Goal: Task Accomplishment & Management: Manage account settings

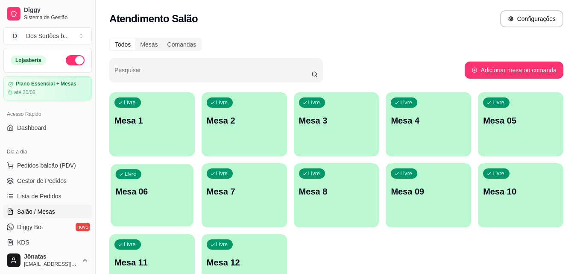
click at [151, 176] on div "Livre Mesa 06" at bounding box center [152, 190] width 83 height 52
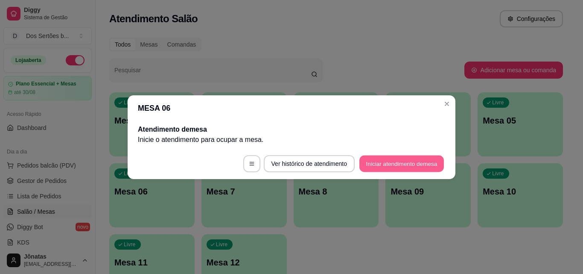
click at [383, 161] on button "Iniciar atendimento de mesa" at bounding box center [402, 163] width 85 height 17
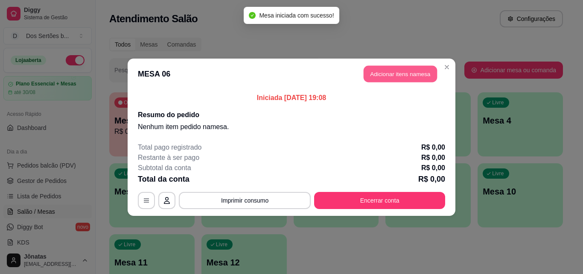
click at [388, 70] on button "Adicionar itens na mesa" at bounding box center [400, 73] width 73 height 17
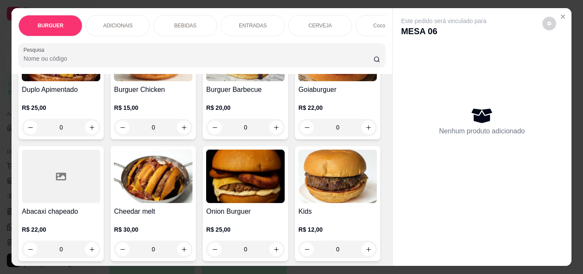
scroll to position [291, 0]
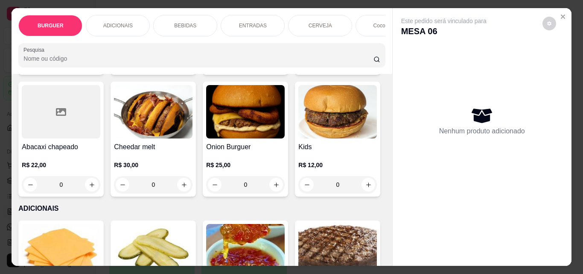
click at [273, 66] on icon "increase-product-quantity" at bounding box center [276, 63] width 6 height 6
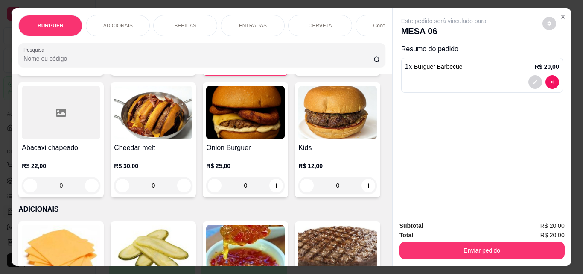
click at [273, 67] on icon "increase-product-quantity" at bounding box center [276, 63] width 6 height 6
type input "3"
click at [180, 18] on div "BEBIDAS" at bounding box center [185, 25] width 64 height 21
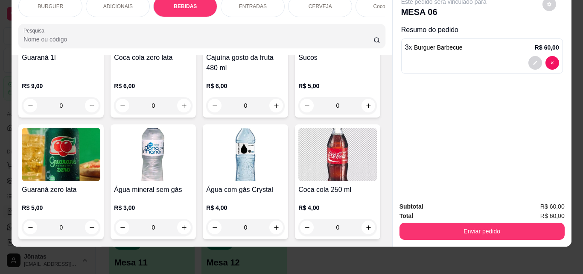
scroll to position [940, 0]
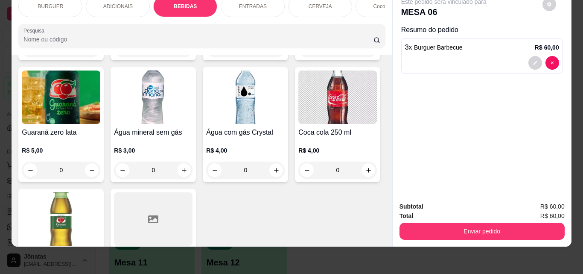
type input "1"
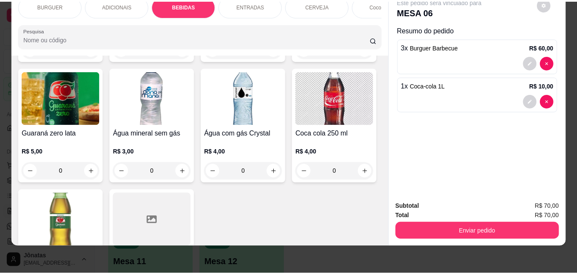
scroll to position [1018, 0]
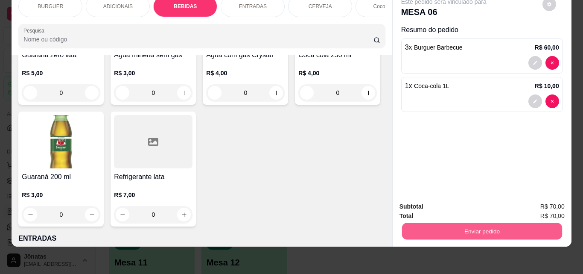
click at [464, 222] on button "Enviar pedido" at bounding box center [482, 230] width 160 height 17
click at [450, 204] on button "Não registrar e enviar pedido" at bounding box center [454, 204] width 86 height 16
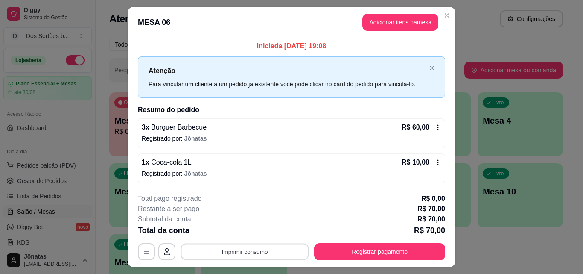
click at [253, 249] on button "Imprimir consumo" at bounding box center [245, 251] width 128 height 17
click at [446, 11] on button "Close" at bounding box center [447, 16] width 14 height 14
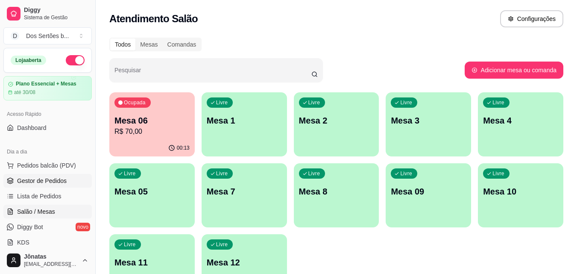
click at [49, 178] on span "Gestor de Pedidos" at bounding box center [42, 180] width 50 height 9
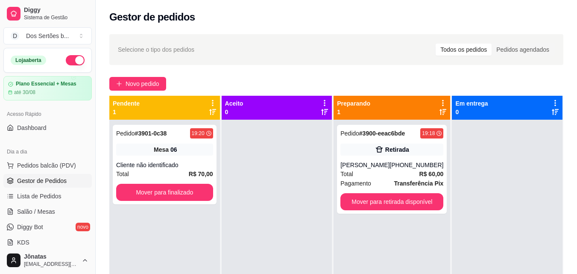
scroll to position [24, 0]
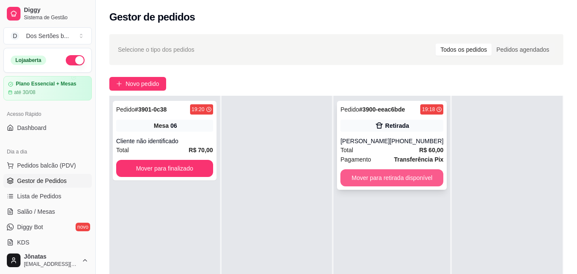
click at [373, 174] on button "Mover para retirada disponível" at bounding box center [391, 177] width 103 height 17
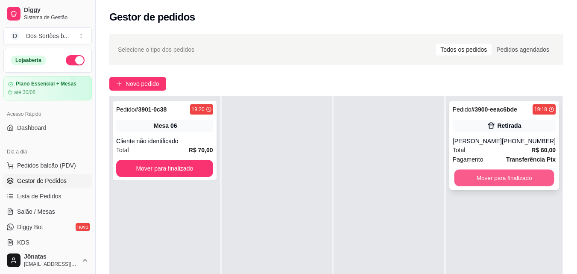
click at [485, 173] on button "Mover para finalizado" at bounding box center [504, 178] width 100 height 17
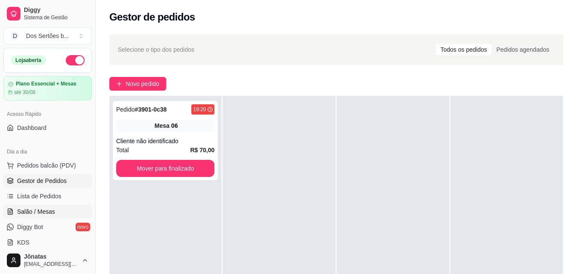
click at [54, 207] on link "Salão / Mesas" at bounding box center [47, 212] width 88 height 14
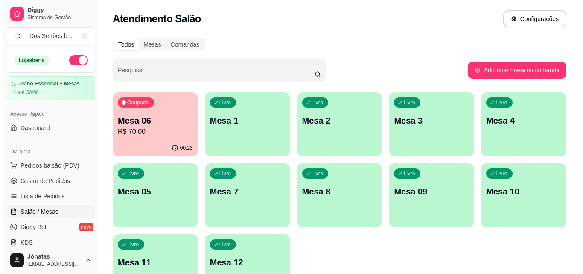
scroll to position [46, 0]
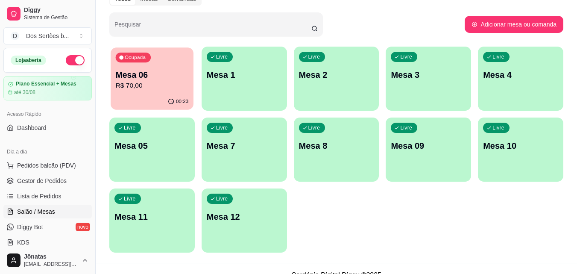
click at [144, 66] on div "Ocupada Mesa 06 R$ 70,00" at bounding box center [152, 70] width 83 height 46
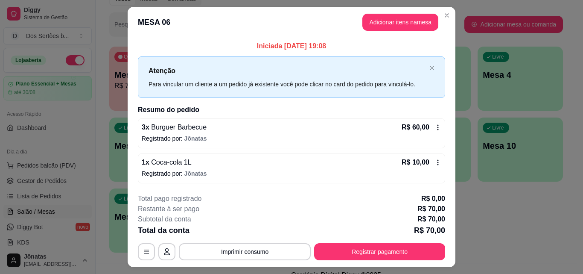
scroll to position [20, 0]
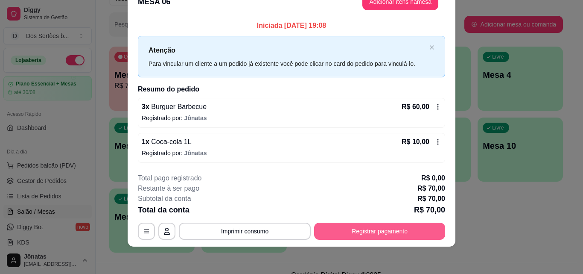
click at [374, 234] on button "Registrar pagamento" at bounding box center [379, 230] width 131 height 17
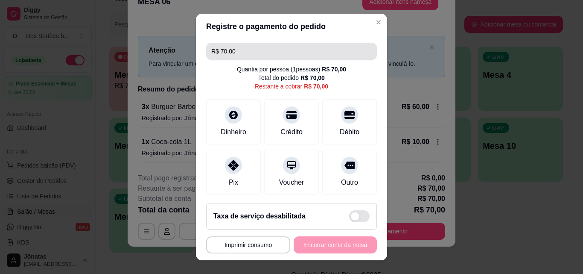
click at [258, 57] on input "R$ 70,00" at bounding box center [291, 51] width 161 height 17
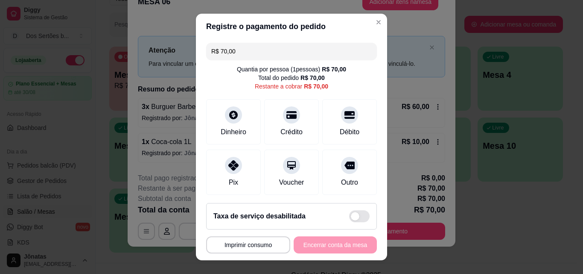
click at [258, 57] on input "R$ 70,00" at bounding box center [291, 51] width 161 height 17
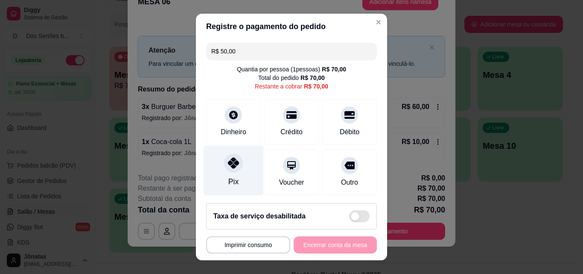
click at [228, 161] on icon at bounding box center [233, 162] width 11 height 11
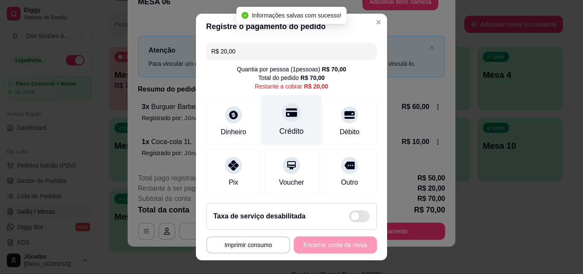
scroll to position [107, 0]
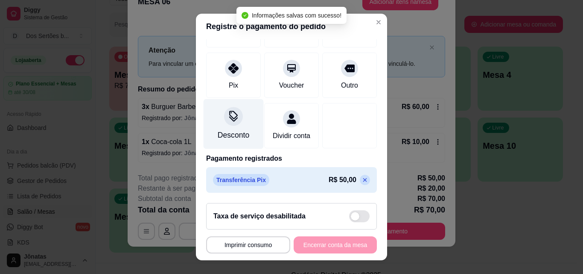
click at [211, 99] on div "Desconto" at bounding box center [234, 124] width 60 height 50
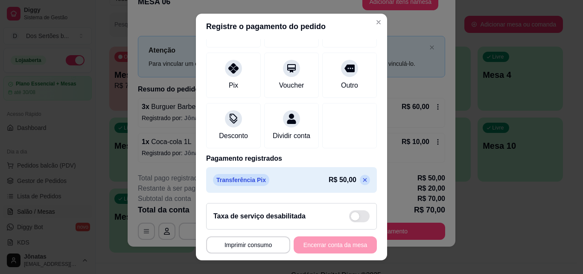
scroll to position [14, 0]
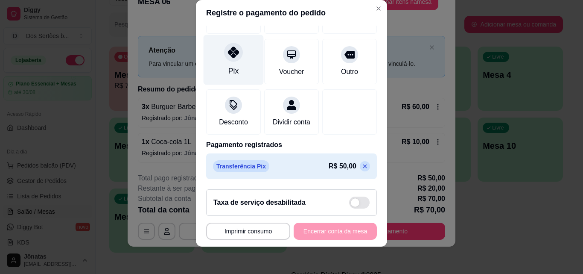
click at [228, 53] on div "Pix" at bounding box center [234, 60] width 60 height 50
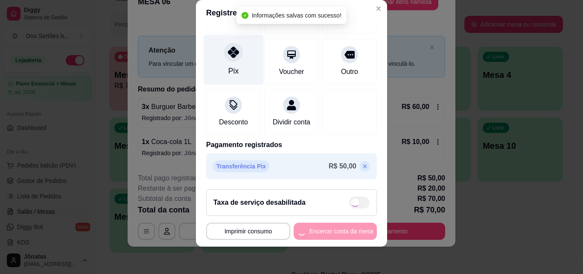
type input "R$ 0,00"
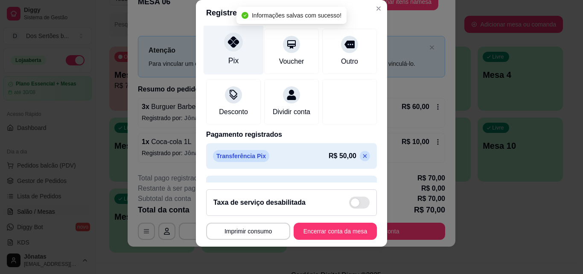
scroll to position [131, 0]
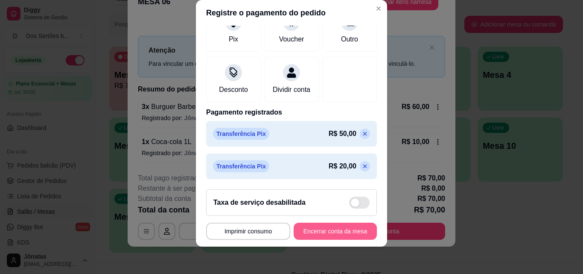
click at [311, 229] on button "Encerrar conta da mesa" at bounding box center [335, 230] width 83 height 17
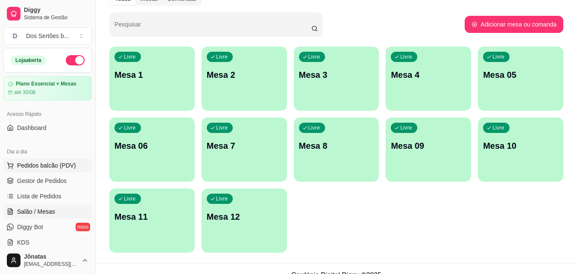
click at [47, 168] on span "Pedidos balcão (PDV)" at bounding box center [46, 165] width 59 height 9
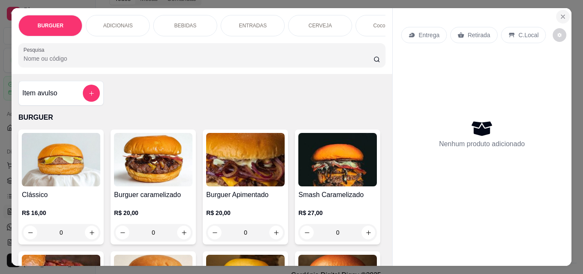
click at [560, 13] on icon "Close" at bounding box center [563, 16] width 7 height 7
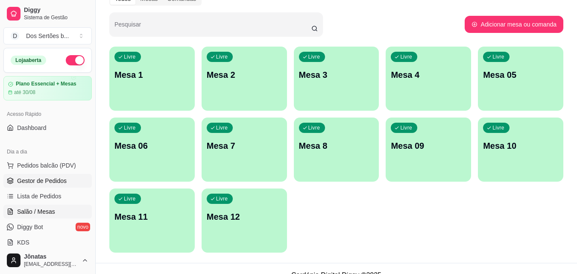
click at [29, 177] on span "Gestor de Pedidos" at bounding box center [42, 180] width 50 height 9
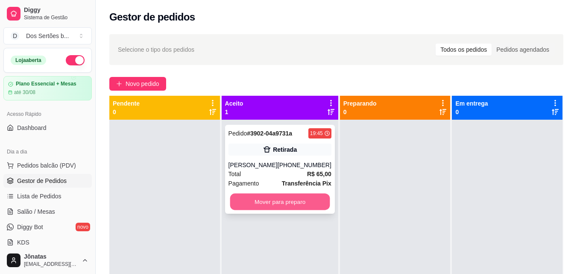
click at [259, 204] on button "Mover para preparo" at bounding box center [280, 201] width 100 height 17
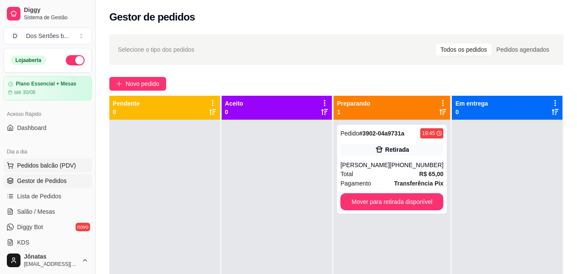
click at [27, 163] on span "Pedidos balcão (PDV)" at bounding box center [46, 165] width 59 height 9
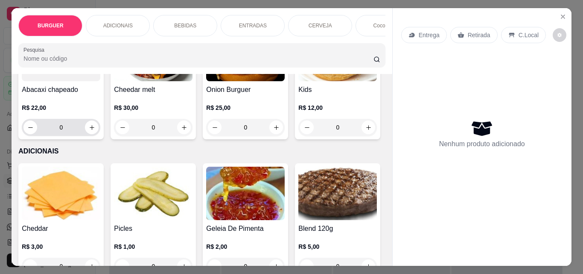
scroll to position [401, 0]
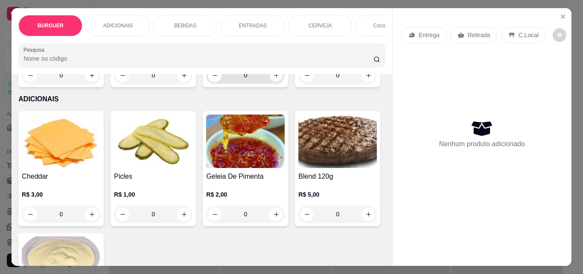
click at [273, 79] on icon "increase-product-quantity" at bounding box center [276, 75] width 6 height 6
type input "1"
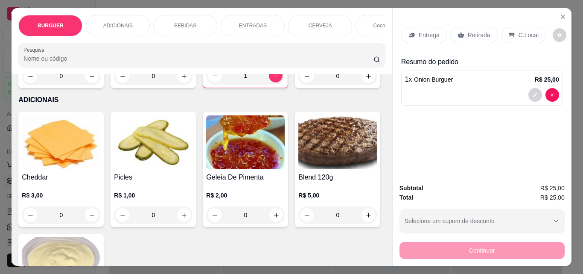
click at [259, 22] on p "ENTRADAS" at bounding box center [253, 25] width 28 height 7
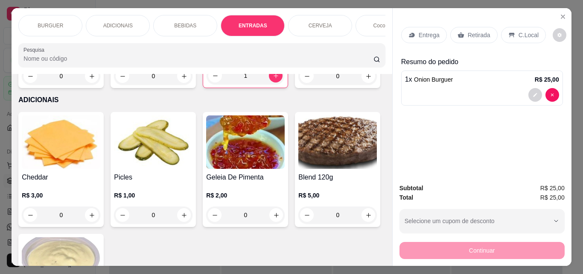
scroll to position [22, 0]
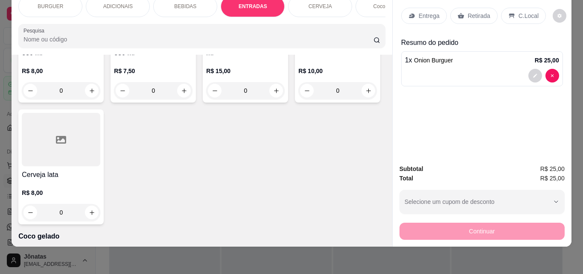
type input "1"
click at [418, 15] on div "Entrega" at bounding box center [424, 16] width 46 height 16
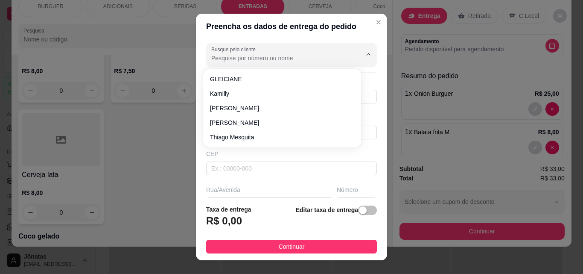
click at [222, 61] on input "Busque pelo cliente" at bounding box center [279, 58] width 137 height 9
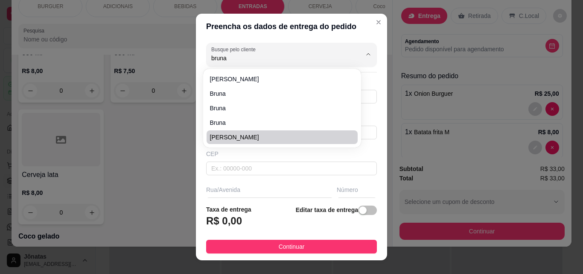
click at [225, 140] on span "[PERSON_NAME]" at bounding box center [278, 137] width 136 height 9
type input "[PERSON_NAME]"
type input "8681462225"
type input "[PERSON_NAME]"
type input "[STREET_ADDRESS][PERSON_NAME]"
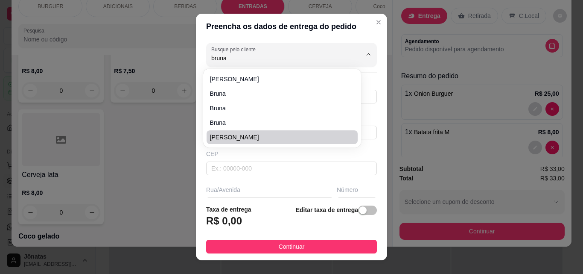
type input "290"
type input "Esperantina"
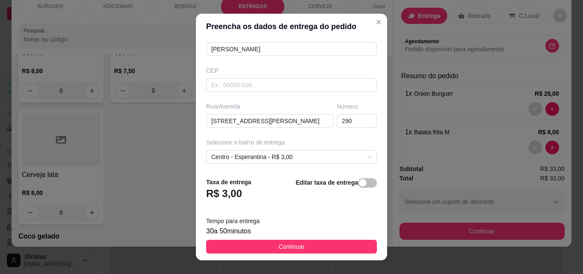
scroll to position [157, 0]
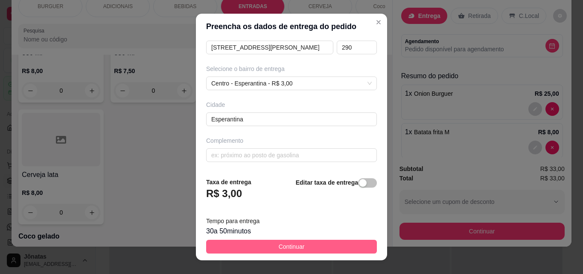
type input "[PERSON_NAME]"
click at [290, 244] on span "Continuar" at bounding box center [292, 246] width 26 height 9
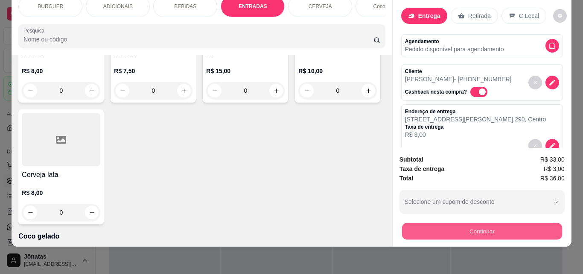
click at [453, 225] on button "Continuar" at bounding box center [482, 230] width 160 height 17
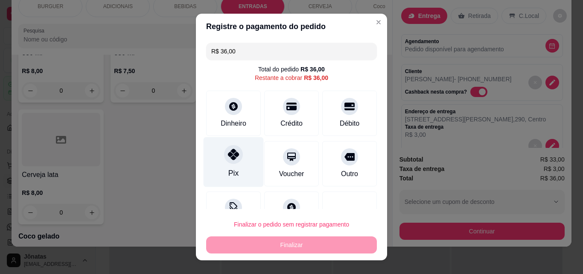
click at [231, 154] on icon at bounding box center [233, 154] width 11 height 11
type input "R$ 0,00"
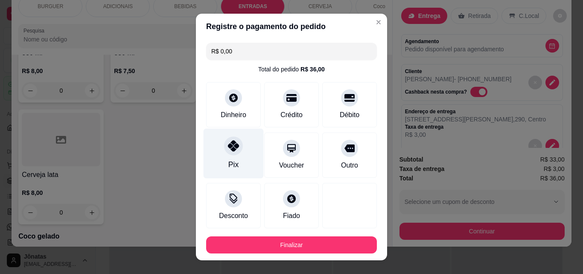
scroll to position [47, 0]
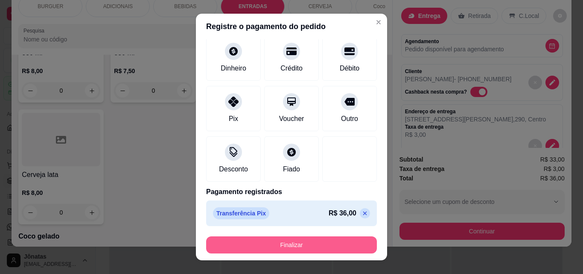
click at [259, 244] on button "Finalizar" at bounding box center [291, 244] width 171 height 17
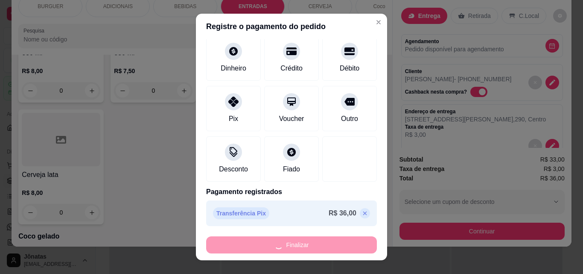
type input "0"
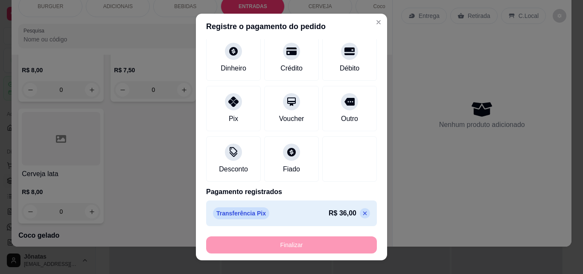
type input "-R$ 36,00"
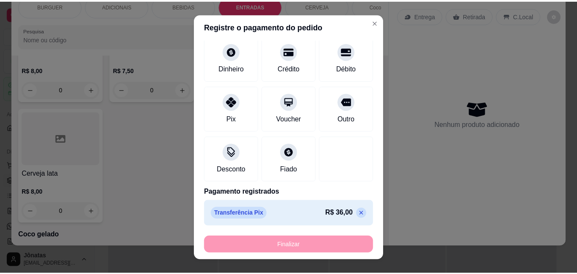
scroll to position [1439, 0]
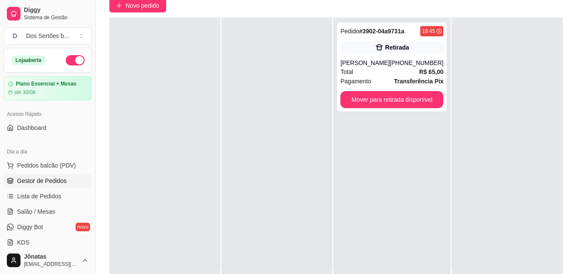
scroll to position [79, 0]
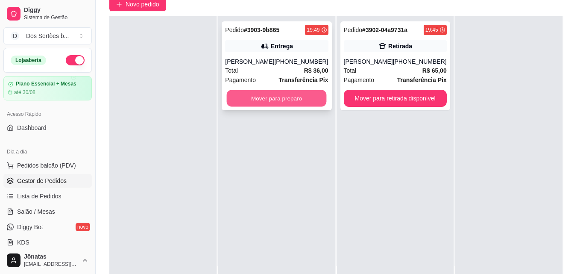
click at [269, 98] on button "Mover para preparo" at bounding box center [277, 98] width 100 height 17
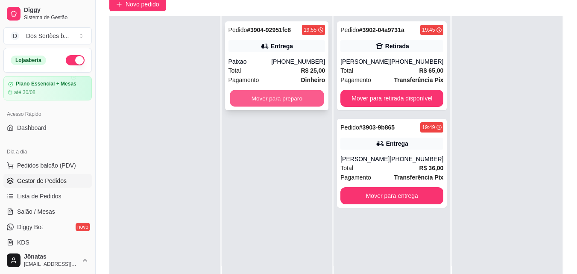
click at [256, 101] on button "Mover para preparo" at bounding box center [277, 98] width 94 height 17
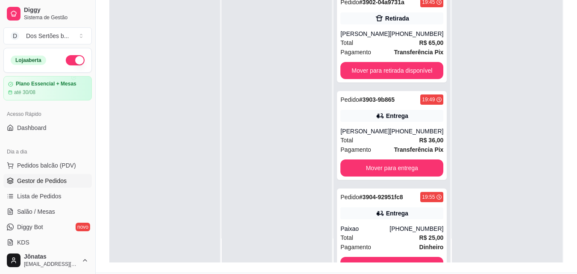
scroll to position [108, 0]
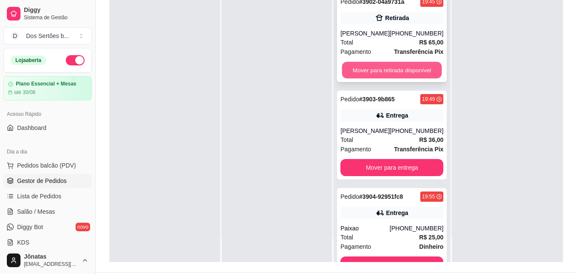
click at [378, 69] on button "Mover para retirada disponível" at bounding box center [392, 70] width 100 height 17
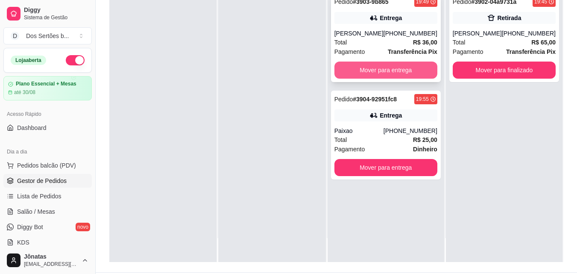
click at [392, 67] on button "Mover para entrega" at bounding box center [385, 69] width 103 height 17
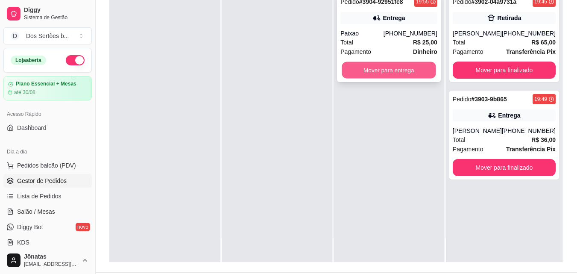
click at [397, 71] on button "Mover para entrega" at bounding box center [389, 70] width 94 height 17
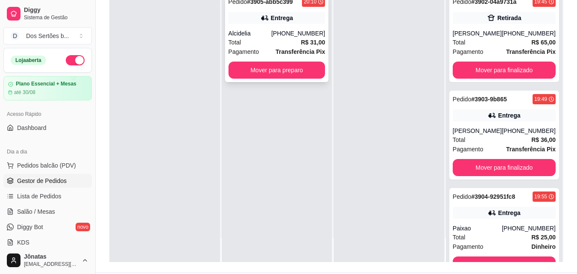
click at [284, 22] on div "Entrega" at bounding box center [276, 18] width 97 height 12
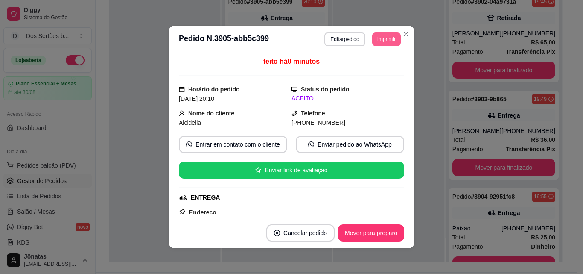
click at [384, 39] on button "Imprimir" at bounding box center [386, 39] width 29 height 14
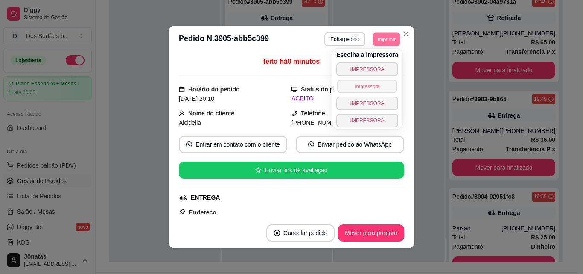
click at [357, 82] on button "Impressora" at bounding box center [367, 85] width 60 height 13
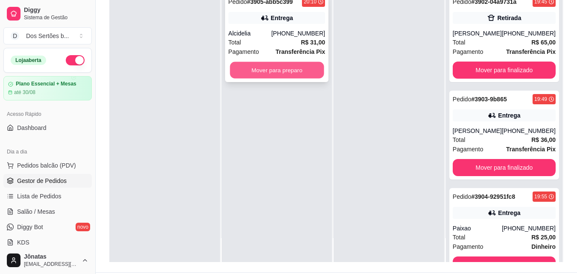
click at [295, 69] on button "Mover para preparo" at bounding box center [277, 70] width 94 height 17
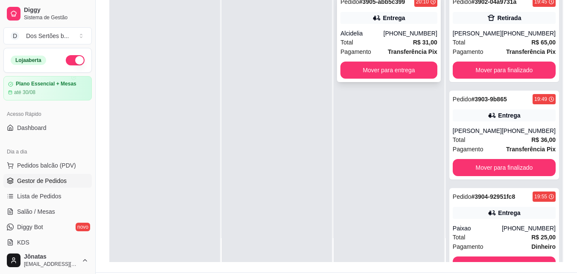
click at [399, 30] on div "[PHONE_NUMBER]" at bounding box center [410, 33] width 54 height 9
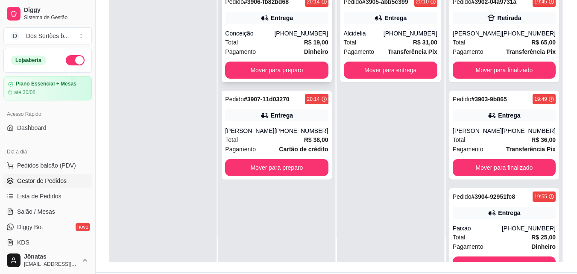
click at [301, 37] on div "[PHONE_NUMBER]" at bounding box center [301, 33] width 54 height 9
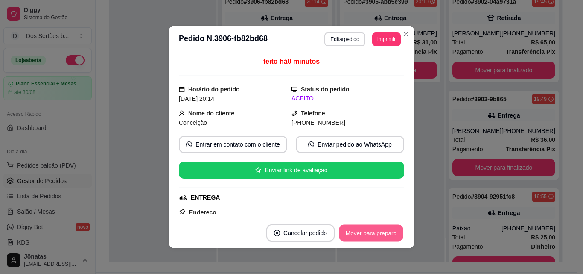
click at [359, 231] on button "Mover para preparo" at bounding box center [371, 233] width 64 height 17
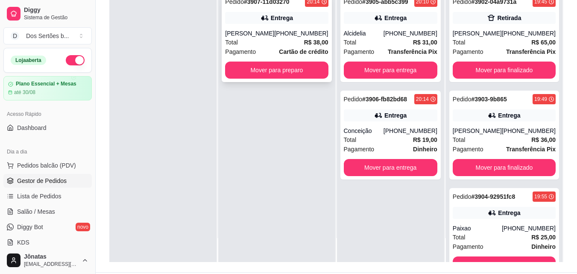
click at [243, 35] on div "[PERSON_NAME]" at bounding box center [249, 33] width 49 height 9
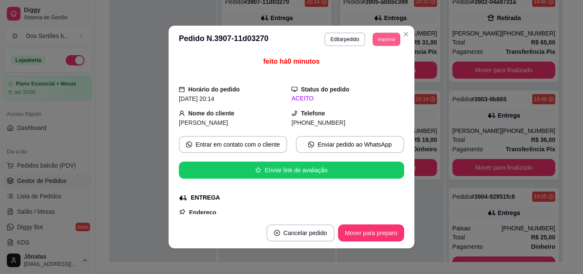
click at [383, 39] on button "Imprimir" at bounding box center [387, 38] width 28 height 13
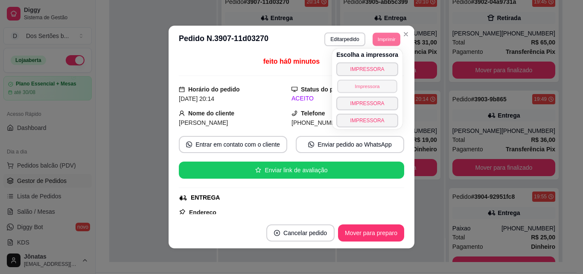
click at [345, 87] on button "Impressora" at bounding box center [367, 85] width 60 height 13
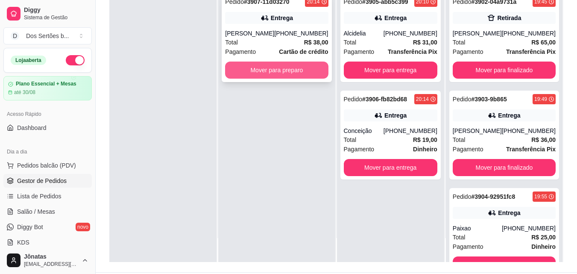
click at [296, 70] on button "Mover para preparo" at bounding box center [276, 69] width 103 height 17
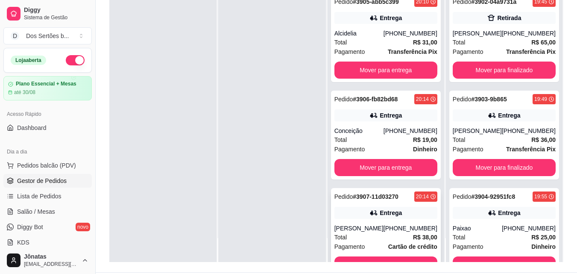
click at [419, 223] on div "Pedido # 3907-11d03270 20:14 Entrega Caroline [PHONE_NUMBER] Total R$ 38,00 Pag…" at bounding box center [386, 232] width 110 height 89
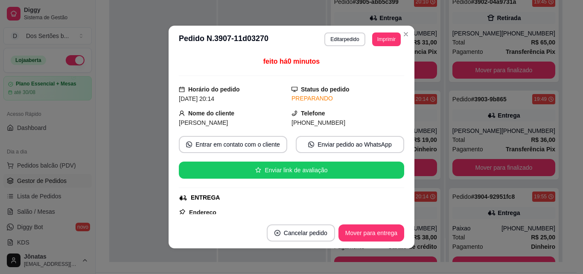
click at [384, 32] on header "**********" at bounding box center [292, 39] width 246 height 27
click at [380, 36] on button "Imprimir" at bounding box center [387, 38] width 28 height 13
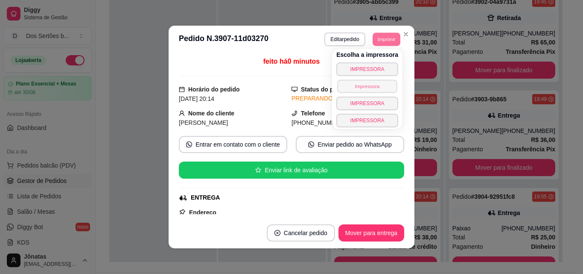
click at [348, 88] on button "Impressora" at bounding box center [367, 85] width 60 height 13
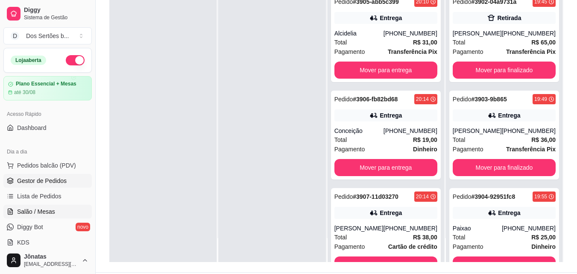
click at [35, 211] on span "Salão / Mesas" at bounding box center [36, 211] width 38 height 9
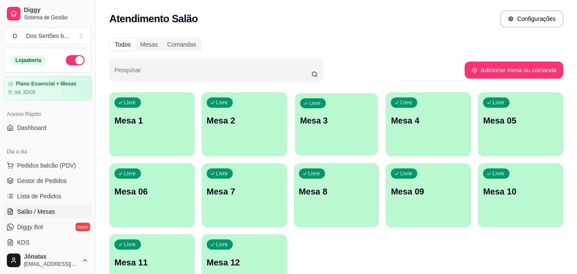
click at [331, 105] on div "Livre Mesa 3" at bounding box center [336, 119] width 83 height 52
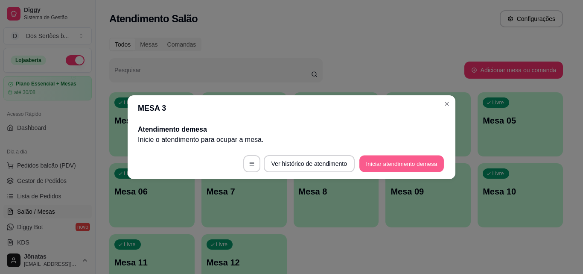
click at [403, 163] on button "Iniciar atendimento de mesa" at bounding box center [402, 163] width 85 height 17
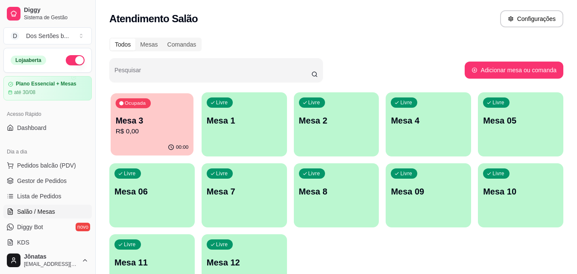
click at [151, 126] on p "Mesa 3" at bounding box center [152, 121] width 73 height 12
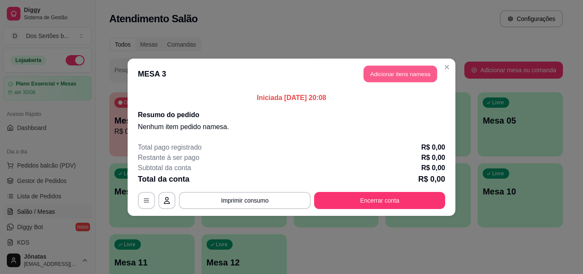
click at [382, 75] on button "Adicionar itens na mesa" at bounding box center [400, 73] width 73 height 17
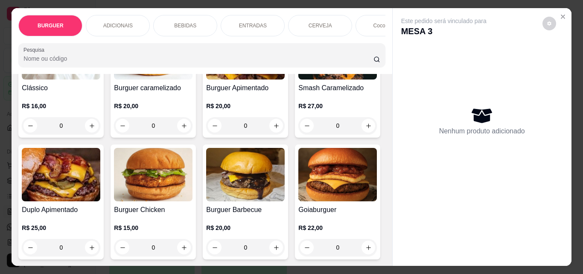
scroll to position [187, 0]
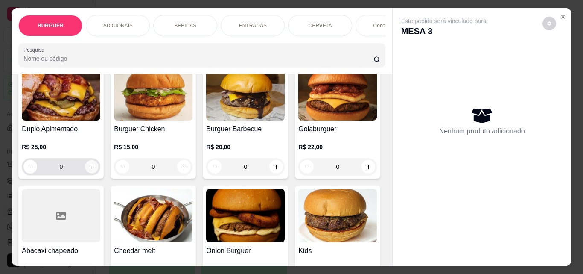
click at [95, 167] on icon "increase-product-quantity" at bounding box center [92, 167] width 6 height 6
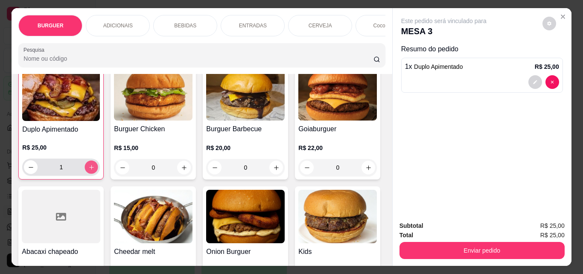
click at [95, 167] on icon "increase-product-quantity" at bounding box center [91, 167] width 6 height 6
type input "2"
click at [529, 76] on button "decrease-product-quantity" at bounding box center [536, 82] width 14 height 14
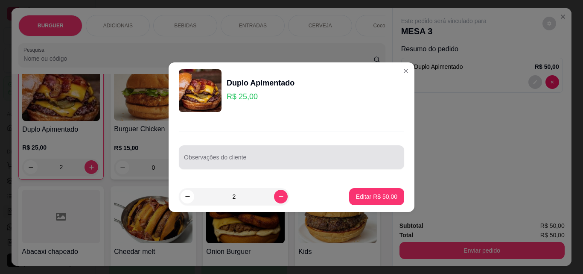
click at [245, 153] on div at bounding box center [291, 157] width 215 height 17
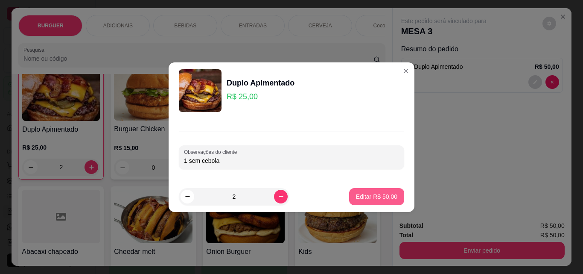
type input "1 sem cebola"
click at [360, 197] on p "Editar R$ 50,00" at bounding box center [377, 196] width 40 height 8
type input "0"
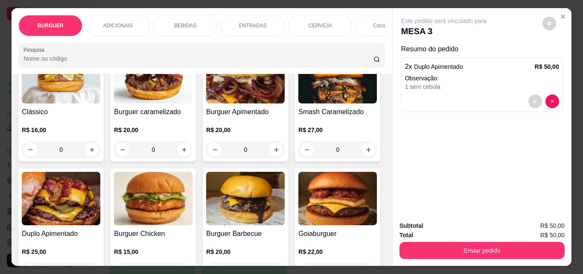
scroll to position [43, 0]
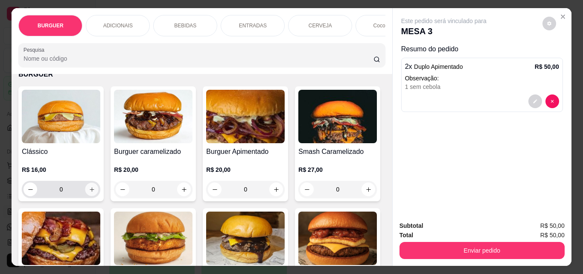
click at [90, 191] on icon "increase-product-quantity" at bounding box center [92, 189] width 4 height 4
type input "1"
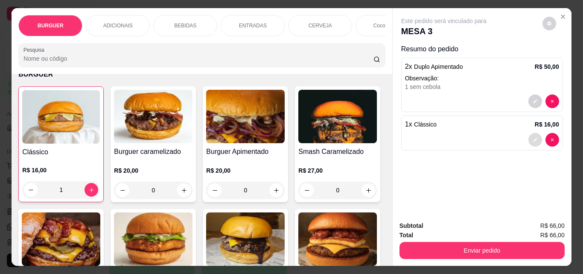
click at [533, 137] on icon "decrease-product-quantity" at bounding box center [535, 139] width 5 height 5
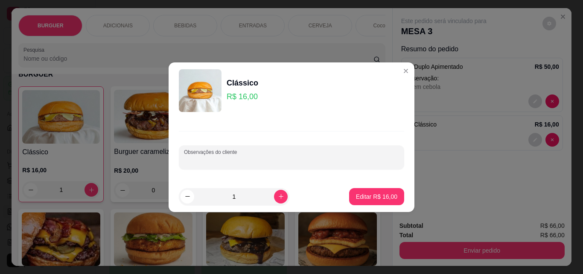
click at [197, 159] on input "Observações do cliente" at bounding box center [291, 160] width 215 height 9
type input "1 sem cebola"
click at [375, 193] on p "Editar R$ 16,00" at bounding box center [376, 196] width 41 height 9
type input "0"
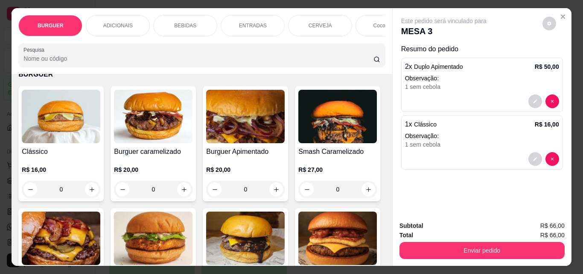
click at [115, 22] on p "ADICIONAIS" at bounding box center [117, 25] width 29 height 7
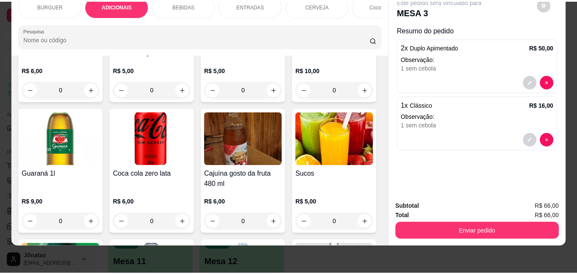
scroll to position [866, 0]
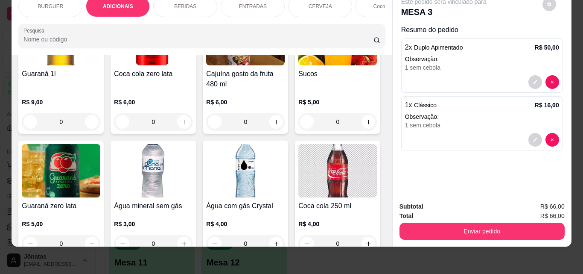
type input "1"
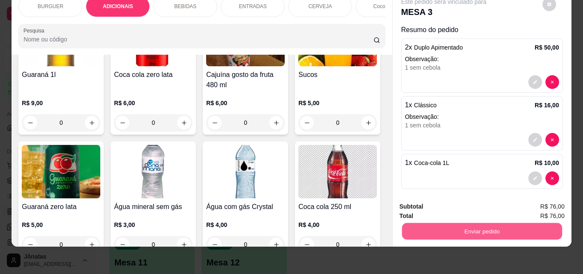
click at [435, 222] on button "Enviar pedido" at bounding box center [482, 230] width 160 height 17
click at [430, 202] on button "Não registrar e enviar pedido" at bounding box center [454, 204] width 86 height 16
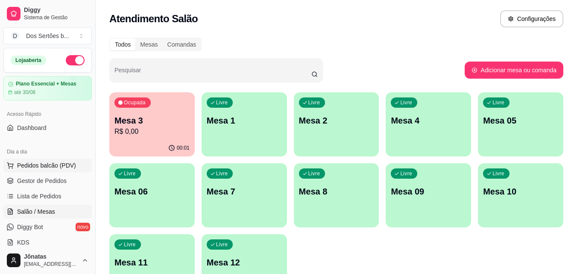
click at [57, 171] on button "Pedidos balcão (PDV)" at bounding box center [47, 165] width 88 height 14
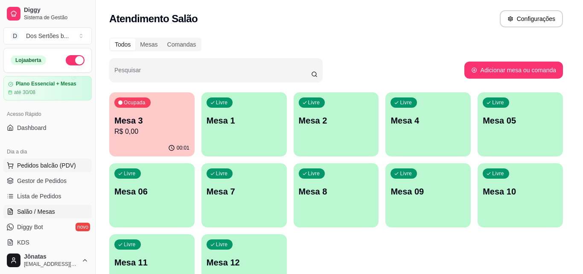
click at [53, 186] on img at bounding box center [60, 159] width 79 height 53
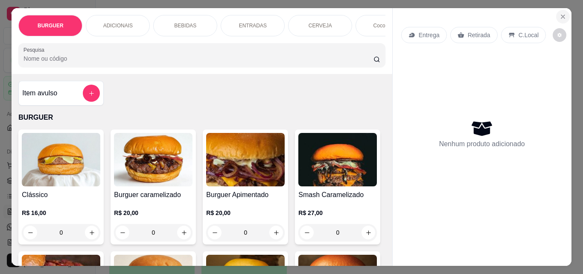
click at [562, 14] on icon "Close" at bounding box center [563, 16] width 7 height 7
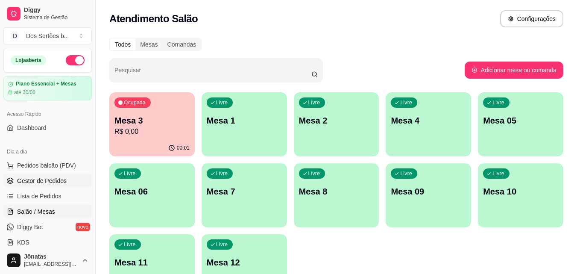
click at [66, 186] on link "Gestor de Pedidos" at bounding box center [47, 181] width 88 height 14
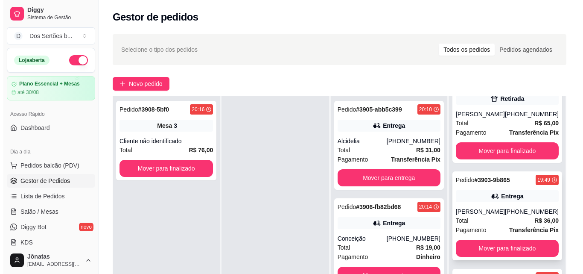
scroll to position [14, 0]
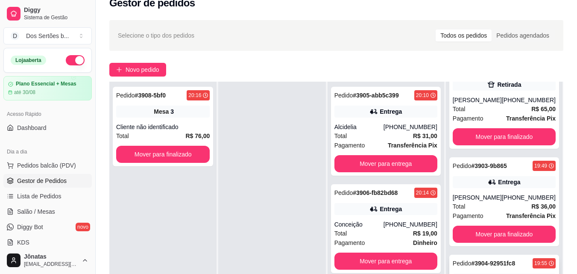
click at [483, 266] on strong "# 3904-92951fc8" at bounding box center [493, 263] width 44 height 7
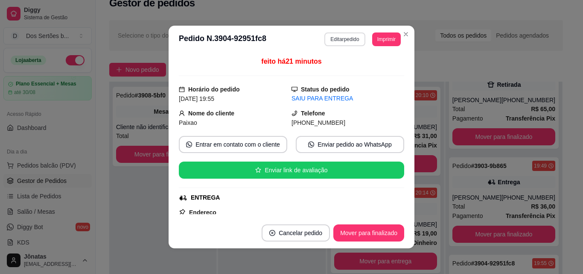
click at [340, 37] on button "Editar pedido" at bounding box center [345, 39] width 41 height 14
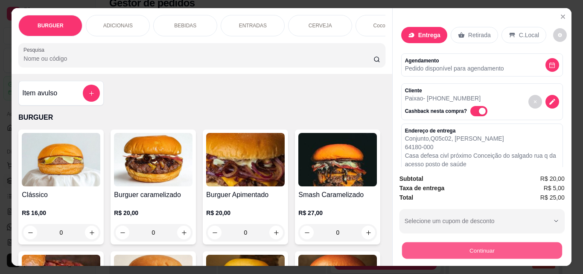
click at [435, 242] on button "Continuar" at bounding box center [482, 250] width 160 height 17
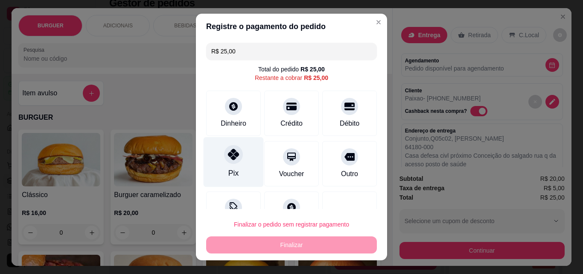
click at [236, 152] on div at bounding box center [233, 154] width 19 height 19
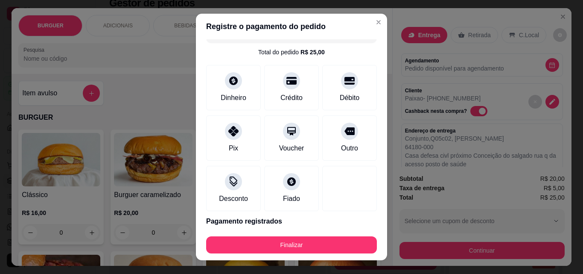
scroll to position [34, 0]
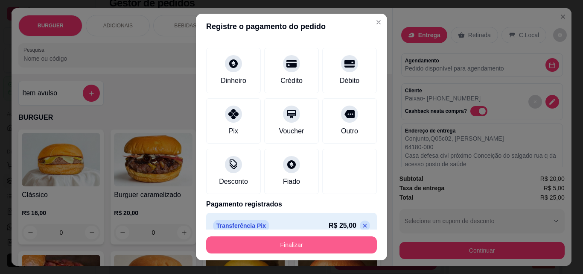
click at [341, 245] on button "Finalizar" at bounding box center [291, 244] width 171 height 17
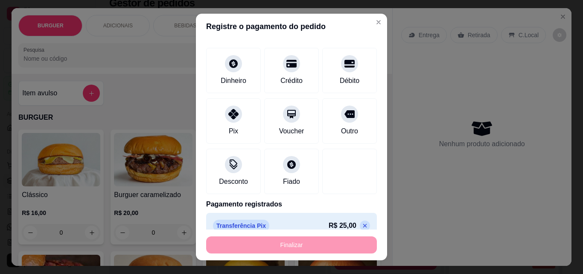
type input "-R$ 25,00"
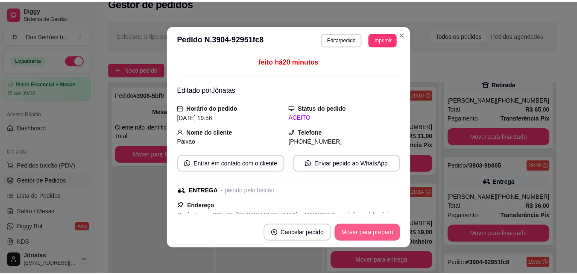
scroll to position [0, 0]
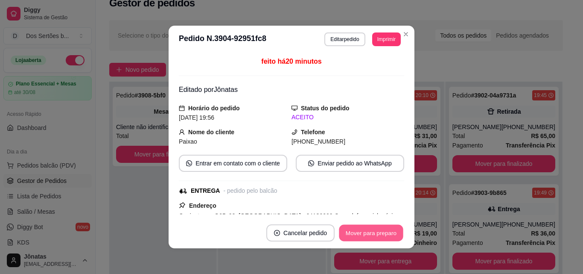
click at [377, 231] on button "Mover para preparo" at bounding box center [371, 233] width 64 height 17
click at [377, 231] on button "Mover para entrega" at bounding box center [371, 233] width 64 height 17
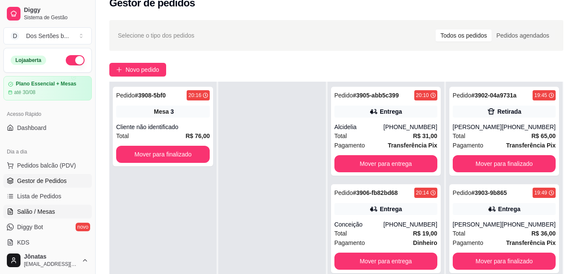
click at [62, 215] on link "Salão / Mesas" at bounding box center [47, 212] width 88 height 14
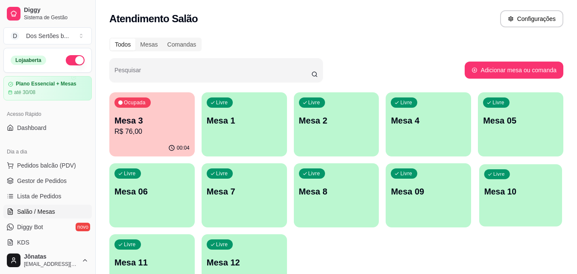
click at [513, 188] on p "Mesa 10" at bounding box center [520, 192] width 73 height 12
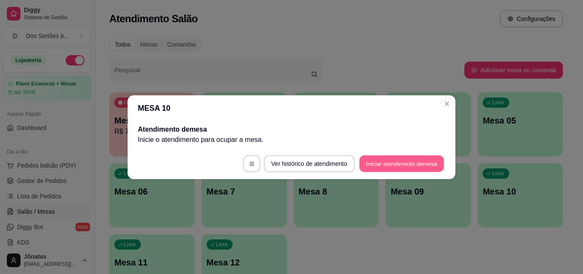
click at [373, 158] on button "Iniciar atendimento de mesa" at bounding box center [402, 163] width 85 height 17
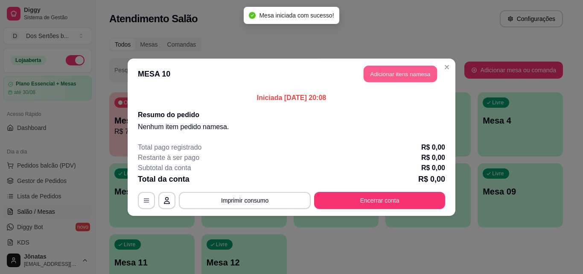
click at [381, 72] on button "Adicionar itens na mesa" at bounding box center [400, 73] width 73 height 17
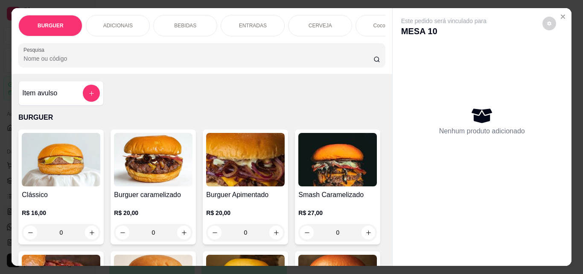
scroll to position [84, 0]
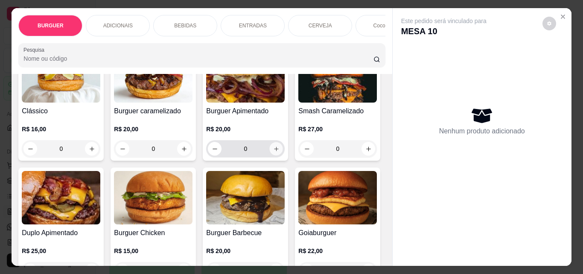
click at [273, 152] on icon "increase-product-quantity" at bounding box center [276, 149] width 6 height 6
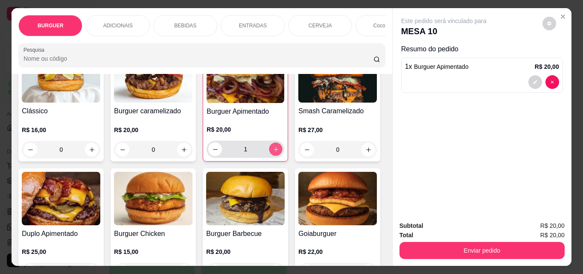
click at [273, 152] on icon "increase-product-quantity" at bounding box center [276, 149] width 6 height 6
type input "2"
click at [184, 18] on div "BEBIDAS" at bounding box center [185, 25] width 64 height 21
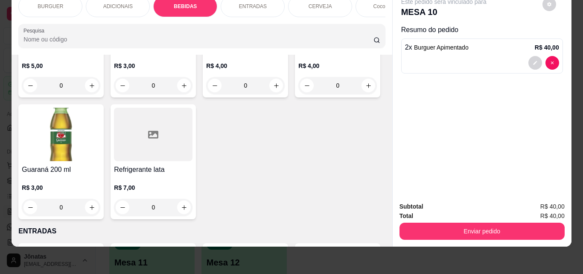
scroll to position [1069, 0]
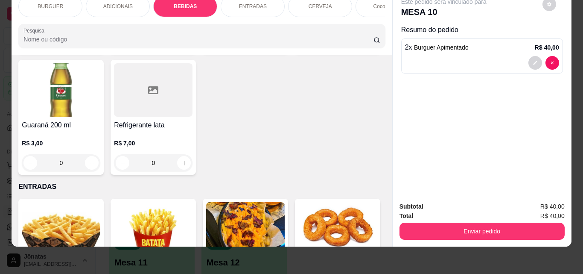
type input "2"
click at [533, 99] on icon "decrease-product-quantity" at bounding box center [535, 101] width 5 height 5
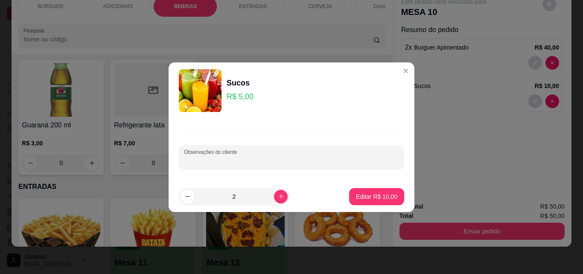
click at [307, 158] on input "Observações do cliente" at bounding box center [291, 160] width 215 height 9
type input "maracujá"
click at [375, 194] on p "Editar R$ 10,00" at bounding box center [377, 196] width 40 height 8
type input "0"
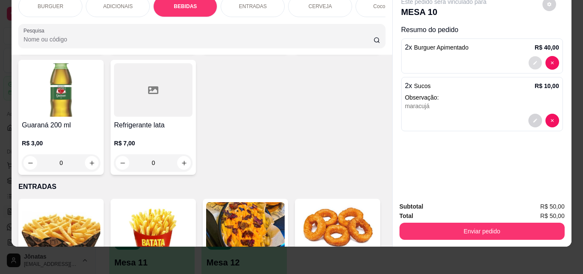
click at [533, 60] on icon "decrease-product-quantity" at bounding box center [535, 62] width 5 height 5
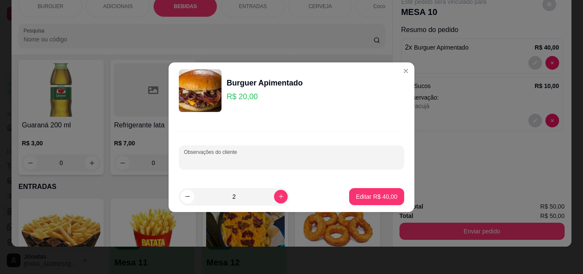
click at [190, 163] on input "Observações do cliente" at bounding box center [291, 160] width 215 height 9
type input "muita geleia"
click at [380, 199] on p "Editar R$ 40,00" at bounding box center [376, 196] width 41 height 9
type input "0"
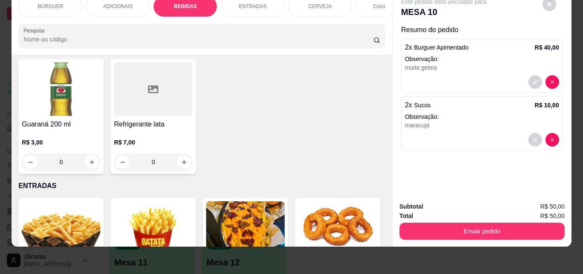
scroll to position [1068, 0]
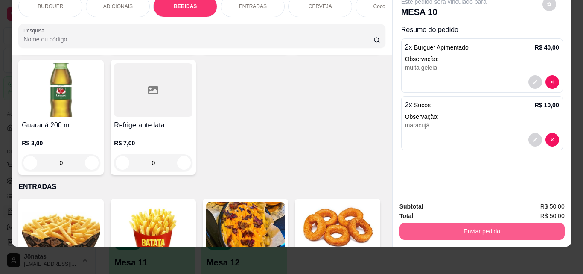
click at [439, 224] on button "Enviar pedido" at bounding box center [482, 230] width 165 height 17
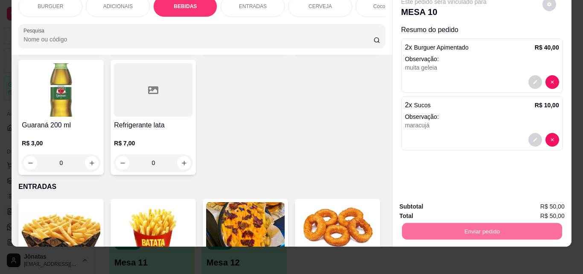
click at [429, 201] on button "Não registrar e enviar pedido" at bounding box center [454, 204] width 86 height 16
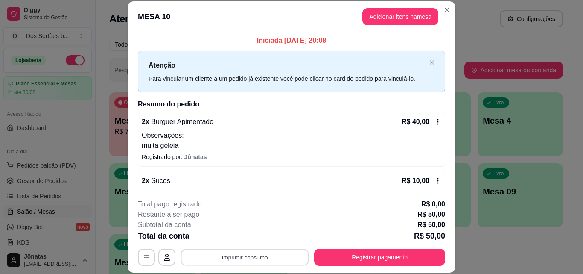
click at [222, 259] on button "Imprimir consumo" at bounding box center [245, 257] width 128 height 17
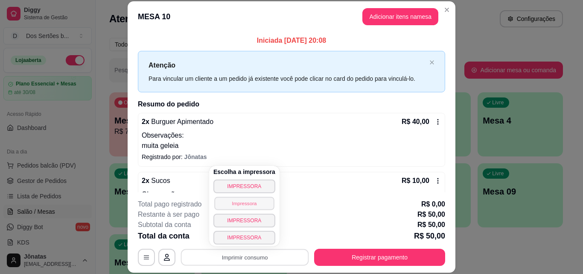
click at [228, 206] on button "Impressora" at bounding box center [244, 202] width 60 height 13
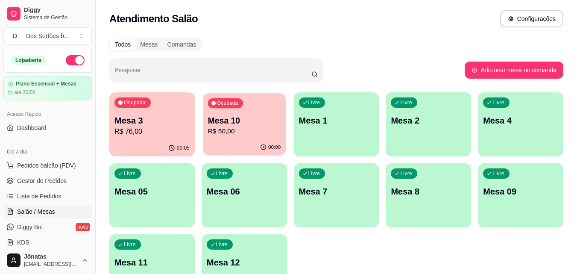
click at [227, 126] on p "R$ 50,00" at bounding box center [244, 131] width 73 height 10
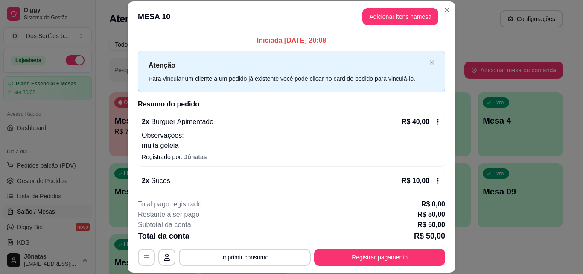
click at [279, 242] on div "**********" at bounding box center [291, 232] width 307 height 67
click at [268, 256] on button "Imprimir consumo" at bounding box center [245, 257] width 128 height 17
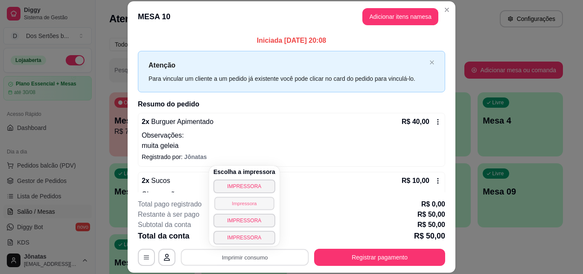
click at [240, 204] on button "Impressora" at bounding box center [244, 202] width 60 height 13
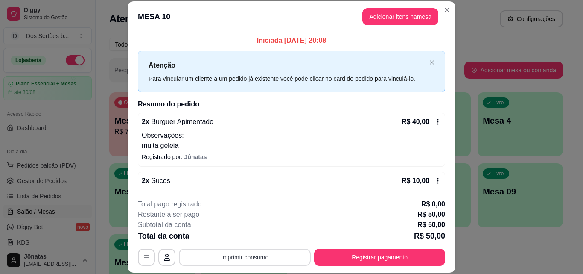
click at [213, 258] on button "Imprimir consumo" at bounding box center [245, 257] width 132 height 17
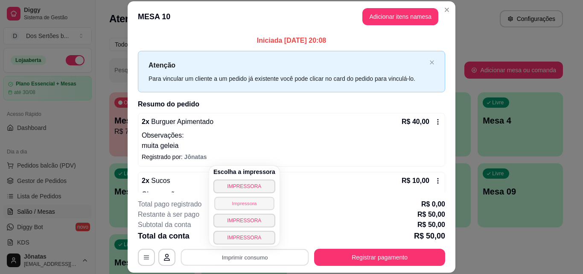
click at [228, 208] on button "Impressora" at bounding box center [244, 202] width 60 height 13
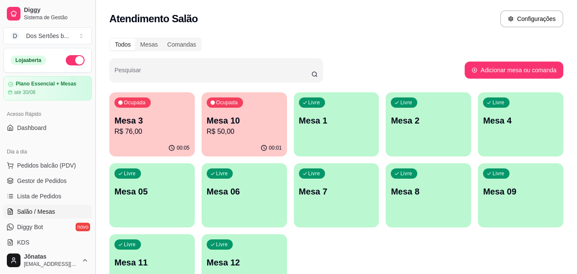
drag, startPoint x: 97, startPoint y: 187, endPoint x: 91, endPoint y: 192, distance: 7.6
click at [96, 191] on button "Toggle Sidebar" at bounding box center [95, 137] width 7 height 274
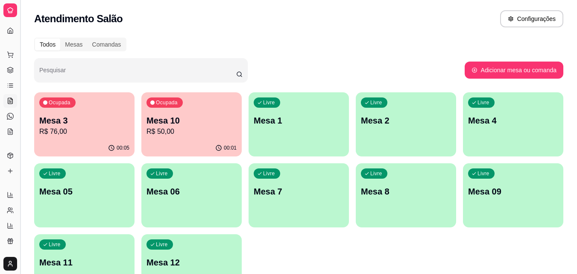
click at [18, 156] on button "Toggle Sidebar" at bounding box center [20, 137] width 7 height 274
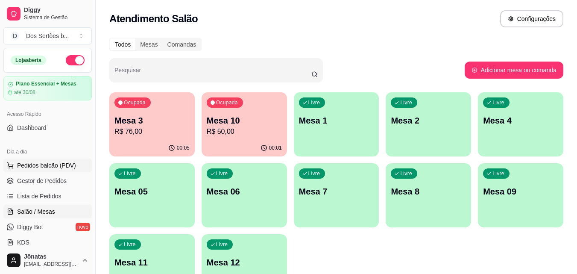
click at [37, 167] on span "Pedidos balcão (PDV)" at bounding box center [46, 165] width 59 height 9
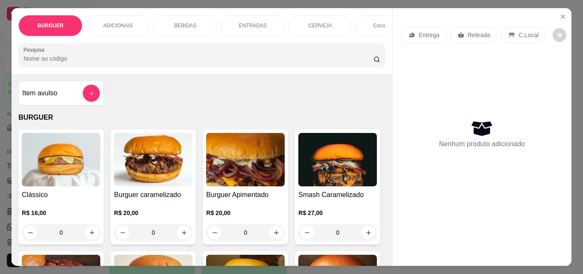
click at [468, 27] on div "Retirada" at bounding box center [474, 35] width 47 height 16
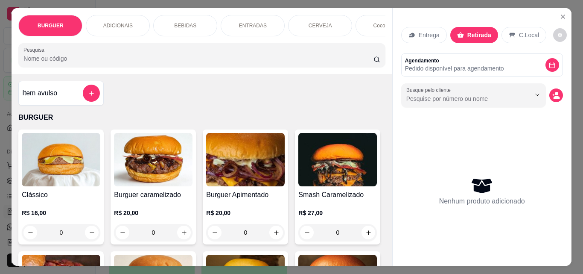
scroll to position [74, 0]
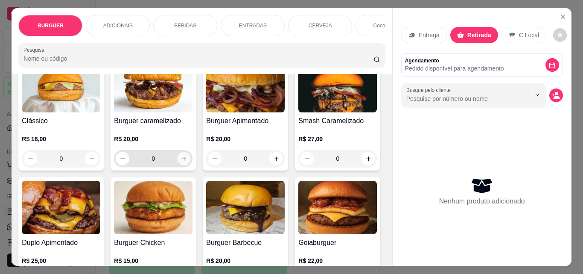
click at [181, 162] on icon "increase-product-quantity" at bounding box center [184, 158] width 6 height 6
type input "1"
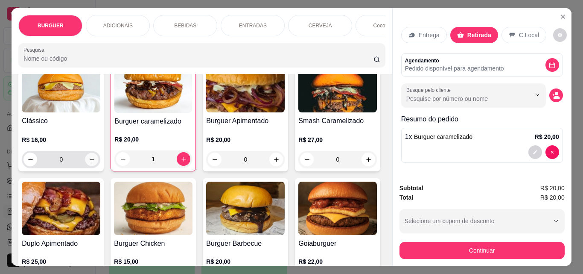
click at [92, 161] on icon "increase-product-quantity" at bounding box center [92, 159] width 6 height 6
type input "1"
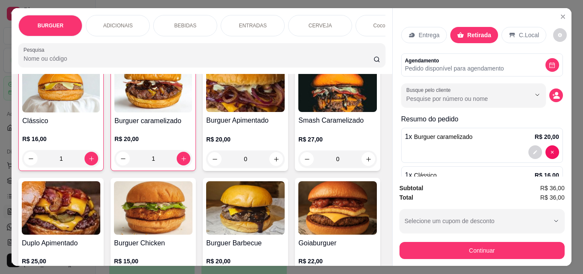
click at [165, 18] on div "BEBIDAS" at bounding box center [185, 25] width 64 height 21
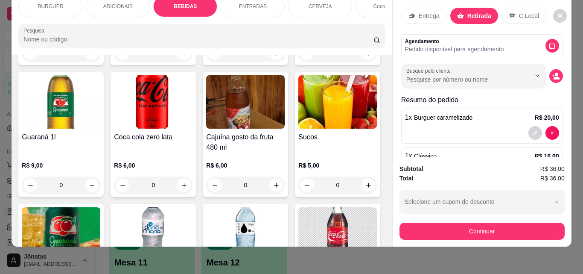
scroll to position [887, 0]
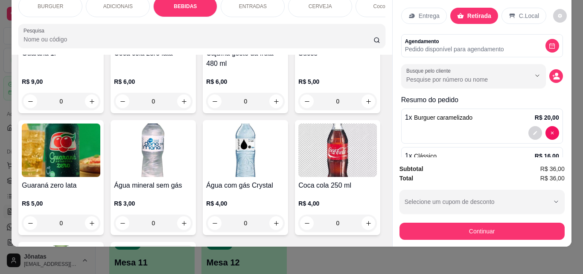
type input "1"
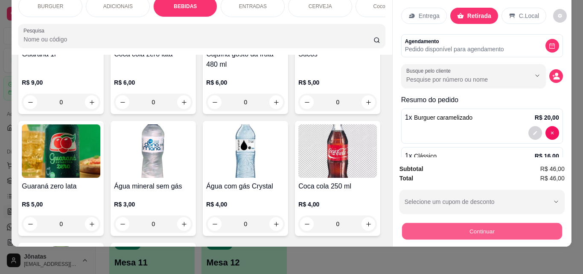
click at [464, 222] on button "Continuar" at bounding box center [482, 230] width 160 height 17
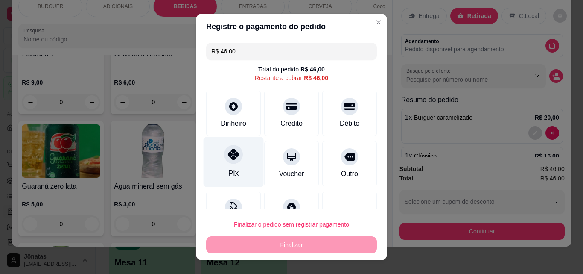
click at [222, 165] on div "Pix" at bounding box center [234, 162] width 60 height 50
type input "R$ 0,00"
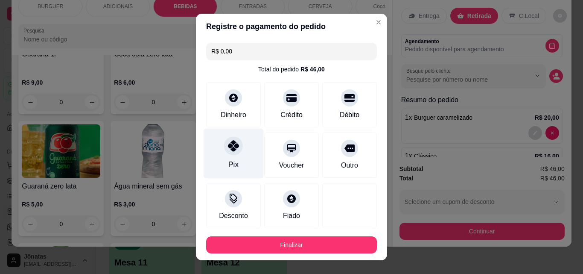
scroll to position [47, 0]
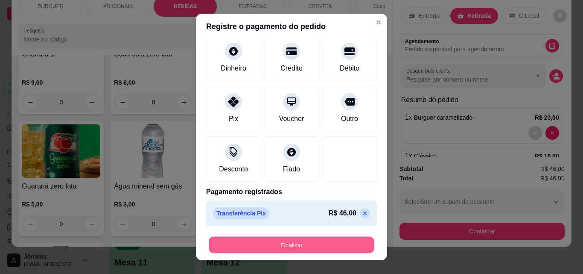
click at [223, 242] on button "Finalizar" at bounding box center [292, 245] width 166 height 17
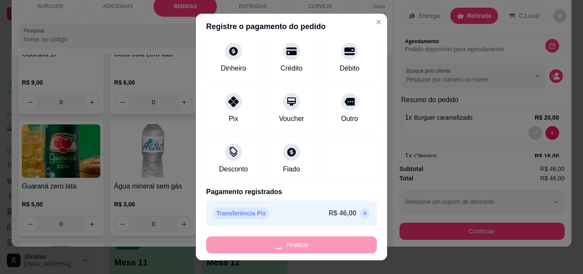
type input "0"
type input "-R$ 46,00"
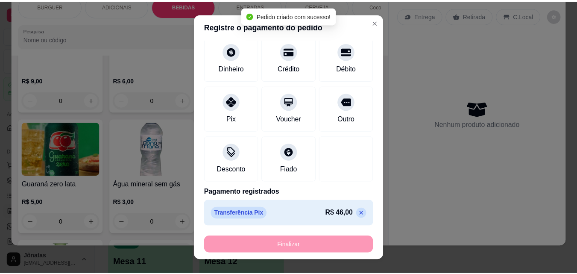
scroll to position [887, 0]
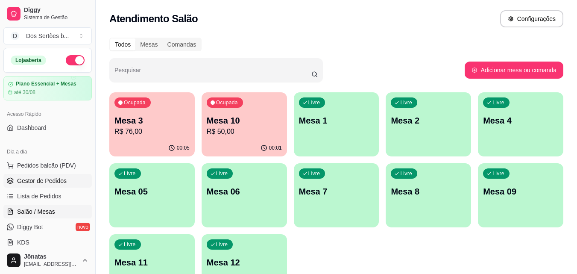
click at [70, 178] on link "Gestor de Pedidos" at bounding box center [47, 181] width 88 height 14
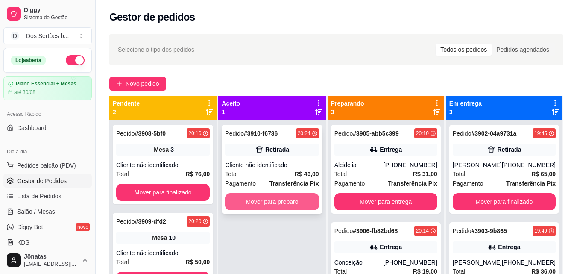
click at [266, 200] on button "Mover para preparo" at bounding box center [272, 201] width 94 height 17
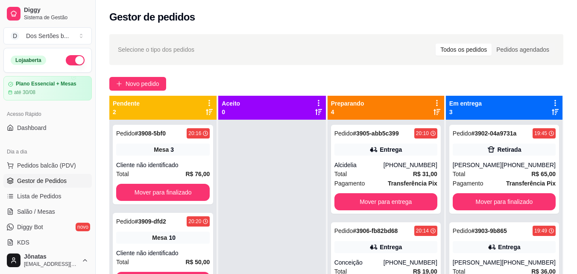
scroll to position [130, 0]
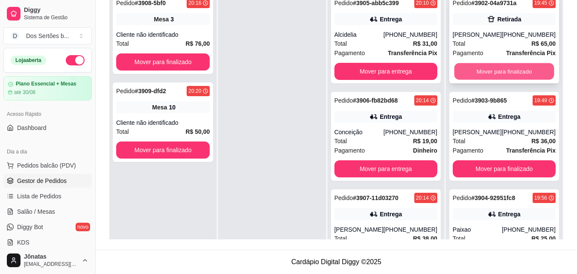
click at [490, 70] on button "Mover para finalizado" at bounding box center [504, 71] width 100 height 17
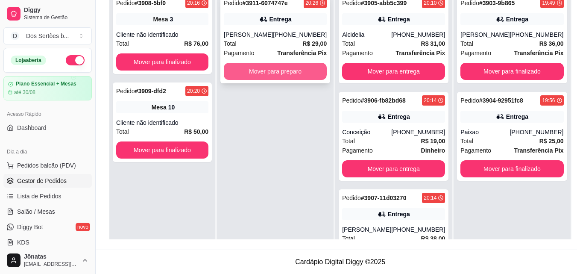
click at [260, 74] on button "Mover para preparo" at bounding box center [275, 71] width 103 height 17
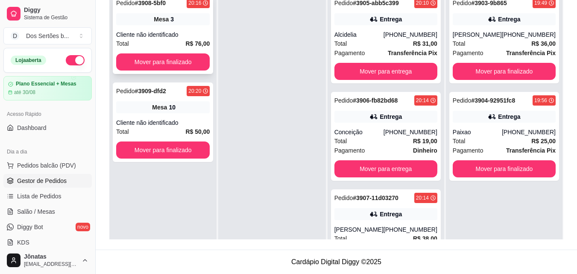
drag, startPoint x: 258, startPoint y: 75, endPoint x: 170, endPoint y: 0, distance: 115.8
click at [258, 75] on div at bounding box center [271, 126] width 107 height 274
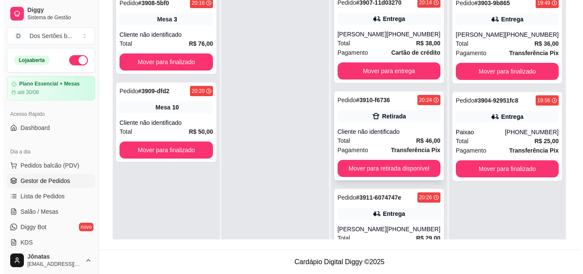
scroll to position [222, 0]
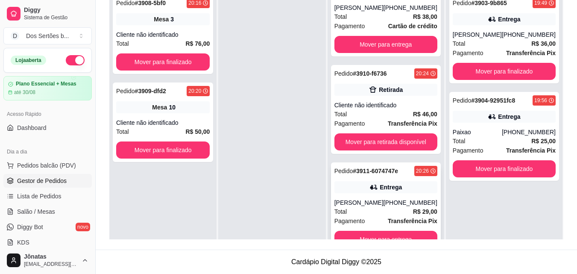
click at [383, 201] on div "[PERSON_NAME]" at bounding box center [358, 202] width 49 height 9
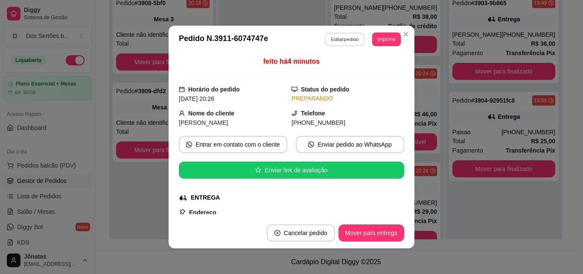
click at [333, 34] on button "Editar pedido" at bounding box center [345, 38] width 40 height 13
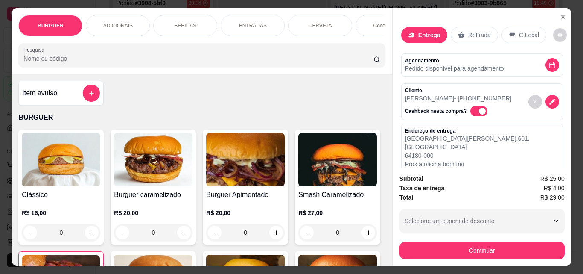
drag, startPoint x: 263, startPoint y: 124, endPoint x: 111, endPoint y: 14, distance: 187.1
click at [111, 15] on div "ADICIONAIS" at bounding box center [118, 25] width 64 height 21
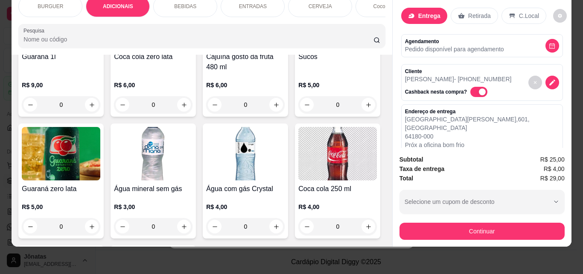
scroll to position [722, 0]
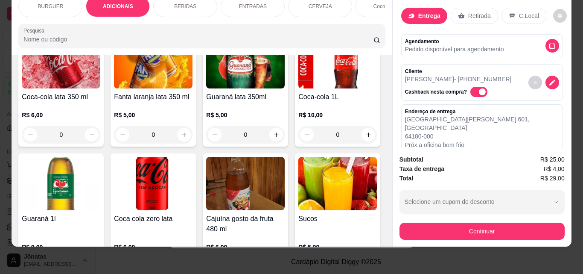
type input "1"
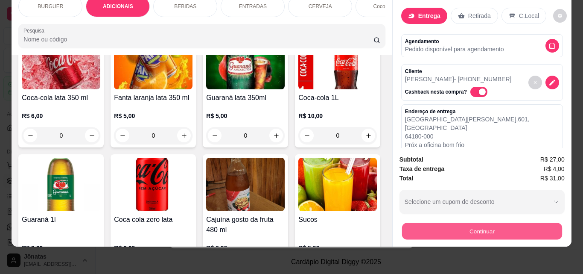
click at [482, 225] on button "Continuar" at bounding box center [482, 230] width 160 height 17
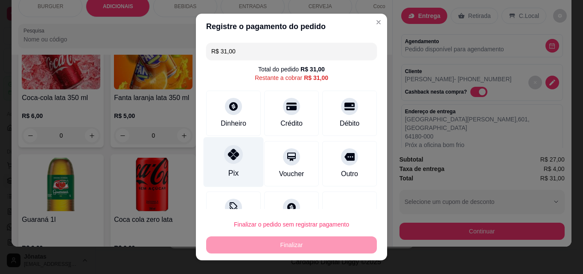
click at [212, 146] on div "Pix" at bounding box center [234, 162] width 60 height 50
type input "R$ 0,00"
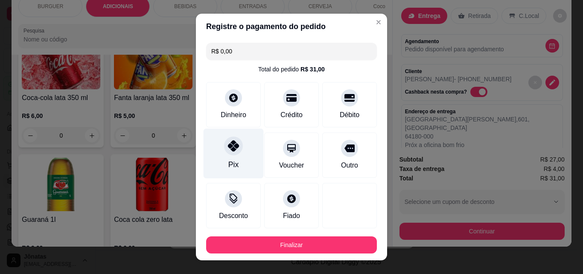
scroll to position [47, 0]
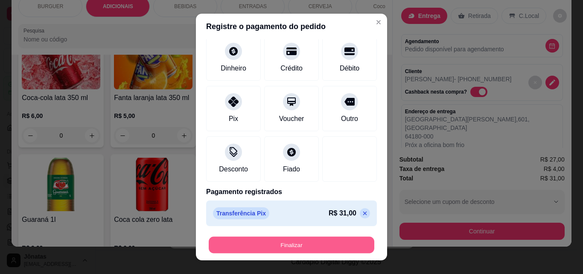
click at [270, 237] on button "Finalizar" at bounding box center [292, 245] width 166 height 17
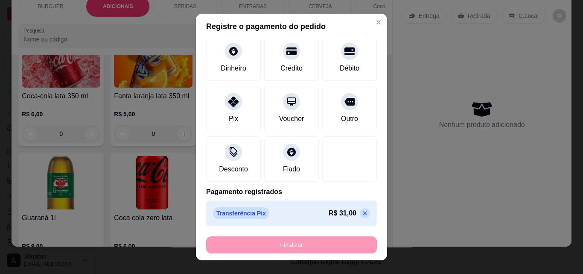
type input "0"
type input "-R$ 31,00"
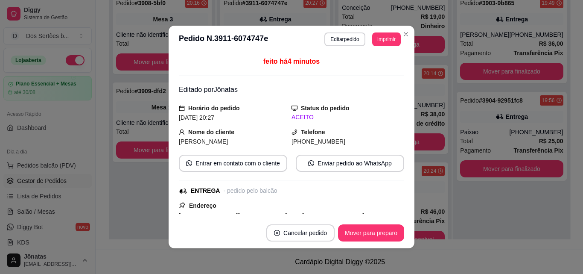
scroll to position [124, 0]
click at [382, 229] on button "Mover para preparo" at bounding box center [371, 232] width 66 height 17
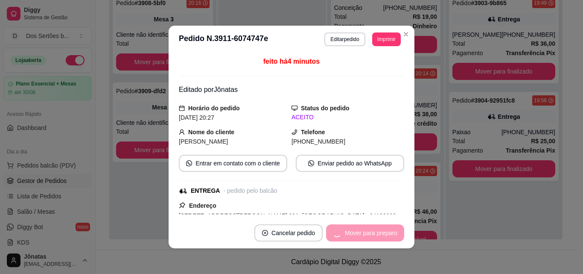
scroll to position [222, 0]
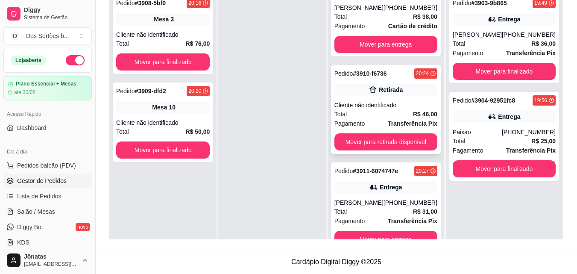
click at [363, 116] on div "Total R$ 46,00" at bounding box center [385, 113] width 103 height 9
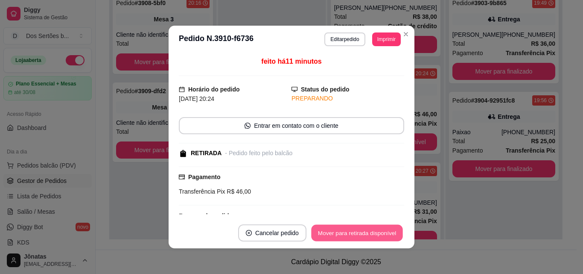
click at [387, 234] on button "Mover para retirada disponível" at bounding box center [356, 233] width 91 height 17
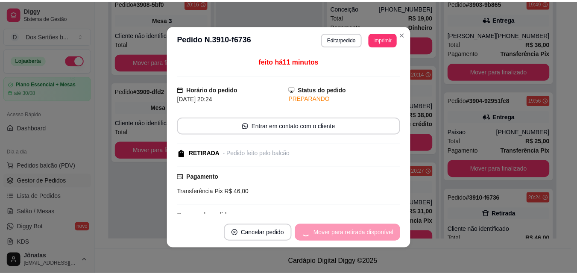
scroll to position [124, 0]
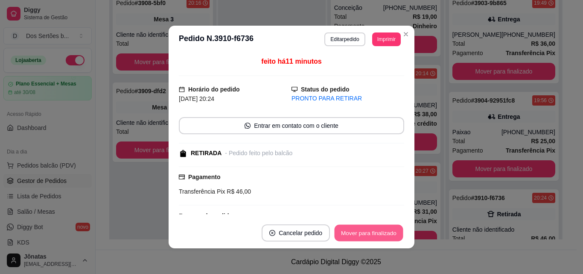
click at [386, 235] on button "Mover para finalizado" at bounding box center [369, 233] width 69 height 17
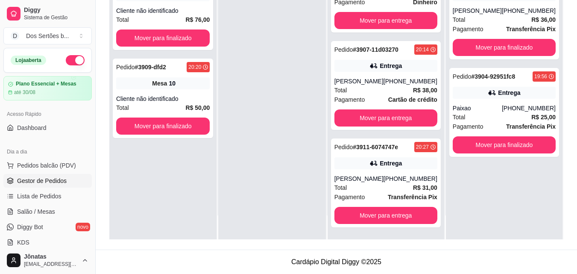
scroll to position [0, 0]
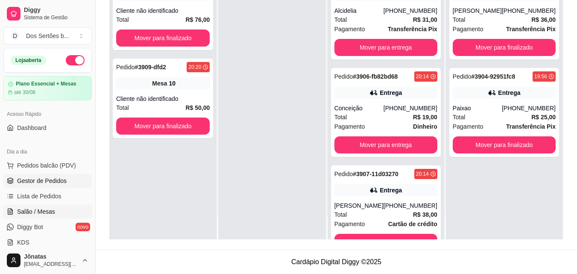
click at [32, 215] on span "Salão / Mesas" at bounding box center [36, 211] width 38 height 9
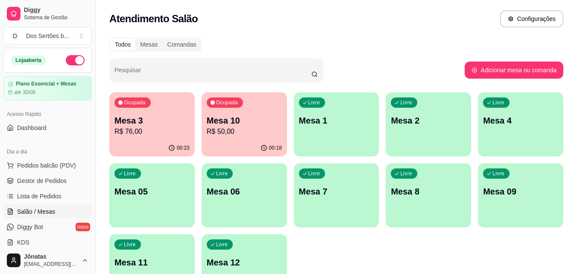
click at [137, 110] on div "Ocupada Mesa 3 R$ 76,00" at bounding box center [151, 115] width 85 height 47
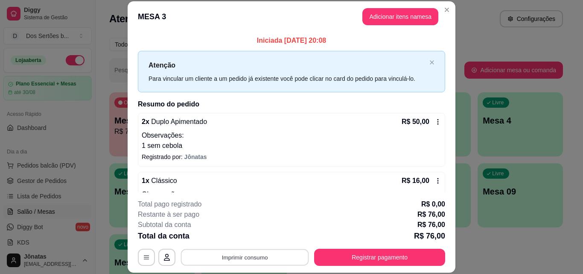
click at [237, 252] on button "Imprimir consumo" at bounding box center [245, 257] width 128 height 17
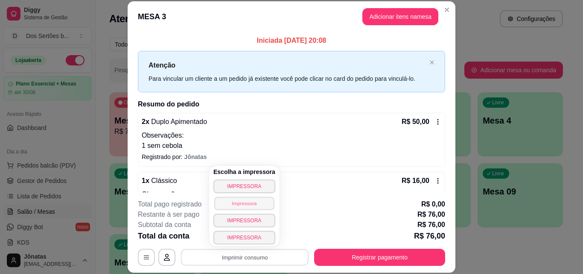
click at [254, 205] on button "Impressora" at bounding box center [244, 202] width 60 height 13
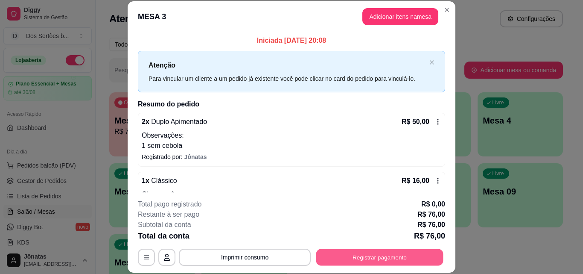
click at [376, 251] on button "Registrar pagamento" at bounding box center [379, 257] width 127 height 17
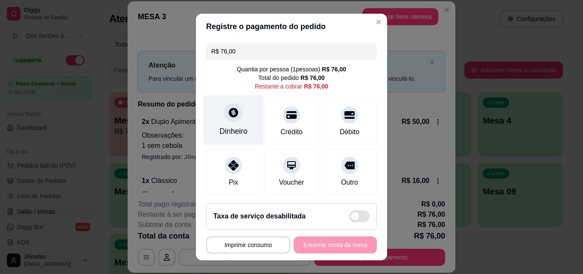
click at [217, 99] on div "Dinheiro" at bounding box center [234, 120] width 60 height 50
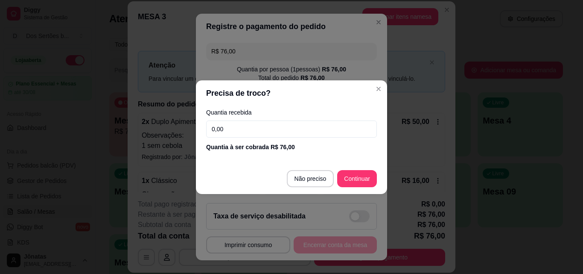
click at [234, 124] on input "0,00" at bounding box center [291, 128] width 171 height 17
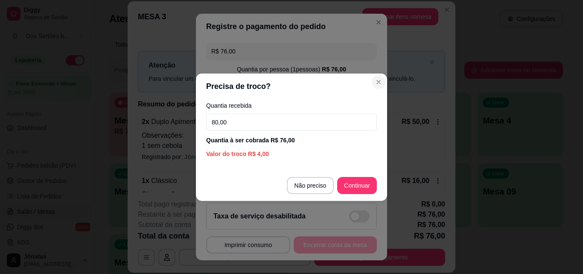
type input "80,00"
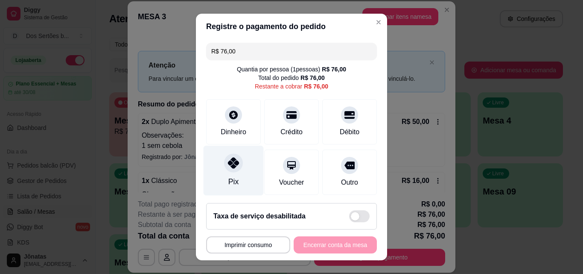
scroll to position [63, 0]
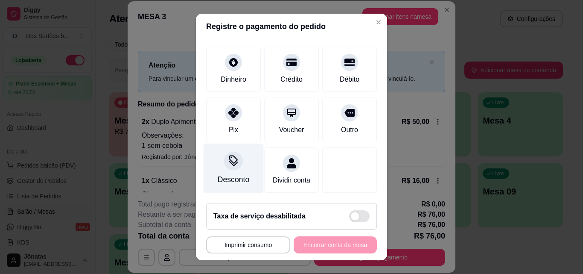
click at [222, 174] on div "Desconto" at bounding box center [234, 179] width 32 height 11
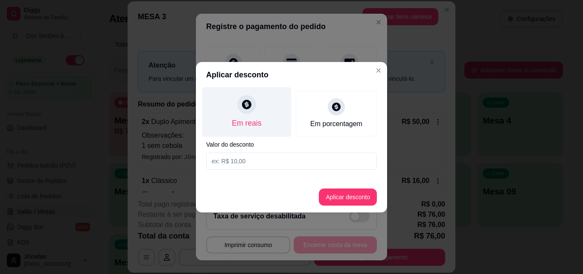
click at [246, 117] on div "Em reais" at bounding box center [246, 112] width 89 height 50
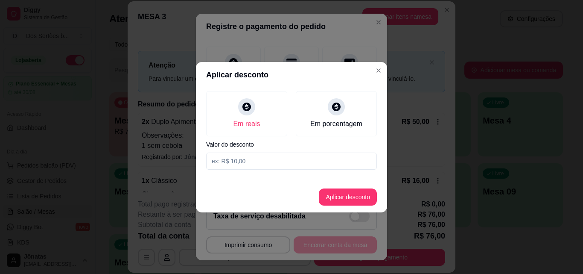
click at [221, 157] on input at bounding box center [291, 160] width 171 height 17
type input "1,00"
click at [347, 195] on button "Aplicar desconto" at bounding box center [348, 196] width 56 height 17
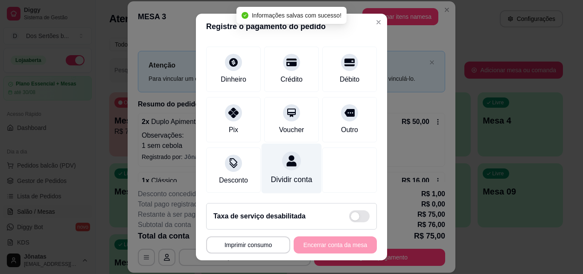
scroll to position [14, 0]
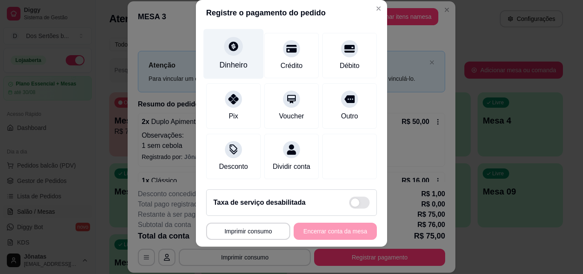
click at [217, 44] on div "Dinheiro" at bounding box center [234, 54] width 60 height 50
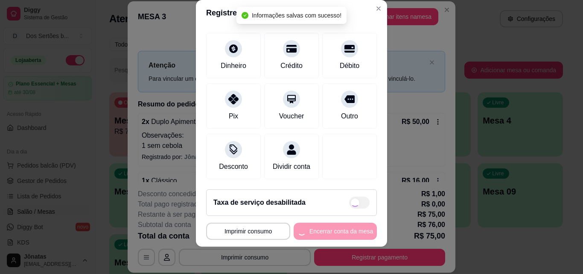
type input "R$ 0,00"
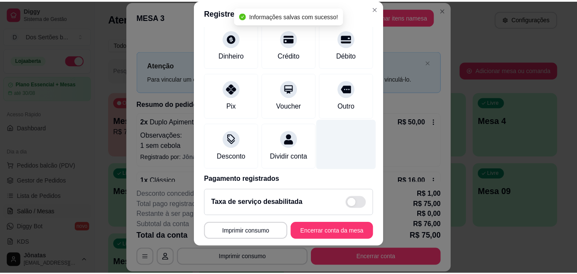
scroll to position [107, 0]
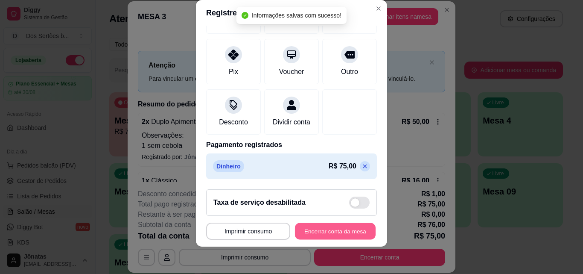
click at [325, 229] on button "Encerrar conta da mesa" at bounding box center [335, 231] width 81 height 17
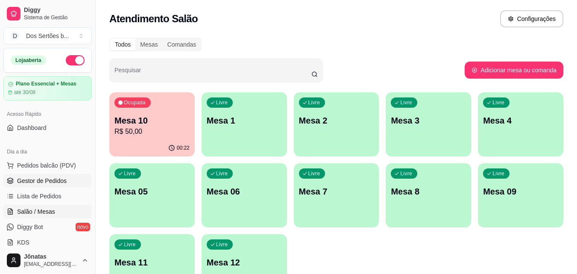
click at [20, 181] on span "Gestor de Pedidos" at bounding box center [42, 180] width 50 height 9
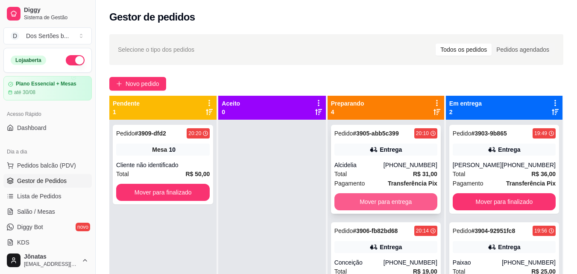
click at [376, 196] on button "Mover para entrega" at bounding box center [385, 201] width 103 height 17
click at [376, 196] on button "Mover para entrega" at bounding box center [386, 201] width 100 height 17
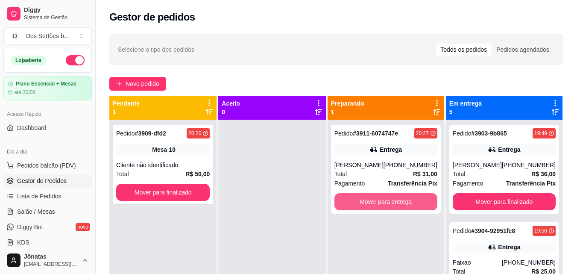
click at [376, 196] on button "Mover para entrega" at bounding box center [385, 201] width 103 height 17
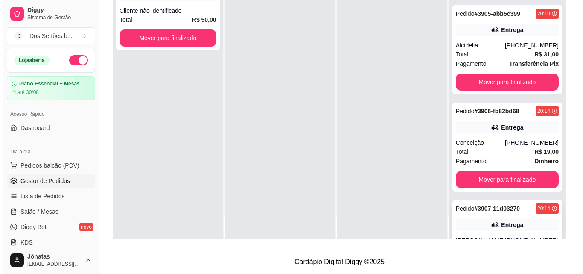
scroll to position [156, 0]
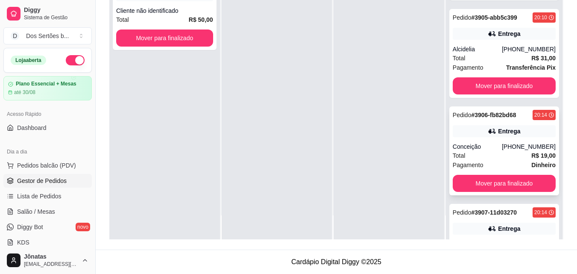
click at [488, 159] on div "Total R$ 19,00" at bounding box center [504, 155] width 103 height 9
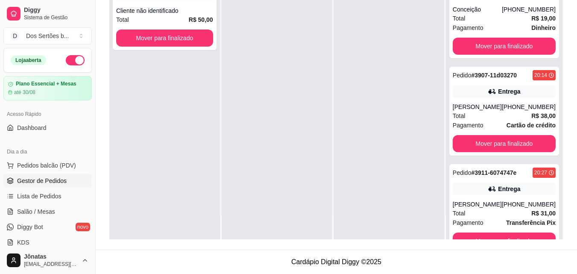
scroll to position [319, 0]
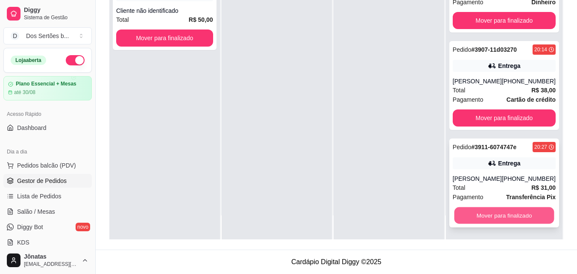
click at [493, 214] on button "Mover para finalizado" at bounding box center [504, 215] width 100 height 17
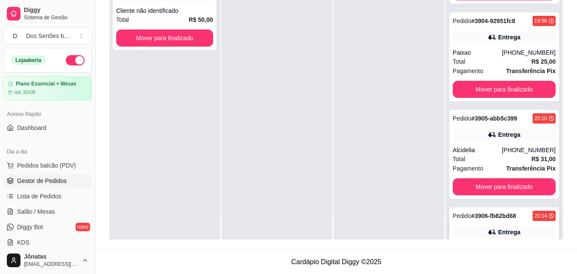
scroll to position [54, 0]
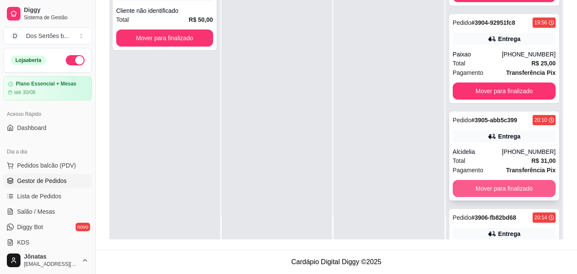
click at [495, 190] on button "Mover para finalizado" at bounding box center [504, 188] width 103 height 17
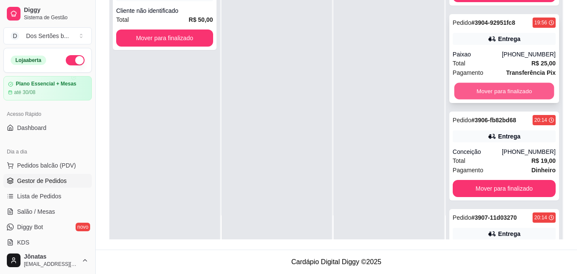
click at [481, 91] on button "Mover para finalizado" at bounding box center [504, 91] width 100 height 17
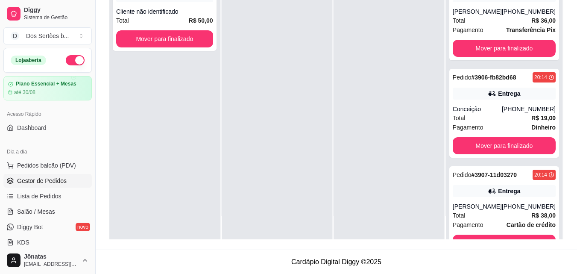
scroll to position [0, 0]
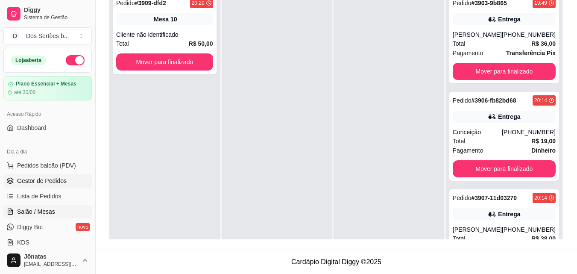
click at [26, 208] on span "Salão / Mesas" at bounding box center [36, 211] width 38 height 9
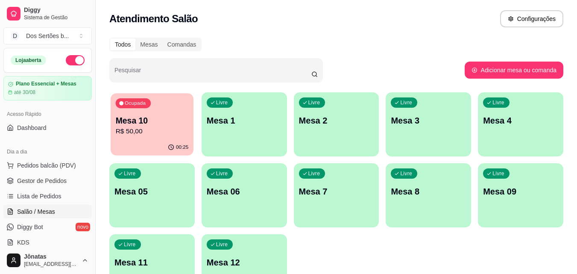
click at [145, 133] on p "R$ 50,00" at bounding box center [152, 131] width 73 height 10
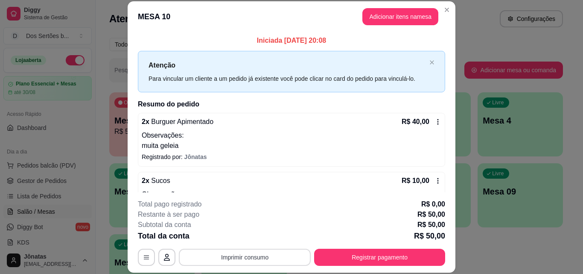
click at [283, 254] on button "Imprimir consumo" at bounding box center [245, 257] width 132 height 17
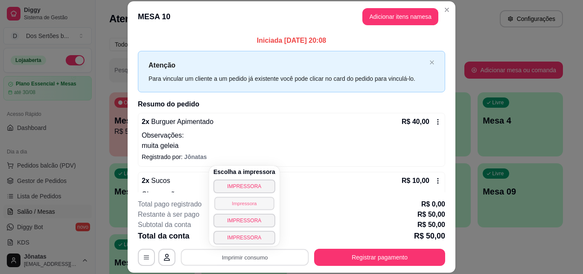
click at [236, 202] on button "Impressora" at bounding box center [244, 202] width 60 height 13
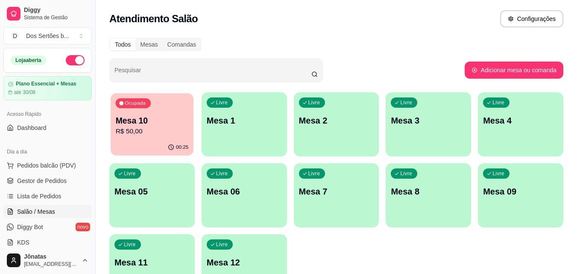
click at [152, 114] on div "Ocupada Mesa 10 R$ 50,00" at bounding box center [152, 116] width 83 height 46
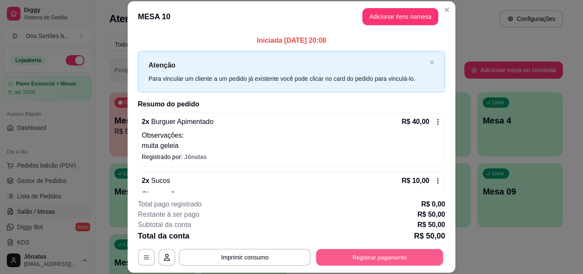
click at [341, 252] on button "Registrar pagamento" at bounding box center [379, 257] width 127 height 17
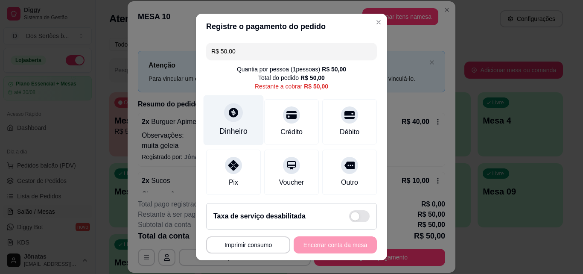
click at [222, 122] on div "Dinheiro" at bounding box center [234, 120] width 60 height 50
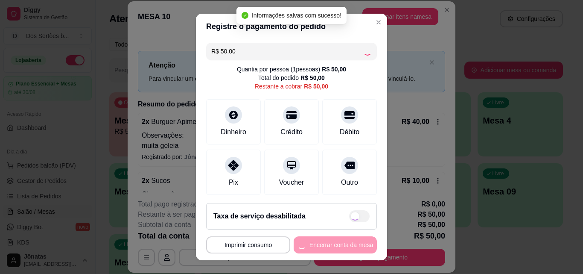
type input "R$ 0,00"
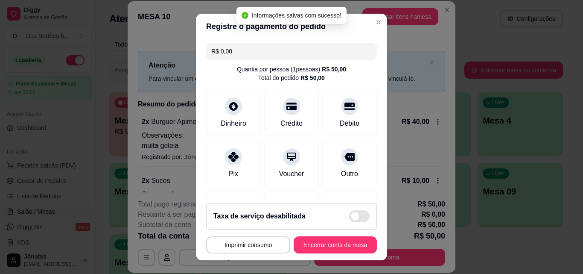
drag, startPoint x: 273, startPoint y: 196, endPoint x: 273, endPoint y: 228, distance: 31.2
click at [273, 196] on footer "**********" at bounding box center [291, 228] width 191 height 64
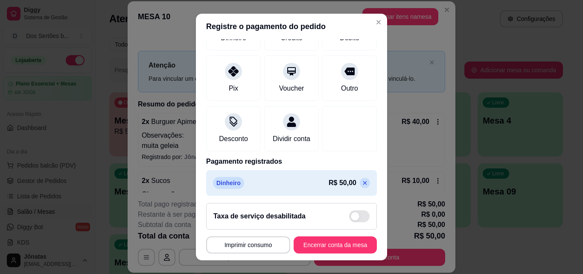
scroll to position [99, 0]
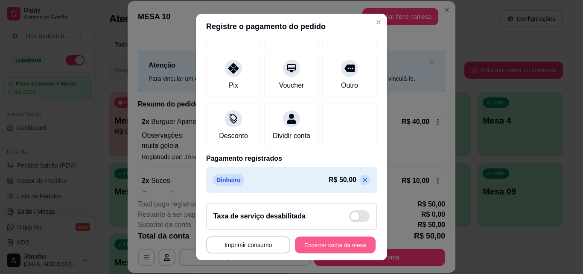
click at [324, 237] on button "Encerrar conta da mesa" at bounding box center [335, 245] width 81 height 17
click at [315, 240] on button "Encerrar conta da mesa" at bounding box center [335, 244] width 83 height 17
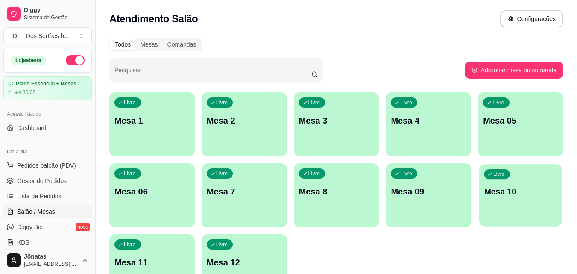
click at [529, 198] on div "Livre Mesa 10" at bounding box center [520, 190] width 83 height 52
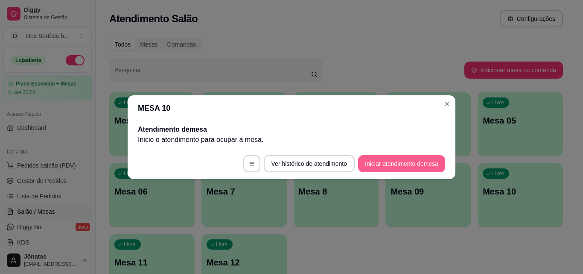
click at [389, 166] on button "Iniciar atendimento de mesa" at bounding box center [401, 163] width 87 height 17
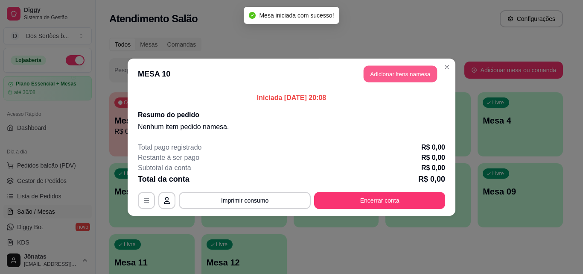
click at [394, 66] on button "Adicionar itens na mesa" at bounding box center [400, 73] width 73 height 17
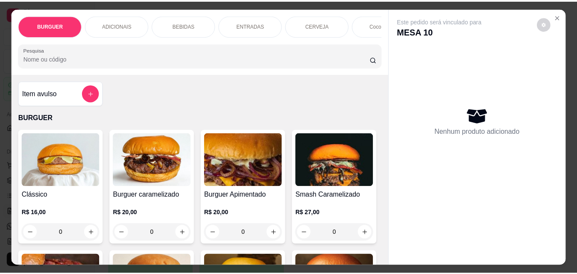
scroll to position [162, 0]
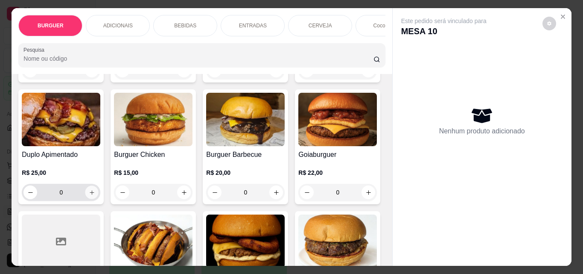
click at [95, 193] on icon "increase-product-quantity" at bounding box center [92, 192] width 6 height 6
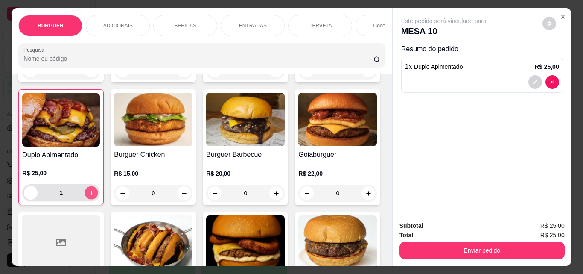
click at [98, 191] on button "increase-product-quantity" at bounding box center [91, 192] width 13 height 13
type input "2"
click at [366, 73] on icon "increase-product-quantity" at bounding box center [368, 70] width 4 height 4
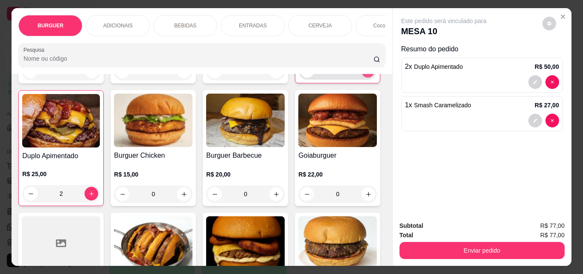
click at [365, 74] on icon "increase-product-quantity" at bounding box center [368, 71] width 6 height 6
type input "3"
click at [187, 197] on icon "increase-product-quantity" at bounding box center [184, 194] width 6 height 6
type input "1"
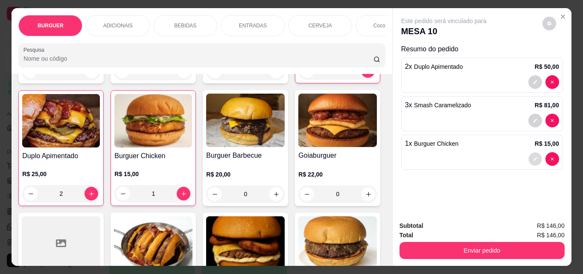
click at [534, 153] on button "decrease-product-quantity" at bounding box center [535, 158] width 13 height 13
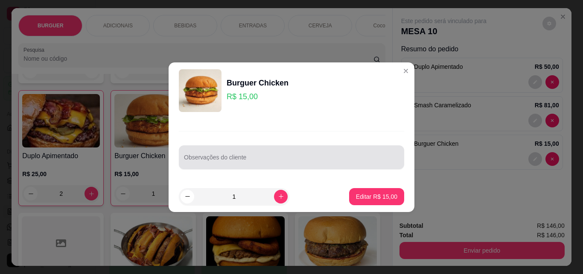
click at [191, 155] on div at bounding box center [291, 157] width 215 height 17
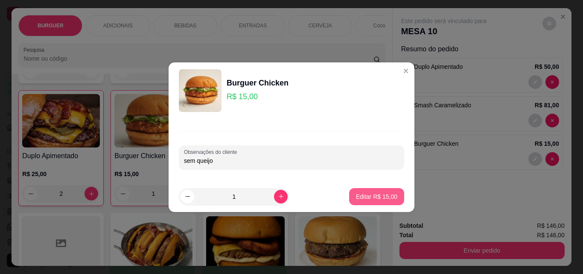
type input "sem queijo"
click at [363, 197] on p "Editar R$ 15,00" at bounding box center [377, 196] width 40 height 8
type input "0"
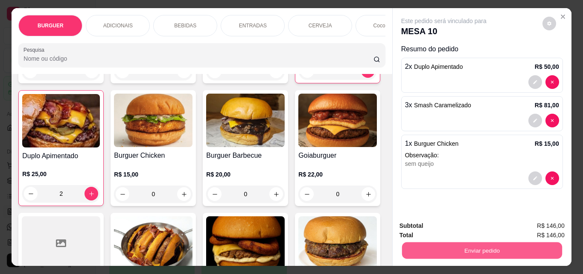
click at [450, 246] on button "Enviar pedido" at bounding box center [482, 250] width 160 height 17
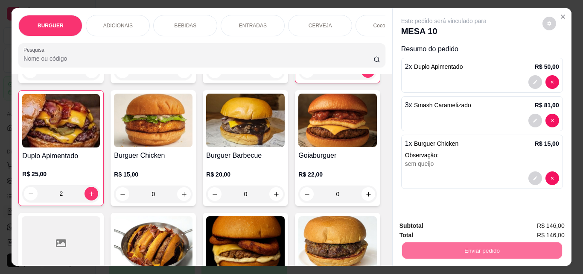
click at [434, 224] on button "Não registrar e enviar pedido" at bounding box center [454, 226] width 86 height 16
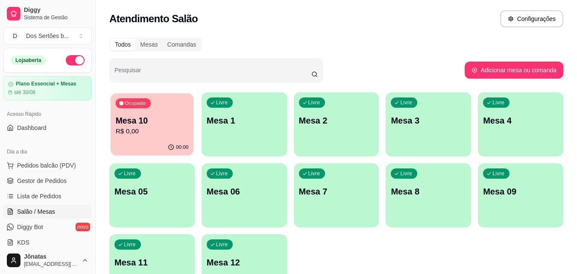
click at [152, 139] on button "Ocupada Mesa 10 R$ 0,00 00:00" at bounding box center [152, 124] width 83 height 62
click at [38, 185] on link "Gestor de Pedidos" at bounding box center [47, 181] width 88 height 14
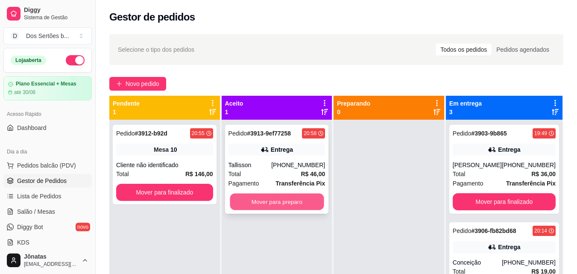
click at [264, 202] on button "Mover para preparo" at bounding box center [277, 201] width 94 height 17
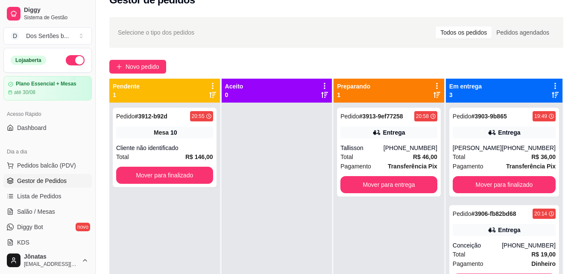
scroll to position [130, 0]
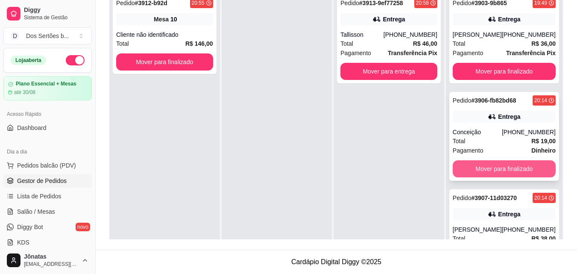
click at [499, 165] on button "Mover para finalizado" at bounding box center [504, 168] width 103 height 17
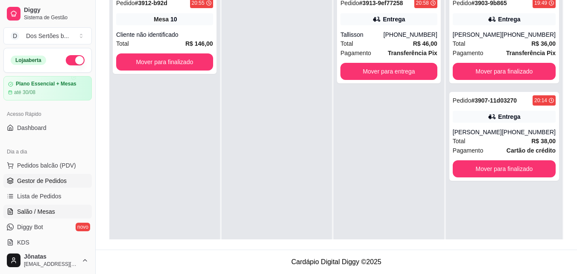
click at [52, 206] on link "Salão / Mesas" at bounding box center [47, 212] width 88 height 14
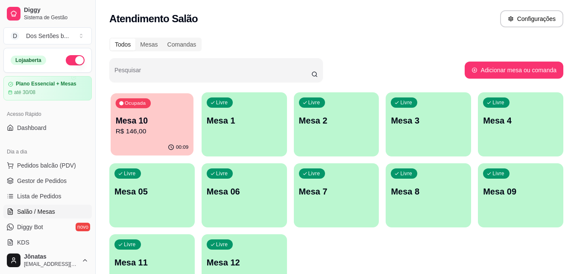
click at [156, 114] on div "Ocupada Mesa 10 R$ 146,00" at bounding box center [152, 116] width 83 height 46
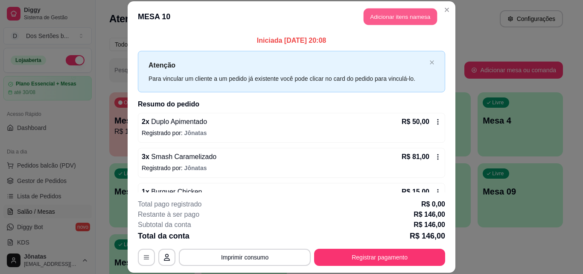
click at [390, 15] on button "Adicionar itens na mesa" at bounding box center [400, 17] width 73 height 17
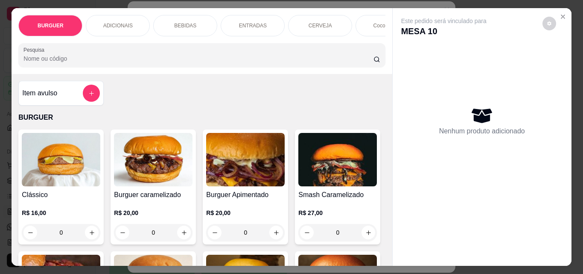
click at [242, 23] on p "ENTRADAS" at bounding box center [253, 25] width 28 height 7
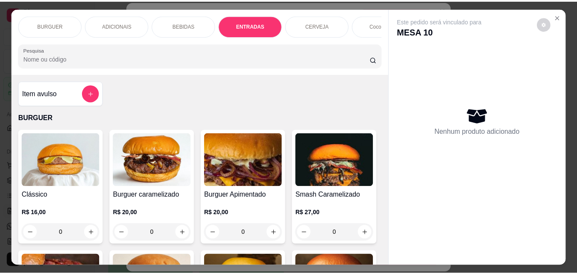
scroll to position [22, 0]
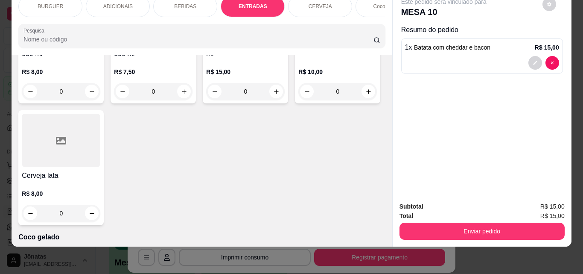
type input "2"
click at [533, 56] on button "decrease-product-quantity" at bounding box center [535, 62] width 13 height 13
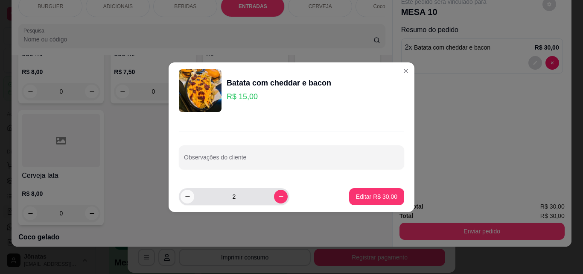
click at [192, 197] on button "decrease-product-quantity" at bounding box center [188, 197] width 14 height 14
type input "1"
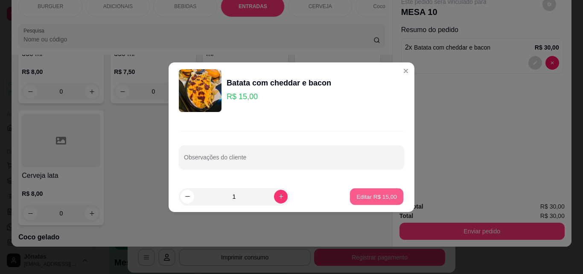
click at [379, 195] on p "Editar R$ 15,00" at bounding box center [377, 196] width 40 height 8
type input "1"
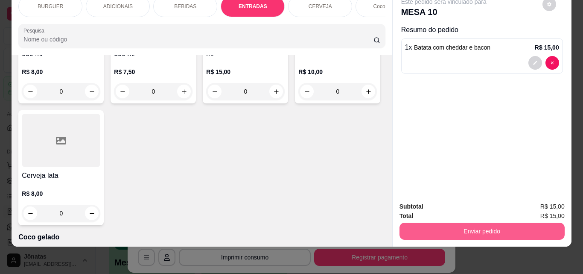
click at [480, 225] on button "Enviar pedido" at bounding box center [482, 230] width 165 height 17
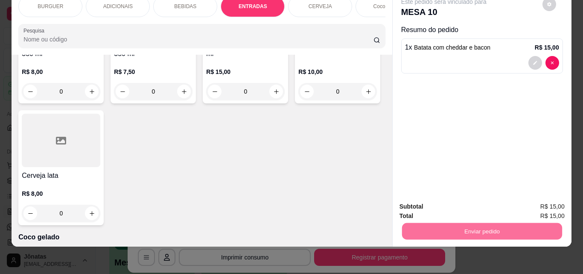
click at [441, 202] on button "Não registrar e enviar pedido" at bounding box center [454, 204] width 86 height 16
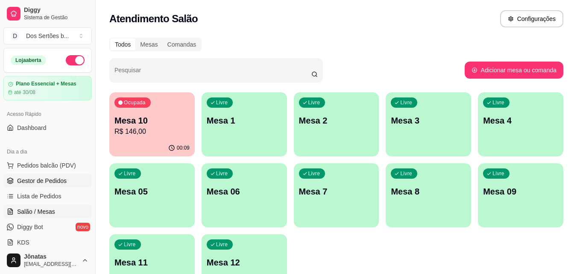
click at [66, 186] on link "Gestor de Pedidos" at bounding box center [47, 181] width 88 height 14
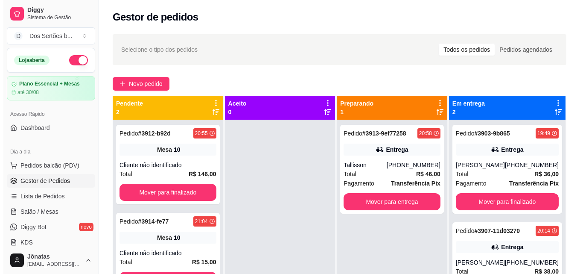
scroll to position [130, 0]
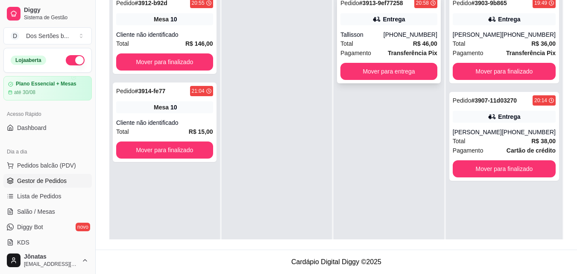
click at [396, 23] on div "Entrega" at bounding box center [394, 19] width 22 height 9
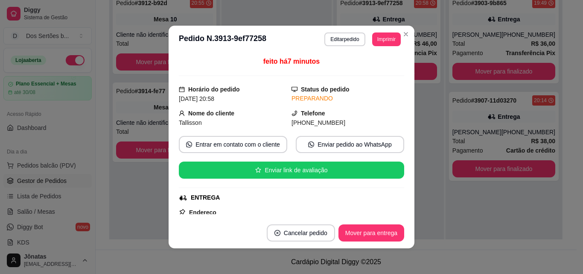
click at [406, 203] on div "feito há 7 minutos Horário do pedido [DATE] 20:58 Status do pedido PREPARANDO N…" at bounding box center [292, 135] width 246 height 164
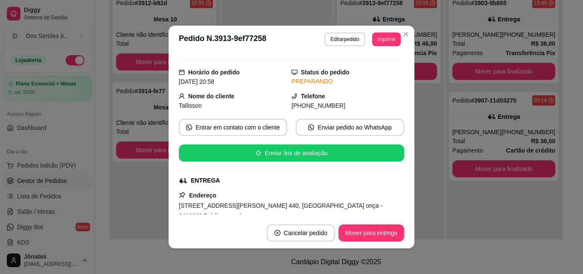
click at [392, 208] on div "[STREET_ADDRESS][PERSON_NAME] 440, [GEOGRAPHIC_DATA] onça - 6418000 Prédio amar…" at bounding box center [291, 210] width 225 height 20
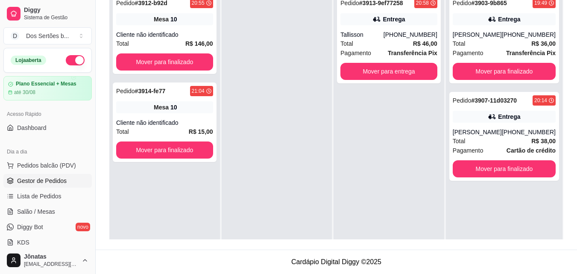
click at [499, 126] on div "Pedido # 3907-11d03270 20:14 Entrega Caroline [PHONE_NUMBER] Total R$ 38,00 Pag…" at bounding box center [504, 136] width 110 height 89
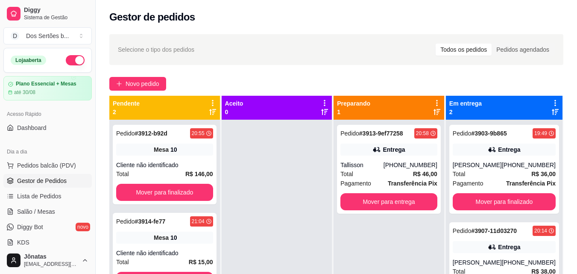
scroll to position [130, 0]
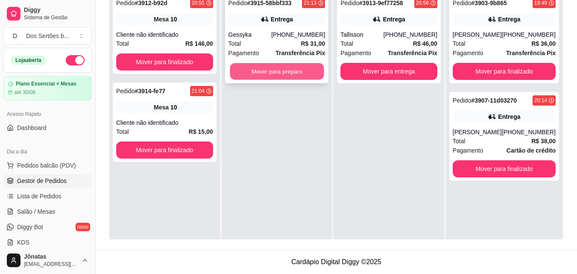
click at [263, 70] on button "Mover para preparo" at bounding box center [277, 71] width 94 height 17
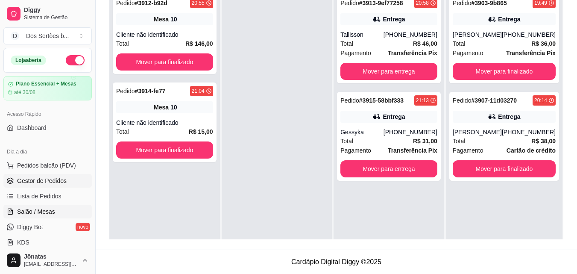
click at [56, 214] on link "Salão / Mesas" at bounding box center [47, 212] width 88 height 14
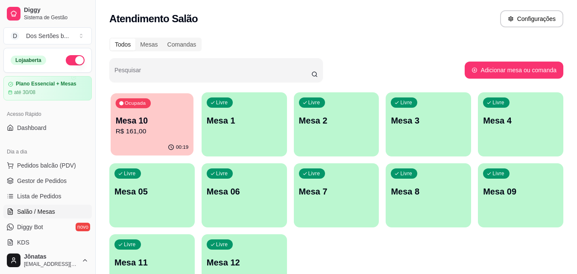
click at [140, 110] on div "Ocupada Mesa 10 R$ 161,00" at bounding box center [152, 116] width 83 height 46
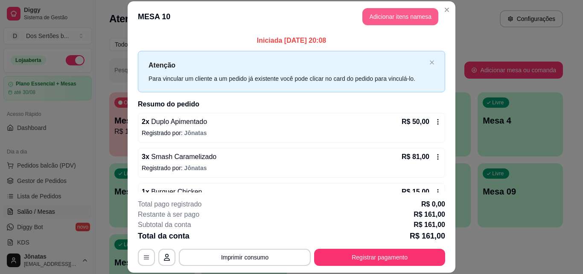
click at [391, 11] on button "Adicionar itens na mesa" at bounding box center [401, 16] width 76 height 17
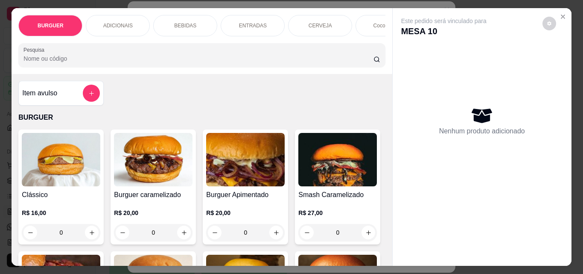
click at [193, 24] on div "BEBIDAS" at bounding box center [185, 25] width 64 height 21
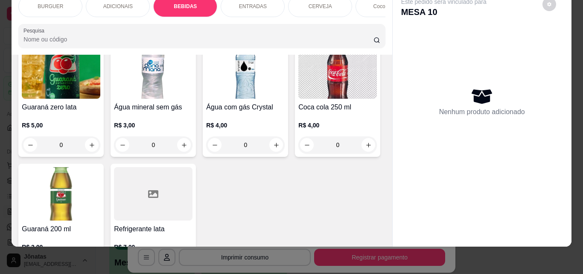
scroll to position [982, 0]
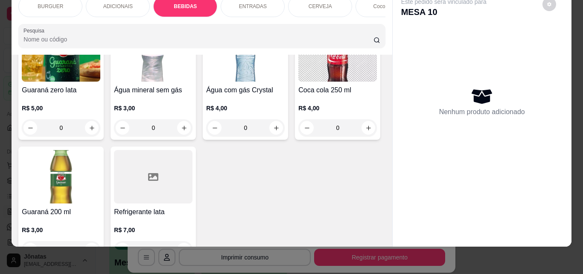
type input "1"
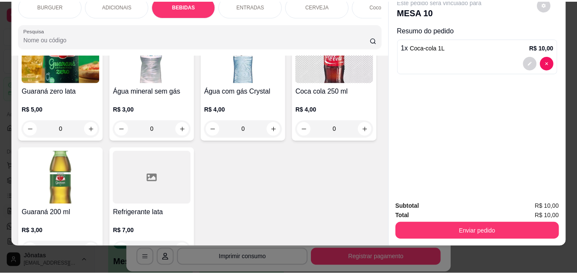
scroll to position [982, 0]
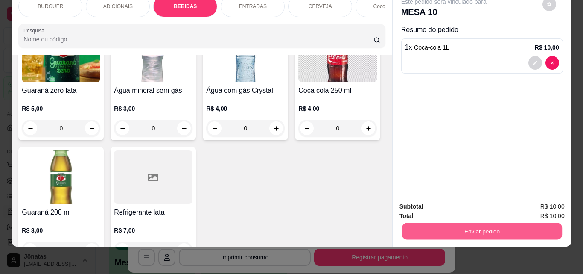
click at [448, 223] on button "Enviar pedido" at bounding box center [482, 230] width 160 height 17
click at [533, 56] on button "decrease-product-quantity" at bounding box center [536, 63] width 14 height 14
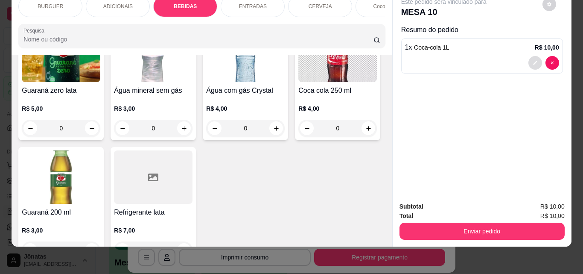
click at [530, 56] on button "decrease-product-quantity" at bounding box center [536, 63] width 14 height 14
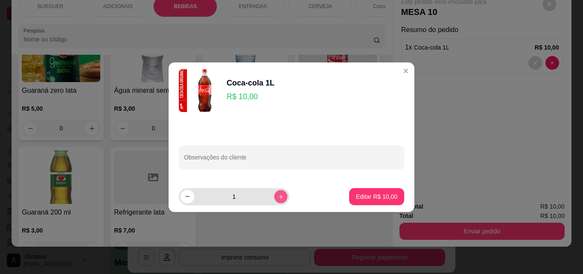
click at [278, 195] on icon "increase-product-quantity" at bounding box center [281, 196] width 6 height 6
type input "2"
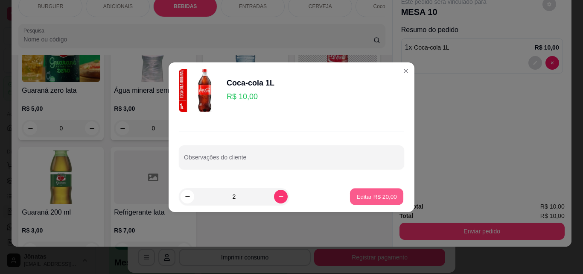
click at [365, 193] on p "Editar R$ 20,00" at bounding box center [377, 196] width 40 height 8
type input "2"
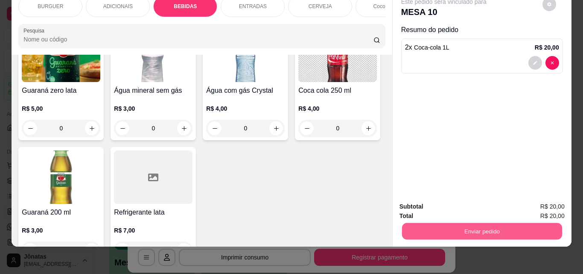
click at [471, 222] on button "Enviar pedido" at bounding box center [482, 230] width 160 height 17
click at [432, 200] on button "Não registrar e enviar pedido" at bounding box center [454, 204] width 86 height 16
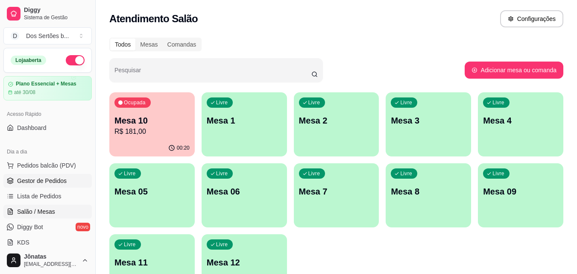
click at [14, 175] on link "Gestor de Pedidos" at bounding box center [47, 181] width 88 height 14
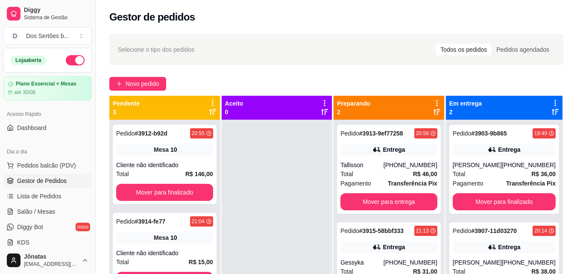
scroll to position [130, 0]
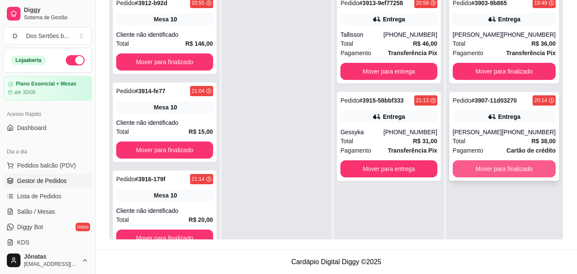
click at [486, 176] on button "Mover para finalizado" at bounding box center [504, 168] width 103 height 17
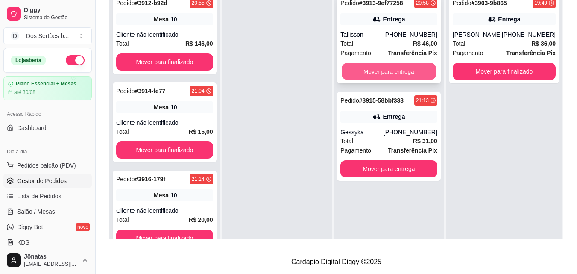
click at [369, 74] on button "Mover para entrega" at bounding box center [389, 71] width 94 height 17
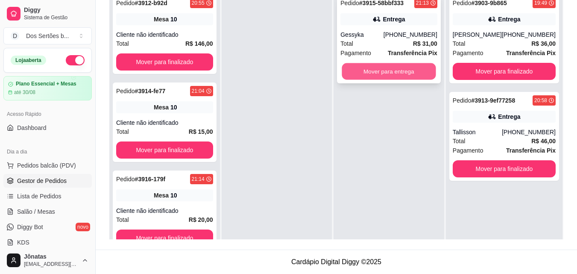
click at [383, 71] on button "Mover para entrega" at bounding box center [389, 71] width 94 height 17
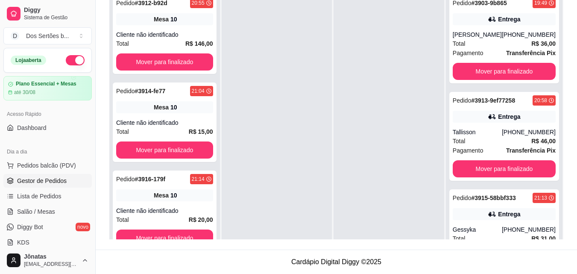
click at [33, 204] on ul "Pedidos balcão (PDV) Gestor de Pedidos Lista de Pedidos Salão / Mesas Diggy Bot…" at bounding box center [47, 203] width 88 height 91
click at [32, 211] on span "Salão / Mesas" at bounding box center [36, 211] width 38 height 9
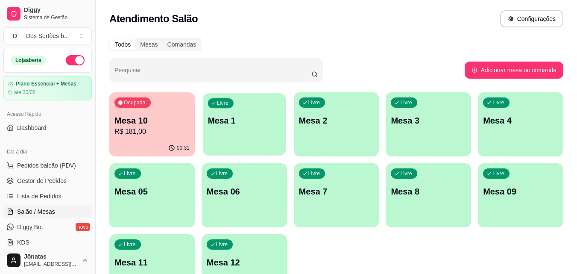
click at [232, 128] on div "Livre Mesa 1" at bounding box center [244, 119] width 83 height 52
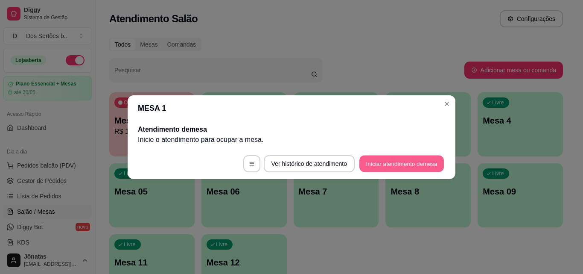
click at [383, 162] on button "Iniciar atendimento de mesa" at bounding box center [402, 163] width 85 height 17
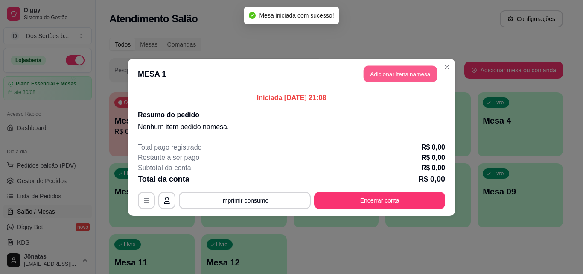
click at [391, 72] on button "Adicionar itens na mesa" at bounding box center [400, 73] width 73 height 17
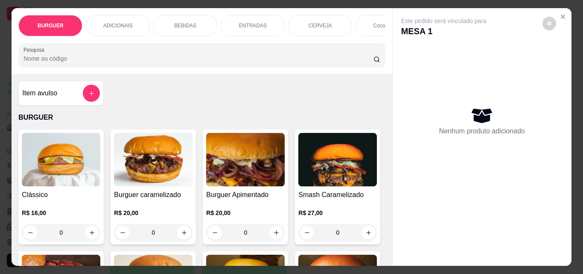
scroll to position [162, 0]
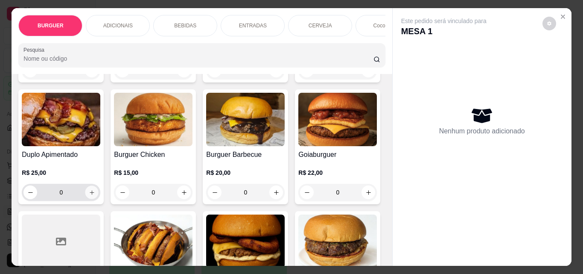
click at [95, 196] on icon "increase-product-quantity" at bounding box center [92, 192] width 6 height 6
type input "1"
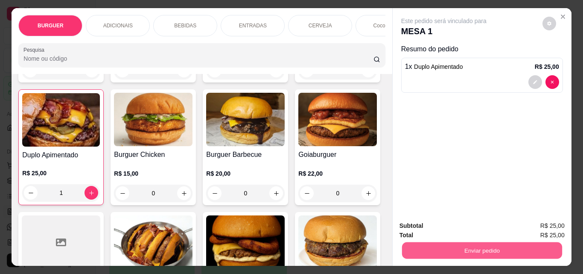
click at [444, 246] on button "Enviar pedido" at bounding box center [482, 250] width 160 height 17
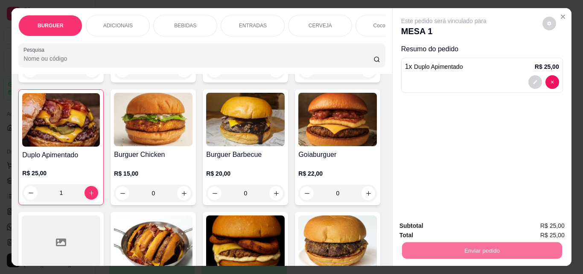
click at [428, 222] on button "Não registrar e enviar pedido" at bounding box center [454, 226] width 86 height 16
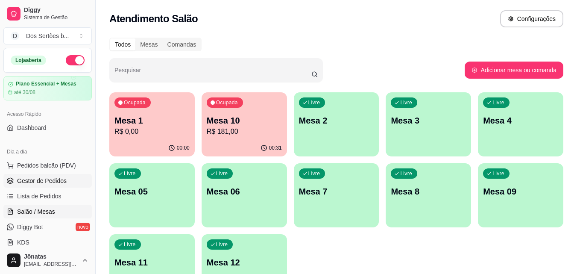
click at [59, 179] on span "Gestor de Pedidos" at bounding box center [42, 180] width 50 height 9
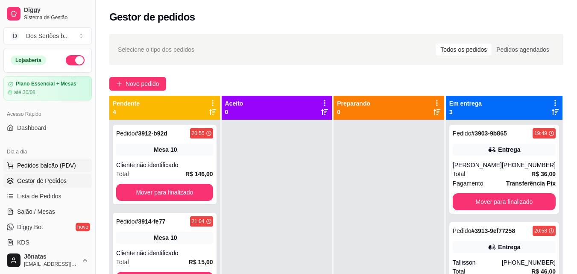
click at [76, 167] on button "Pedidos balcão (PDV)" at bounding box center [47, 165] width 88 height 14
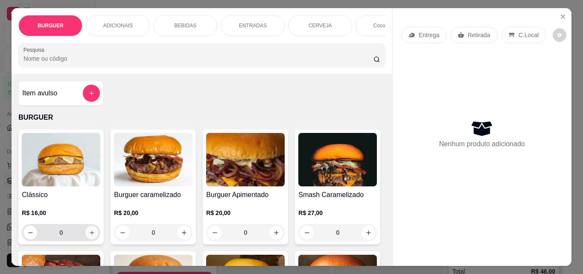
click at [89, 234] on icon "increase-product-quantity" at bounding box center [92, 232] width 6 height 6
type input "1"
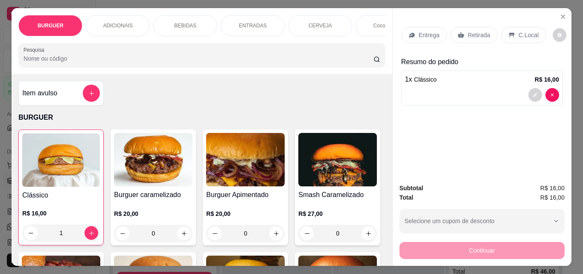
click at [473, 32] on p "Retirada" at bounding box center [479, 35] width 23 height 9
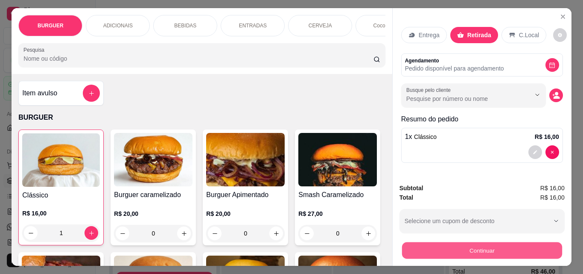
click at [509, 243] on button "Continuar" at bounding box center [482, 250] width 160 height 17
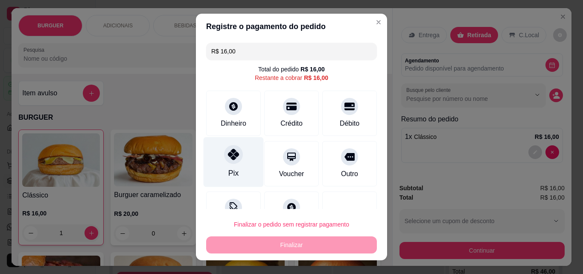
click at [219, 149] on div "Pix" at bounding box center [234, 162] width 60 height 50
type input "R$ 0,00"
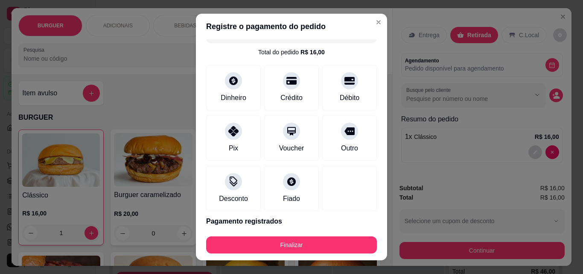
scroll to position [34, 0]
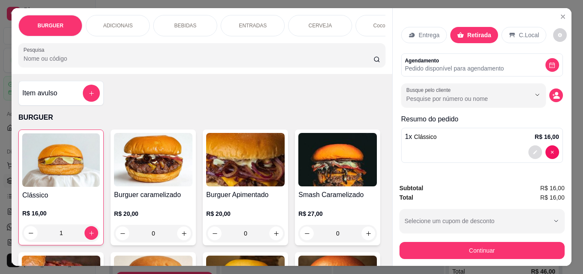
click at [532, 146] on button "decrease-product-quantity" at bounding box center [536, 152] width 14 height 14
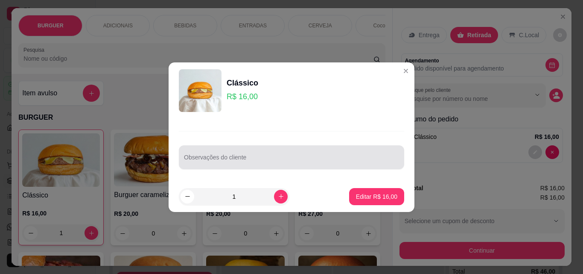
click at [252, 151] on div at bounding box center [291, 157] width 215 height 17
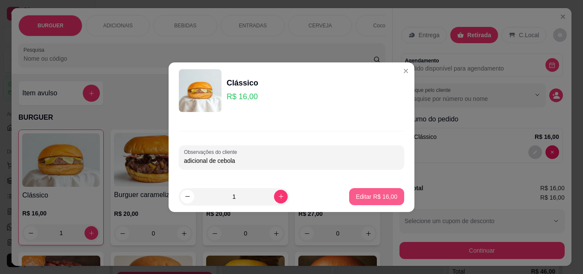
type input "adicional de cebola"
click at [374, 193] on p "Editar R$ 16,00" at bounding box center [377, 196] width 40 height 8
type input "0"
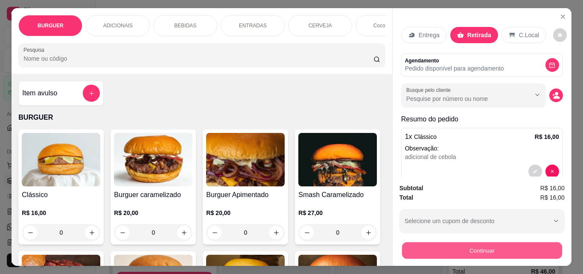
click at [475, 242] on button "Continuar" at bounding box center [482, 250] width 160 height 17
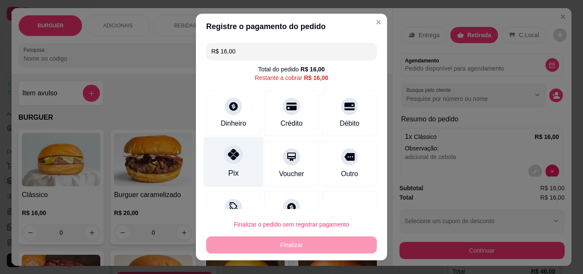
click at [228, 150] on icon at bounding box center [233, 154] width 11 height 11
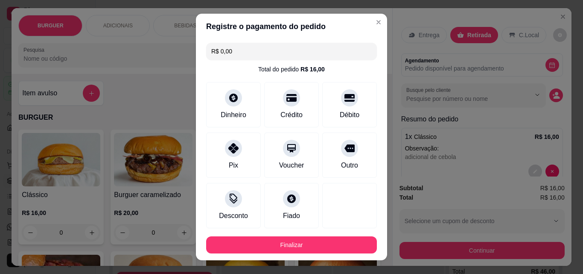
scroll to position [47, 0]
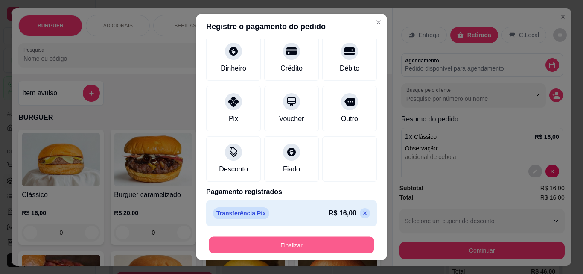
click at [293, 247] on button "Finalizar" at bounding box center [292, 245] width 166 height 17
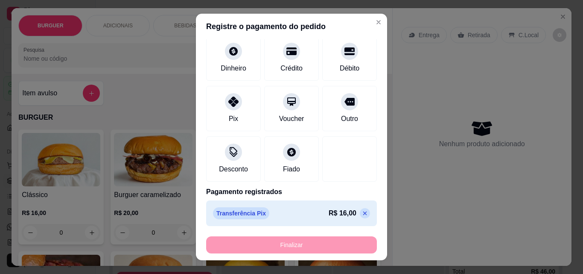
type input "-R$ 16,00"
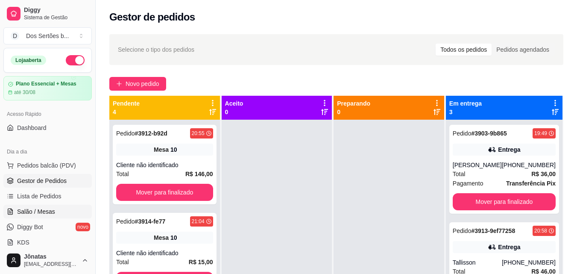
click at [41, 216] on link "Salão / Mesas" at bounding box center [47, 212] width 88 height 14
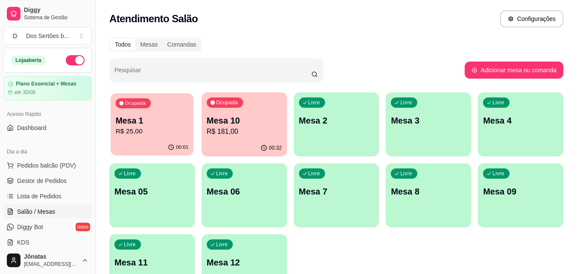
click at [152, 130] on p "R$ 25,00" at bounding box center [152, 131] width 73 height 10
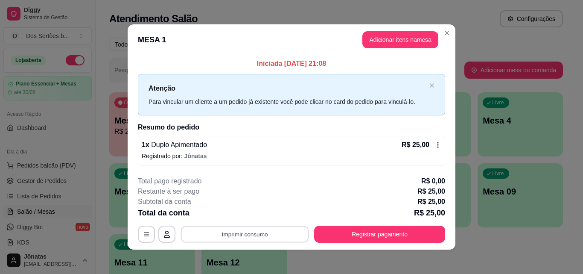
click at [252, 231] on button "Imprimir consumo" at bounding box center [245, 234] width 128 height 17
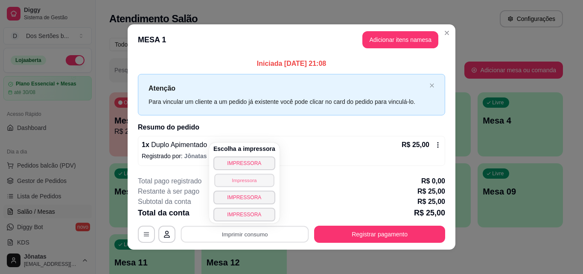
click at [230, 180] on button "Impressora" at bounding box center [244, 179] width 60 height 13
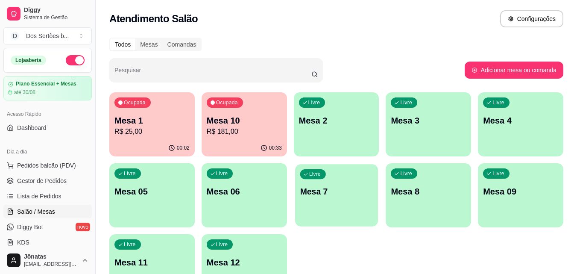
click at [362, 196] on p "Mesa 7" at bounding box center [336, 192] width 73 height 12
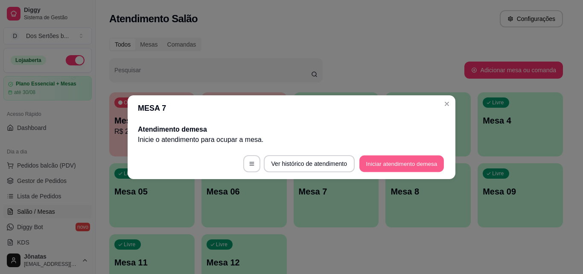
click at [380, 159] on button "Iniciar atendimento de mesa" at bounding box center [402, 163] width 85 height 17
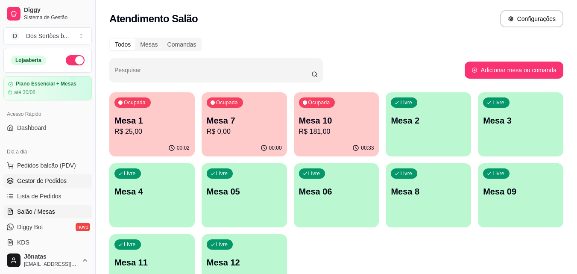
click at [45, 182] on span "Gestor de Pedidos" at bounding box center [42, 180] width 50 height 9
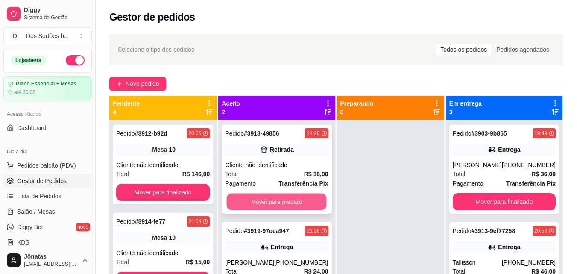
click at [309, 193] on button "Mover para preparo" at bounding box center [277, 201] width 100 height 17
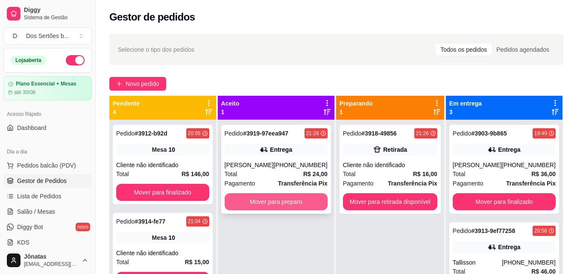
click at [304, 210] on button "Mover para preparo" at bounding box center [276, 201] width 103 height 17
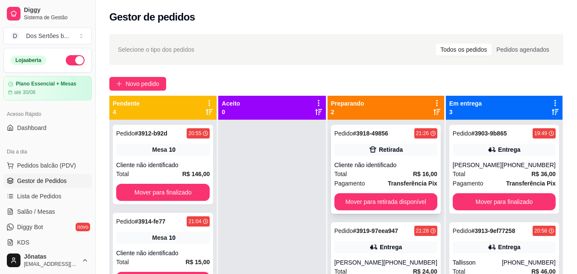
click at [381, 172] on div "Total R$ 16,00" at bounding box center [385, 173] width 103 height 9
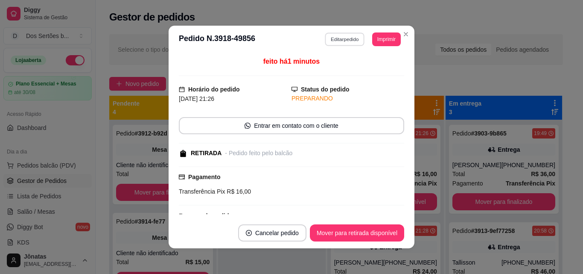
click at [334, 34] on button "Editar pedido" at bounding box center [345, 38] width 40 height 13
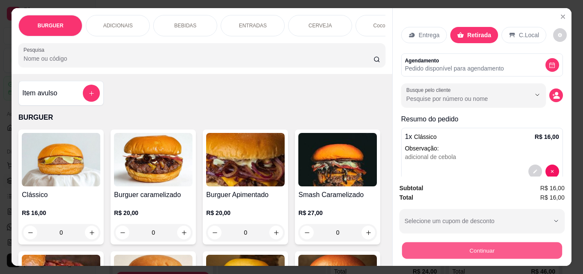
click at [411, 251] on button "Continuar" at bounding box center [482, 250] width 160 height 17
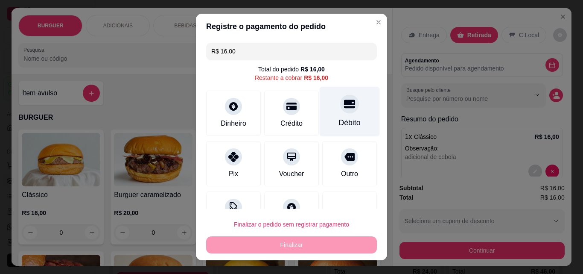
click at [339, 124] on div "Débito" at bounding box center [350, 122] width 22 height 11
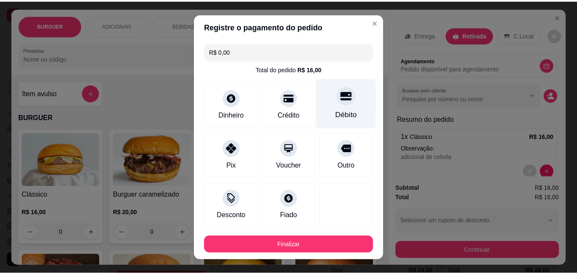
scroll to position [47, 0]
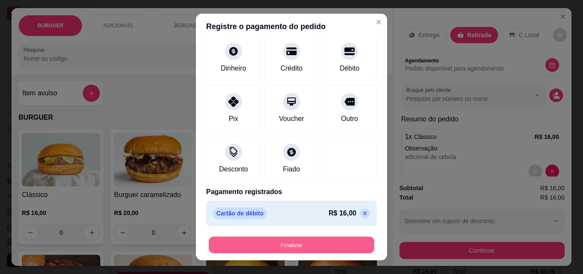
click at [287, 239] on button "Finalizar" at bounding box center [292, 245] width 166 height 17
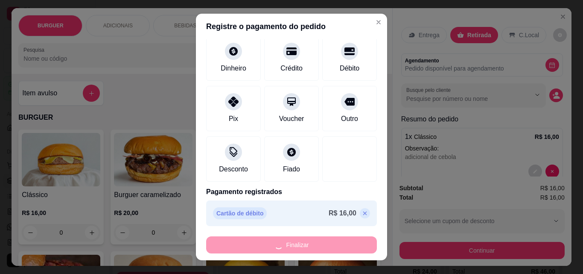
type input "-R$ 16,00"
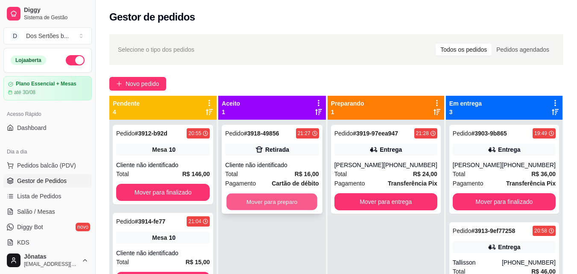
click at [305, 199] on button "Mover para preparo" at bounding box center [272, 201] width 91 height 17
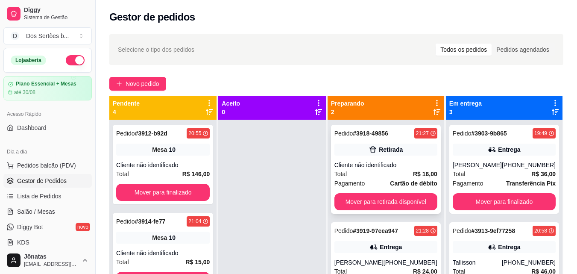
click at [391, 173] on div "Total R$ 16,00" at bounding box center [385, 173] width 103 height 9
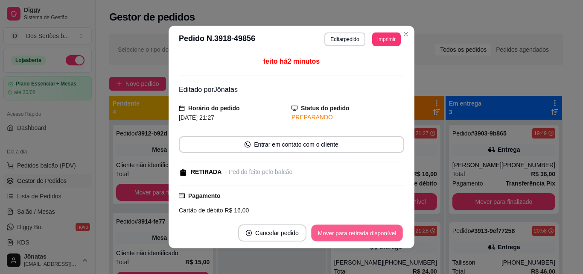
click at [360, 230] on button "Mover para retirada disponível" at bounding box center [356, 233] width 91 height 17
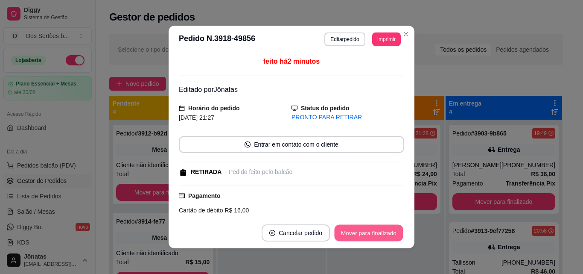
click at [360, 230] on button "Mover para finalizado" at bounding box center [369, 233] width 69 height 17
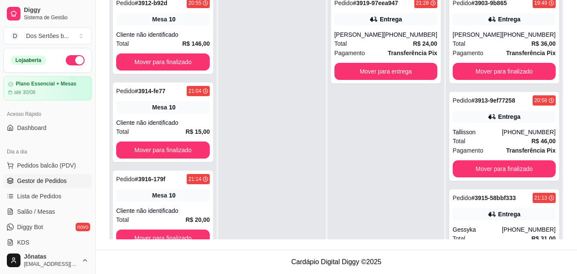
scroll to position [17, 0]
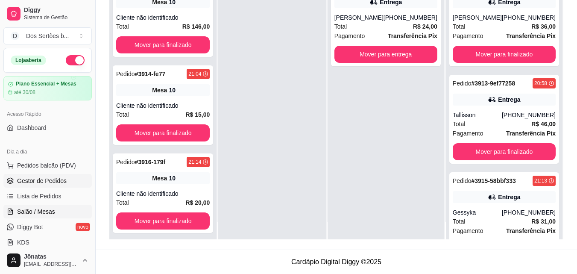
click at [33, 210] on span "Salão / Mesas" at bounding box center [36, 211] width 38 height 9
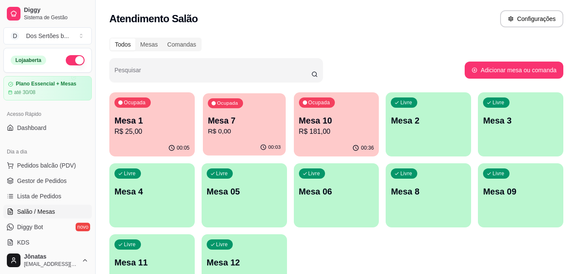
click at [264, 120] on p "Mesa 7" at bounding box center [244, 121] width 73 height 12
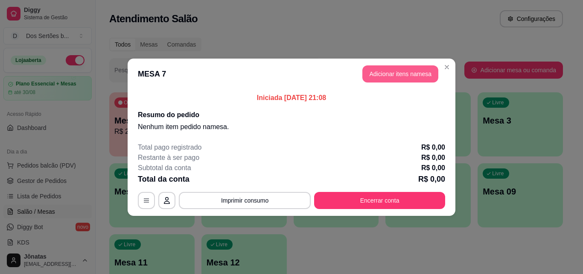
click at [383, 69] on button "Adicionar itens na mesa" at bounding box center [401, 73] width 76 height 17
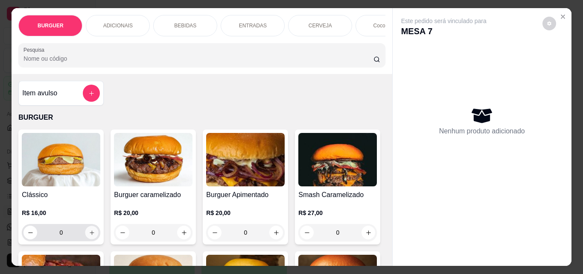
click at [92, 235] on icon "increase-product-quantity" at bounding box center [92, 232] width 6 height 6
type input "1"
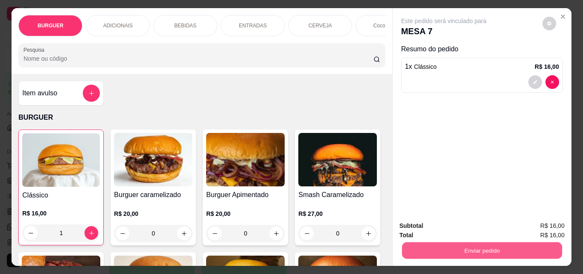
click at [443, 243] on button "Enviar pedido" at bounding box center [482, 250] width 160 height 17
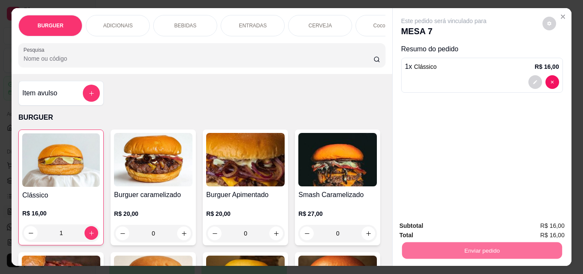
click at [434, 225] on button "Não registrar e enviar pedido" at bounding box center [454, 226] width 86 height 16
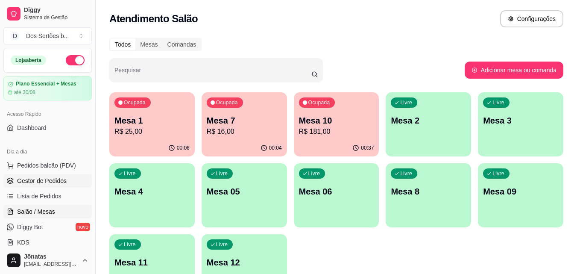
click at [53, 184] on span "Gestor de Pedidos" at bounding box center [42, 180] width 50 height 9
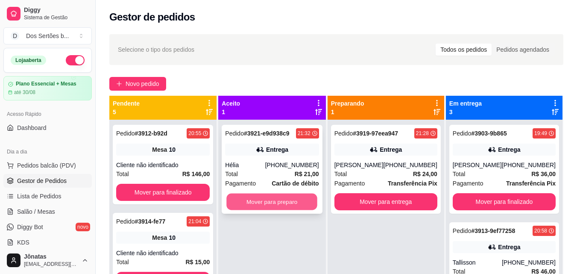
click at [248, 205] on button "Mover para preparo" at bounding box center [272, 201] width 91 height 17
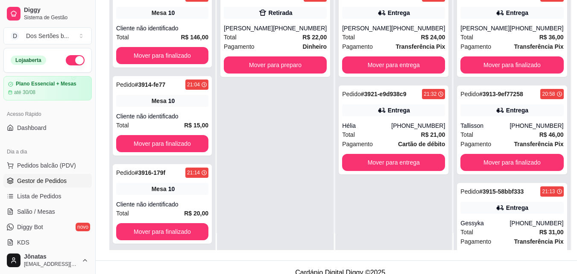
scroll to position [24, 0]
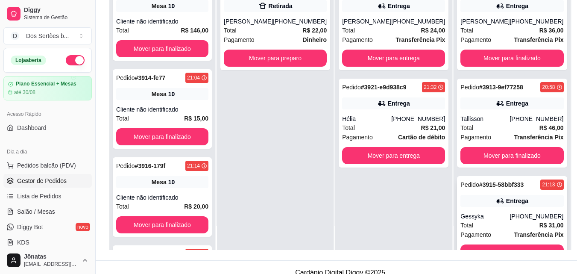
click at [531, 243] on div "Pedido # 3915-58bbf333 21:13 Entrega Gessyka [PHONE_NUMBER] Total R$ 31,00 Paga…" at bounding box center [512, 220] width 110 height 89
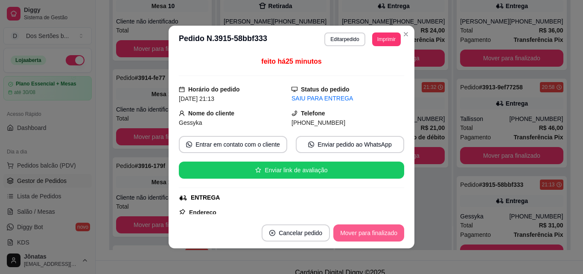
click at [357, 236] on button "Mover para finalizado" at bounding box center [369, 232] width 71 height 17
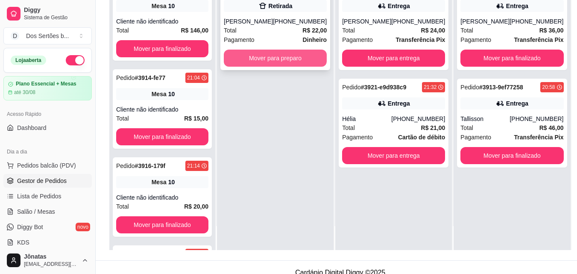
click at [240, 60] on button "Mover para preparo" at bounding box center [275, 58] width 103 height 17
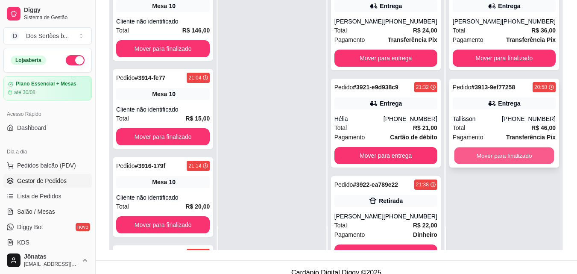
click at [489, 152] on button "Mover para finalizado" at bounding box center [504, 155] width 100 height 17
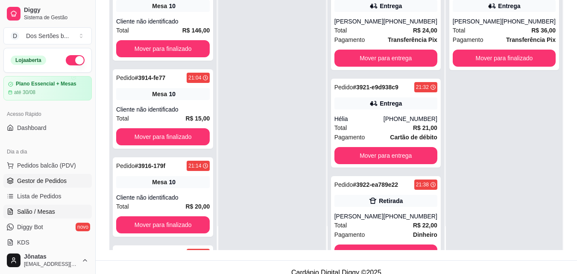
click at [37, 209] on span "Salão / Mesas" at bounding box center [36, 211] width 38 height 9
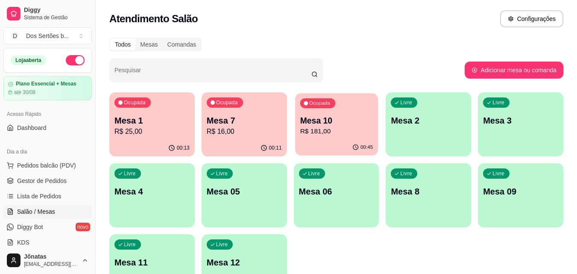
click at [316, 127] on p "R$ 181,00" at bounding box center [336, 131] width 73 height 10
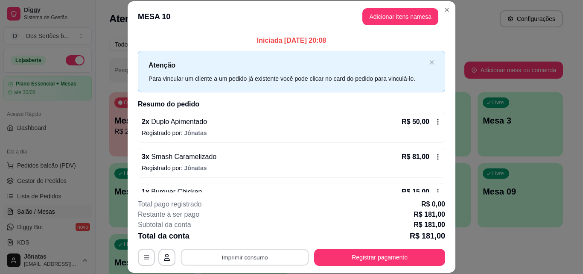
click at [259, 255] on button "Imprimir consumo" at bounding box center [245, 257] width 128 height 17
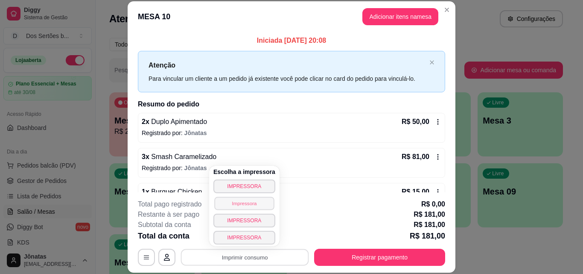
click at [232, 199] on button "Impressora" at bounding box center [244, 202] width 60 height 13
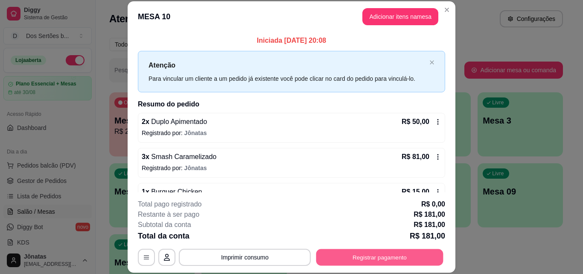
click at [366, 250] on button "Registrar pagamento" at bounding box center [379, 257] width 127 height 17
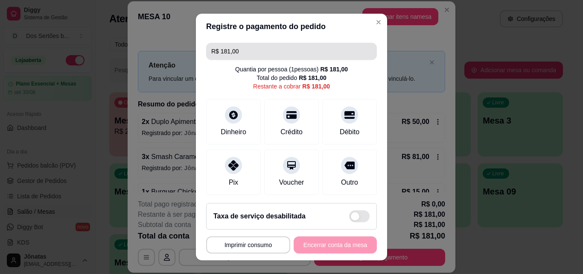
click at [254, 56] on input "R$ 181,00" at bounding box center [291, 51] width 161 height 17
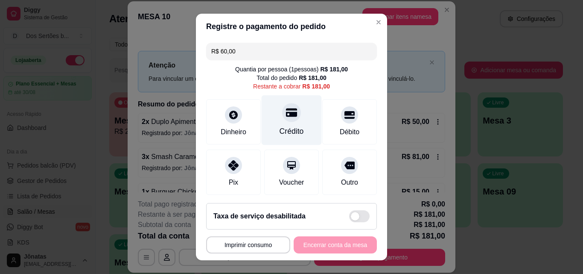
click at [293, 116] on div "Crédito" at bounding box center [292, 120] width 60 height 50
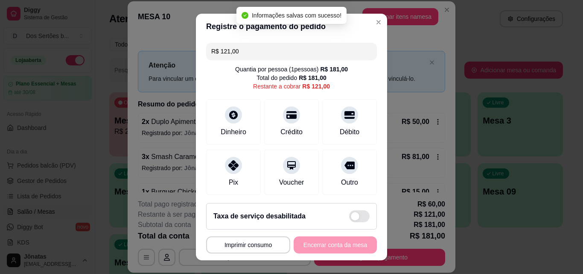
click at [243, 54] on input "R$ 121,00" at bounding box center [291, 51] width 161 height 17
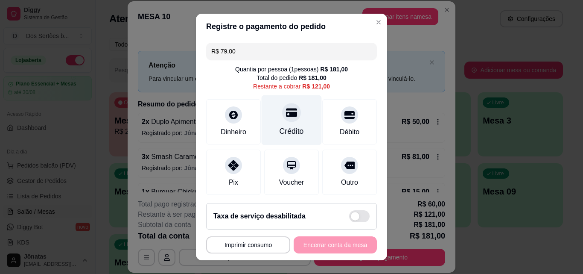
click at [284, 119] on div at bounding box center [291, 112] width 19 height 19
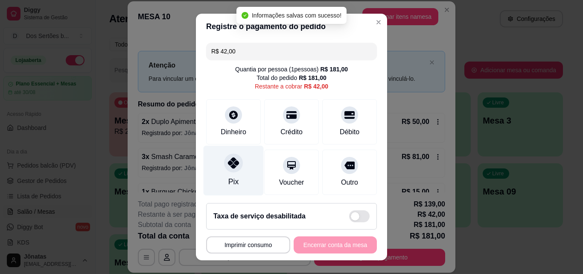
click at [232, 156] on div at bounding box center [233, 162] width 19 height 19
type input "R$ 0,00"
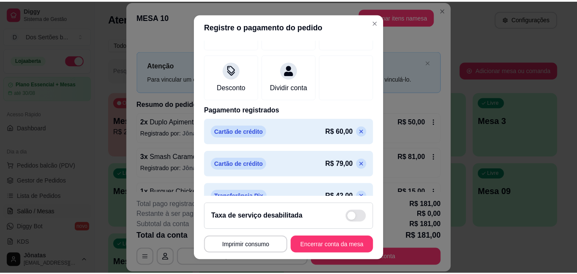
scroll to position [154, 0]
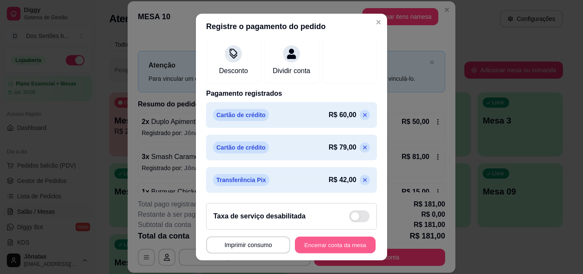
click at [333, 238] on button "Encerrar conta da mesa" at bounding box center [335, 245] width 81 height 17
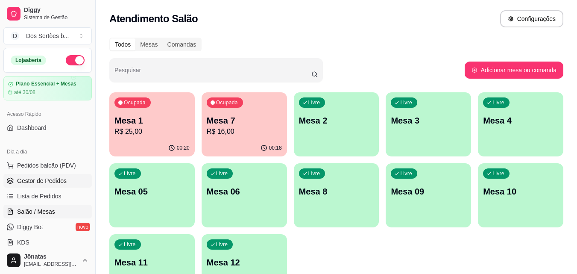
click at [70, 178] on link "Gestor de Pedidos" at bounding box center [47, 181] width 88 height 14
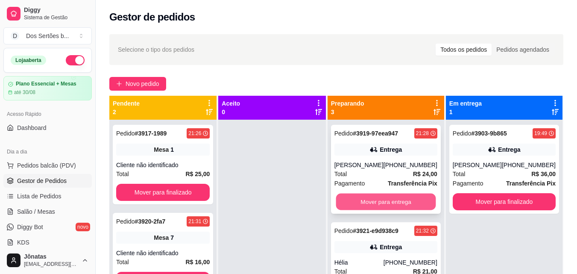
click at [399, 203] on button "Mover para entrega" at bounding box center [386, 201] width 100 height 17
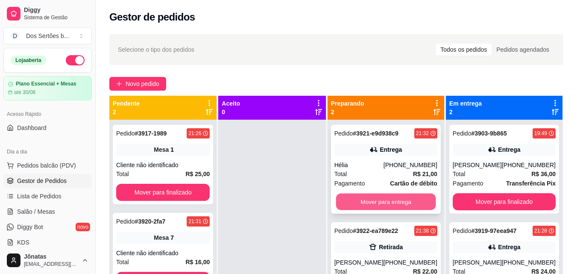
click at [389, 201] on button "Mover para entrega" at bounding box center [386, 201] width 100 height 17
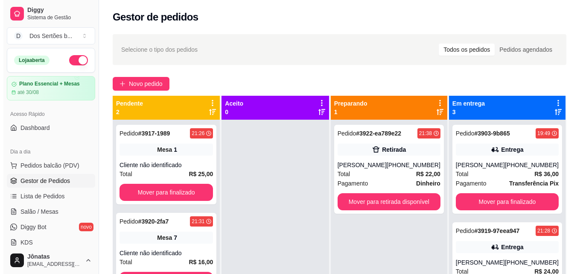
scroll to position [130, 0]
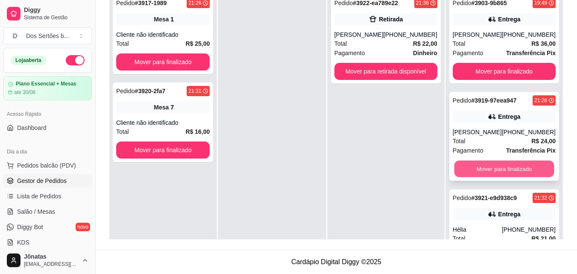
click at [493, 174] on button "Mover para finalizado" at bounding box center [504, 169] width 100 height 17
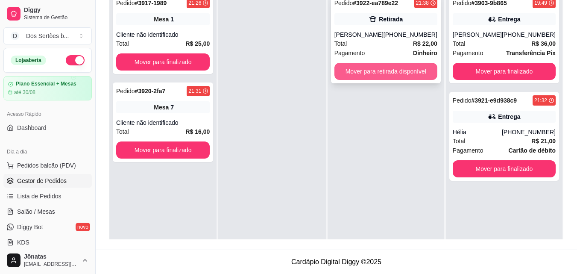
click at [349, 68] on button "Mover para retirada disponível" at bounding box center [385, 71] width 103 height 17
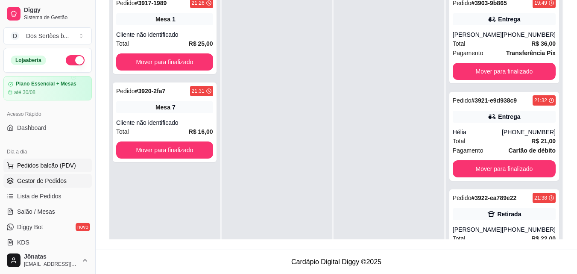
click at [41, 169] on span "Pedidos balcão (PDV)" at bounding box center [46, 165] width 59 height 9
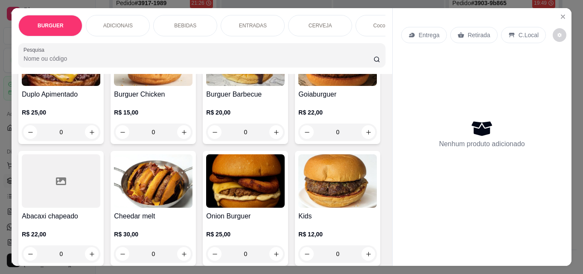
scroll to position [239, 0]
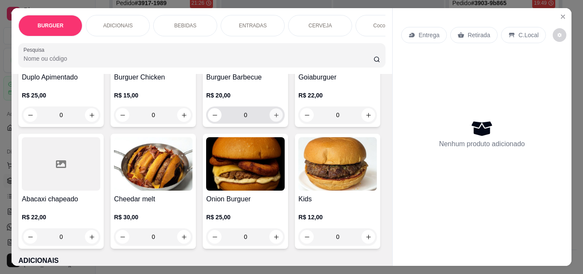
click at [273, 118] on icon "increase-product-quantity" at bounding box center [276, 115] width 6 height 6
type input "1"
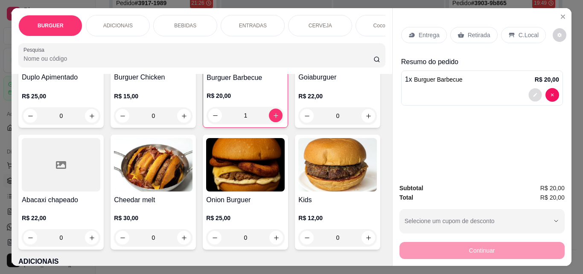
click at [533, 92] on icon "decrease-product-quantity" at bounding box center [535, 94] width 5 height 5
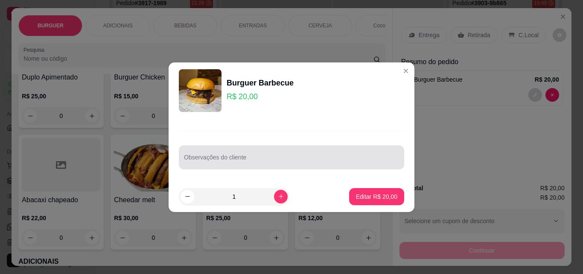
click at [221, 149] on div at bounding box center [291, 157] width 215 height 17
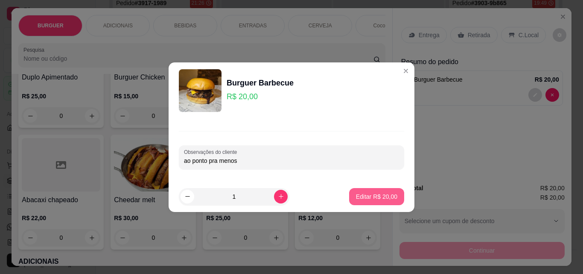
type input "ao ponto pra menos"
click at [385, 193] on p "Editar R$ 20,00" at bounding box center [377, 196] width 40 height 8
type input "0"
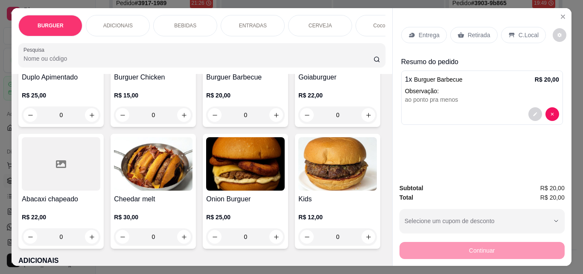
click at [419, 31] on p "Entrega" at bounding box center [429, 35] width 21 height 9
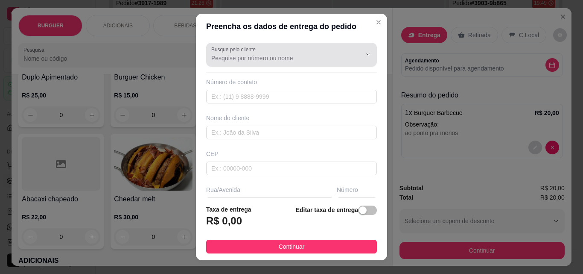
click at [217, 49] on label "Busque pelo cliente" at bounding box center [234, 49] width 47 height 7
click at [217, 54] on input "Busque pelo cliente" at bounding box center [279, 58] width 137 height 9
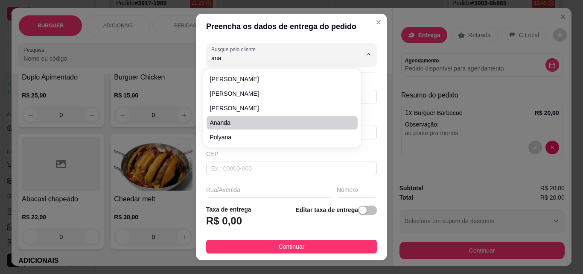
click at [221, 117] on li "Ananda" at bounding box center [282, 123] width 151 height 14
type input "Ananda"
type input "86999040573"
type input "Ananda"
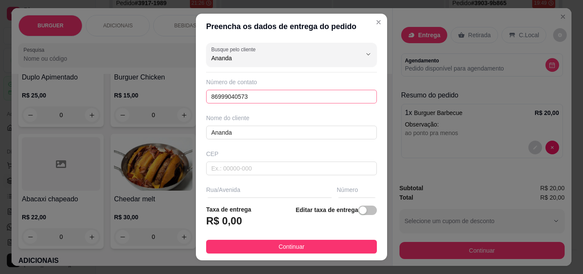
scroll to position [129, 0]
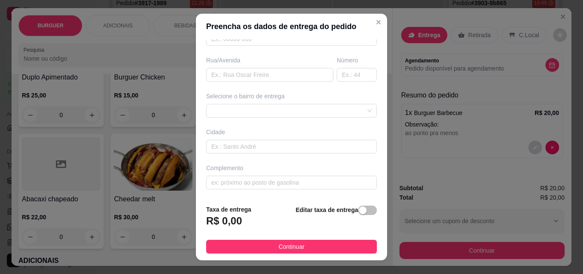
type input "Ananda"
click at [280, 73] on input "text" at bounding box center [269, 75] width 127 height 14
click at [264, 75] on input "em cima do Bradesco portão" at bounding box center [269, 75] width 127 height 14
click at [293, 71] on input "em cima do Bradesco, portão" at bounding box center [269, 75] width 127 height 14
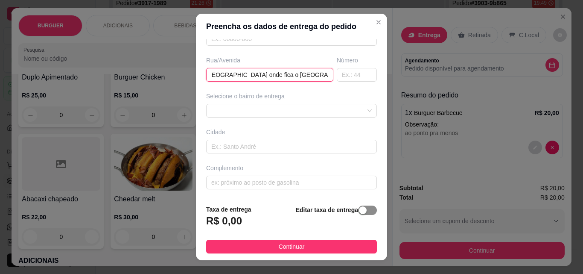
type input "em cima do Bradesco, [GEOGRAPHIC_DATA] onde fica o [GEOGRAPHIC_DATA]"
click at [363, 209] on span "button" at bounding box center [367, 209] width 19 height 9
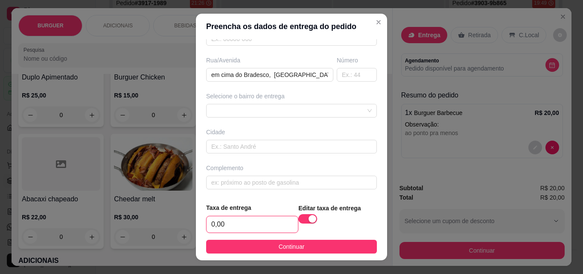
click at [244, 229] on input "0,00" at bounding box center [252, 224] width 91 height 16
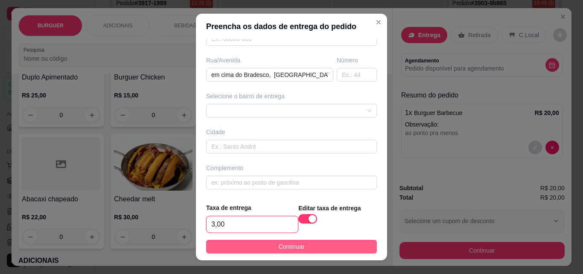
type input "3,00"
click at [290, 243] on span "Continuar" at bounding box center [292, 246] width 26 height 9
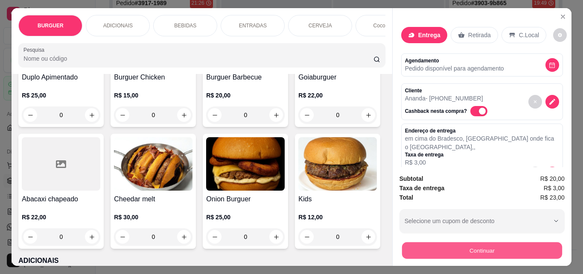
click at [436, 248] on button "Continuar" at bounding box center [482, 250] width 160 height 17
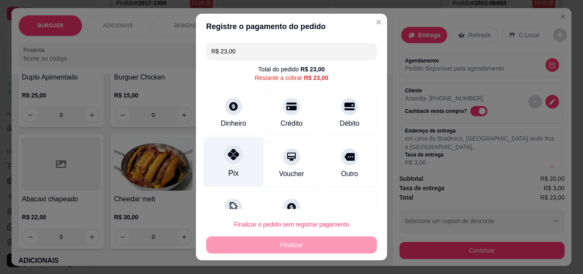
click at [228, 156] on icon at bounding box center [233, 154] width 11 height 11
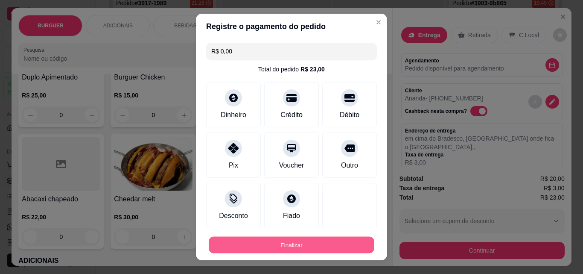
click at [308, 245] on button "Finalizar" at bounding box center [292, 245] width 166 height 17
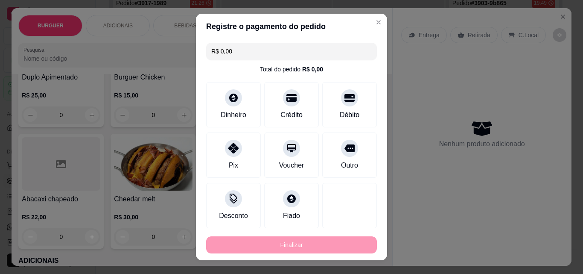
type input "-R$ 23,00"
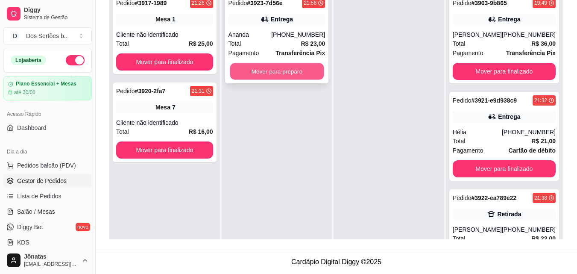
click at [261, 73] on button "Mover para preparo" at bounding box center [277, 71] width 94 height 17
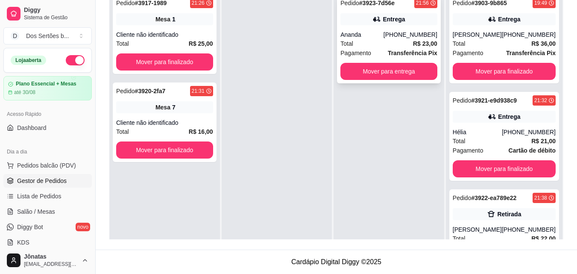
click at [375, 43] on div "Total R$ 23,00" at bounding box center [388, 43] width 97 height 9
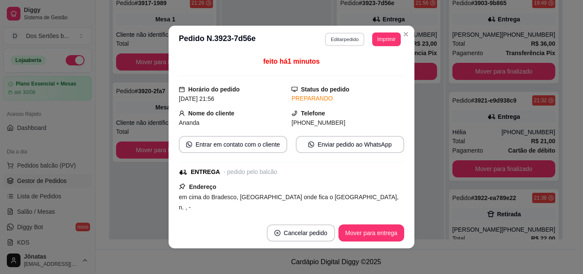
click at [344, 35] on button "Editar pedido" at bounding box center [345, 38] width 40 height 13
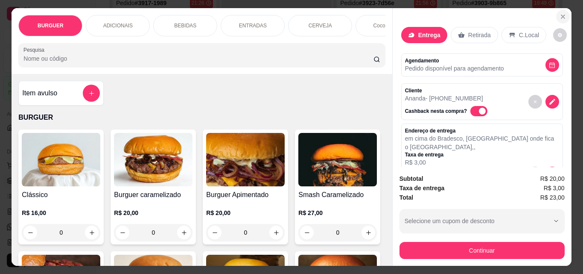
click at [560, 13] on icon "Close" at bounding box center [563, 16] width 7 height 7
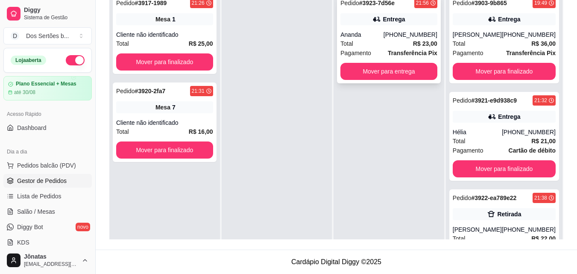
click at [403, 42] on div "Total R$ 23,00" at bounding box center [388, 43] width 97 height 9
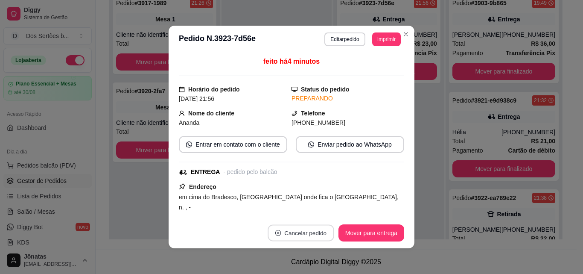
click at [286, 227] on button "Cancelar pedido" at bounding box center [301, 233] width 66 height 17
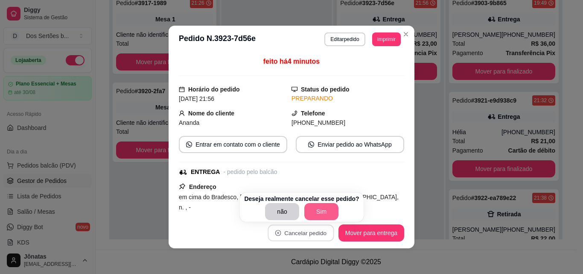
click at [315, 212] on button "Sim" at bounding box center [321, 211] width 34 height 17
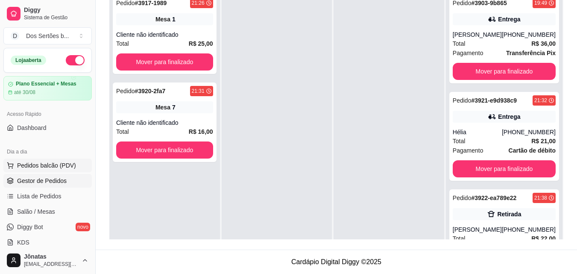
click at [37, 168] on span "Pedidos balcão (PDV)" at bounding box center [46, 165] width 59 height 9
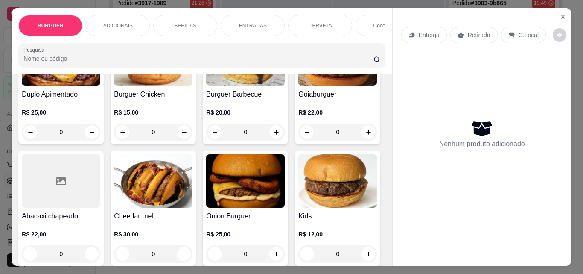
scroll to position [239, 0]
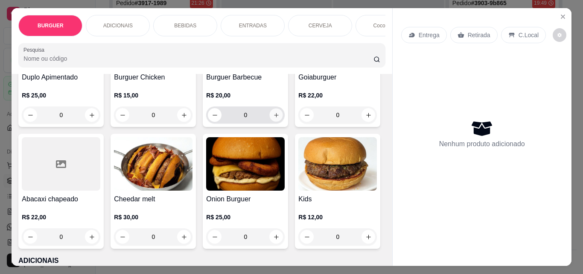
click at [273, 118] on icon "increase-product-quantity" at bounding box center [276, 115] width 6 height 6
type input "1"
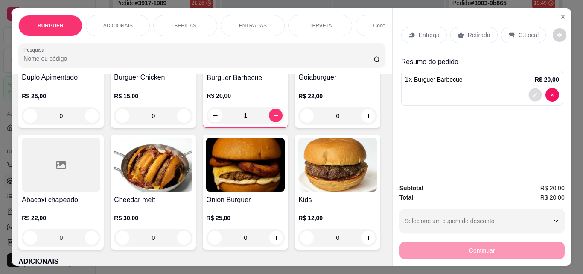
click at [533, 92] on icon "decrease-product-quantity" at bounding box center [535, 94] width 5 height 5
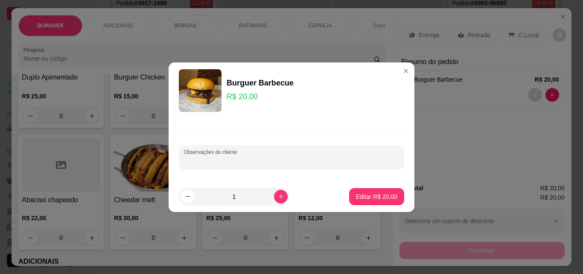
click at [243, 163] on input "Observações do cliente" at bounding box center [291, 160] width 215 height 9
type input "carne ao ponto pra menos"
click at [361, 191] on button "Editar R$ 20,00" at bounding box center [376, 196] width 53 height 17
type input "0"
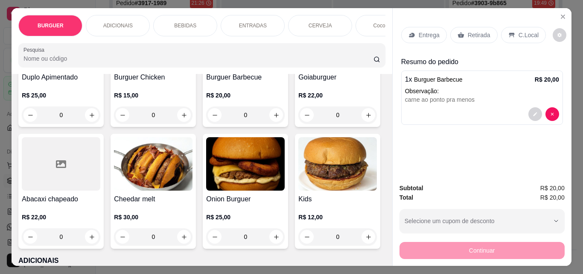
click at [419, 31] on p "Entrega" at bounding box center [429, 35] width 21 height 9
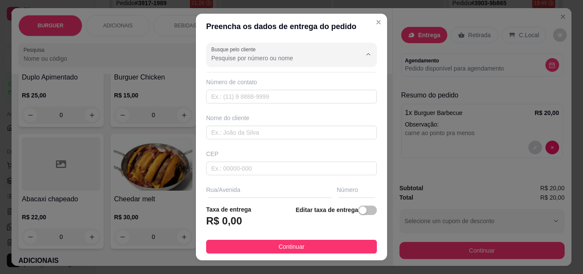
click at [211, 58] on input "Busque pelo cliente" at bounding box center [279, 58] width 137 height 9
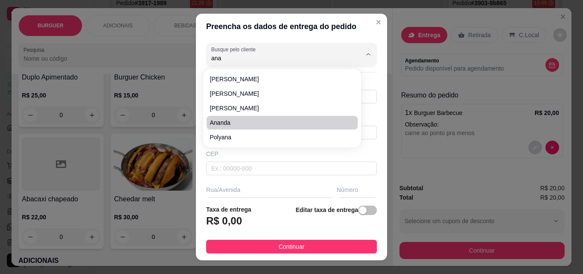
click at [233, 117] on li "Ananda" at bounding box center [282, 123] width 151 height 14
type input "Ananda"
type input "86999040573"
type input "Ananda"
type input "em cima do Bradesco, [GEOGRAPHIC_DATA] onde fica o [GEOGRAPHIC_DATA]"
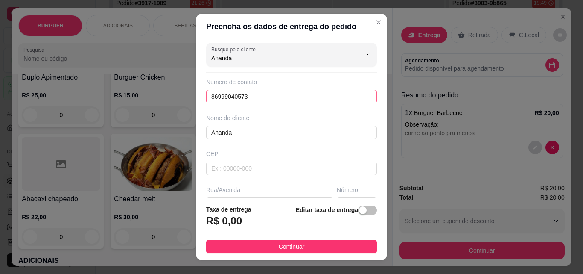
type input "Ananda"
click at [253, 99] on input "86999040573" at bounding box center [291, 97] width 171 height 14
type input "8"
type input "[PHONE_NUMBER]"
click at [365, 211] on span "button" at bounding box center [367, 209] width 19 height 9
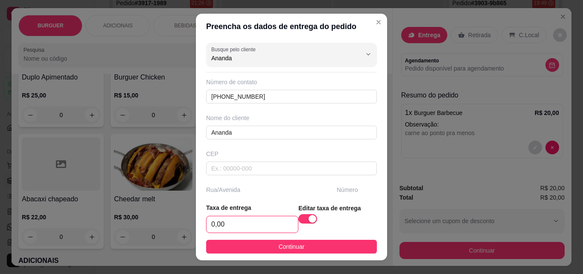
click at [225, 229] on input "0,00" at bounding box center [252, 224] width 91 height 16
type input "3,00"
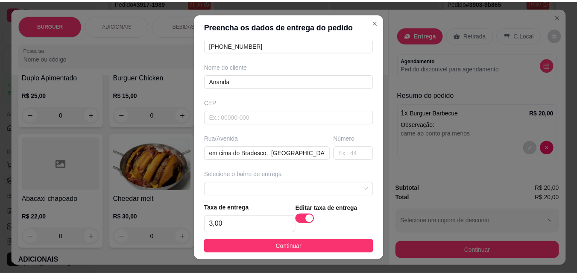
scroll to position [68, 0]
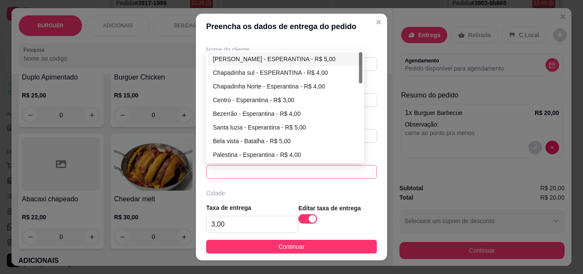
click at [282, 169] on span at bounding box center [291, 171] width 161 height 13
click at [225, 99] on div "Centro - Esperantina - R$ 3,00" at bounding box center [285, 99] width 144 height 9
type input "Esperantina"
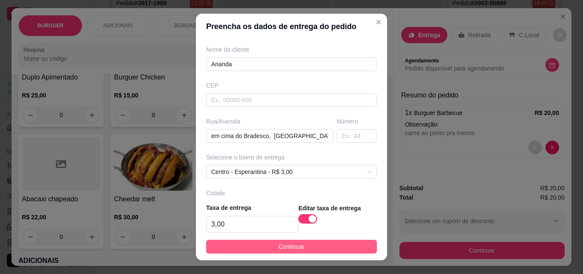
click at [340, 244] on button "Continuar" at bounding box center [291, 247] width 171 height 14
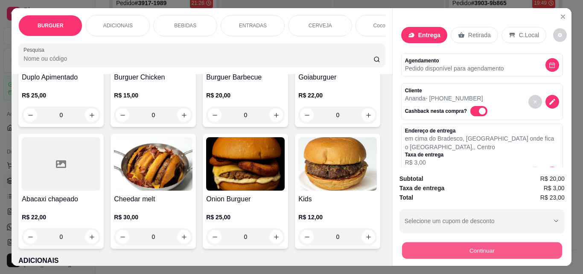
click at [407, 243] on button "Continuar" at bounding box center [482, 250] width 160 height 17
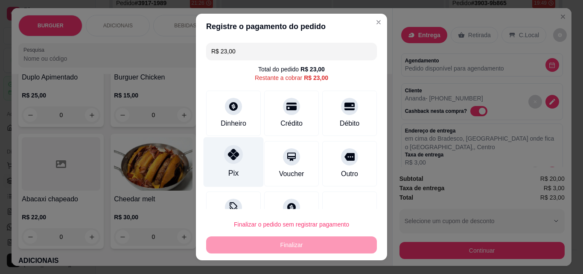
click at [240, 160] on div "Pix" at bounding box center [234, 162] width 60 height 50
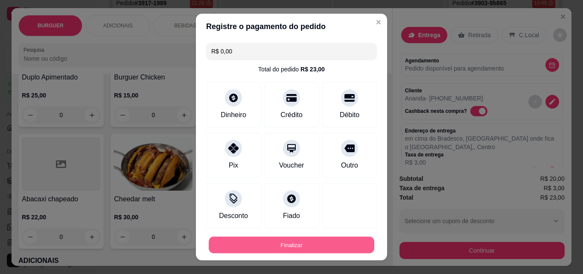
click at [301, 241] on button "Finalizar" at bounding box center [292, 245] width 166 height 17
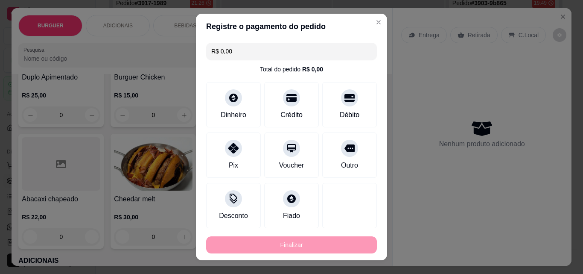
type input "-R$ 23,00"
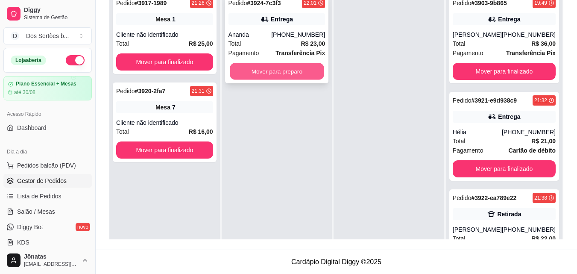
click at [260, 64] on button "Mover para preparo" at bounding box center [277, 71] width 94 height 17
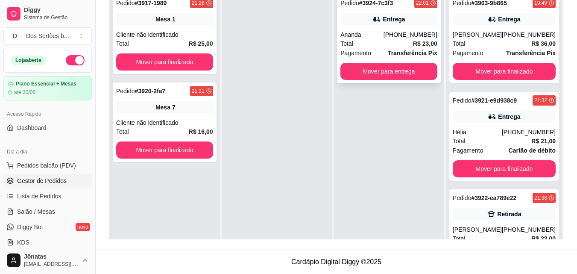
click at [366, 41] on div "Total R$ 23,00" at bounding box center [388, 43] width 97 height 9
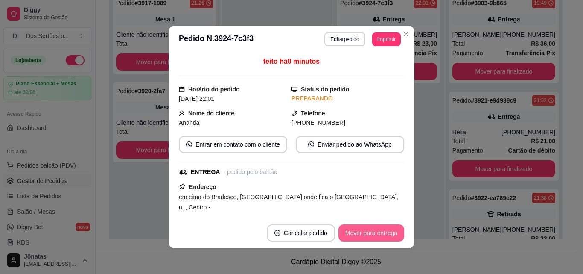
click at [369, 230] on button "Mover para entrega" at bounding box center [372, 232] width 66 height 17
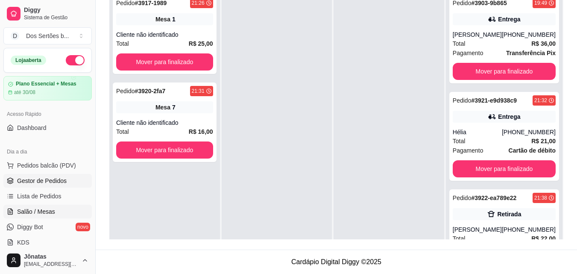
click at [39, 205] on link "Salão / Mesas" at bounding box center [47, 212] width 88 height 14
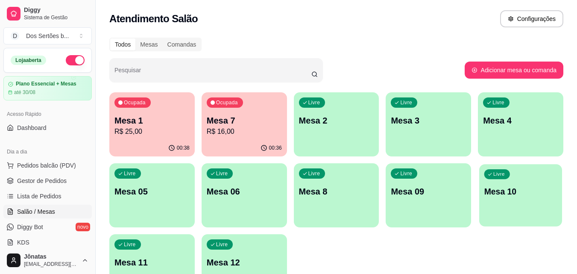
click at [515, 199] on div "Livre Mesa 10" at bounding box center [520, 190] width 83 height 52
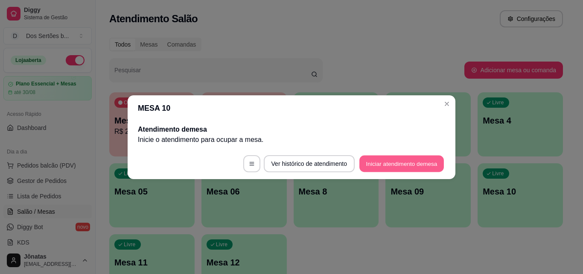
click at [405, 156] on button "Iniciar atendimento de mesa" at bounding box center [402, 163] width 85 height 17
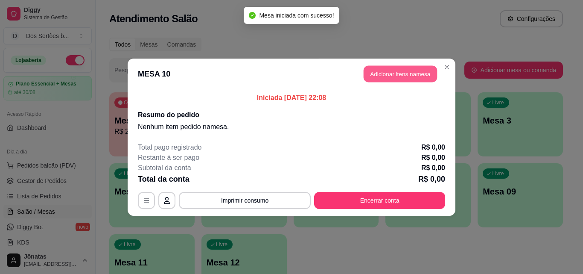
click at [381, 73] on button "Adicionar itens na mesa" at bounding box center [400, 73] width 73 height 17
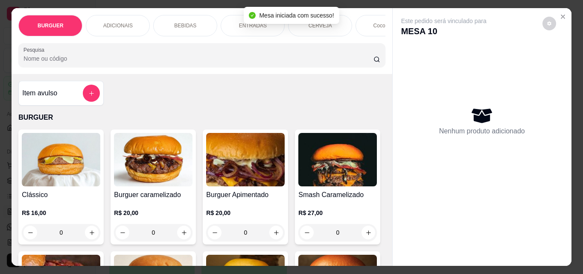
drag, startPoint x: 379, startPoint y: 73, endPoint x: 341, endPoint y: 175, distance: 108.5
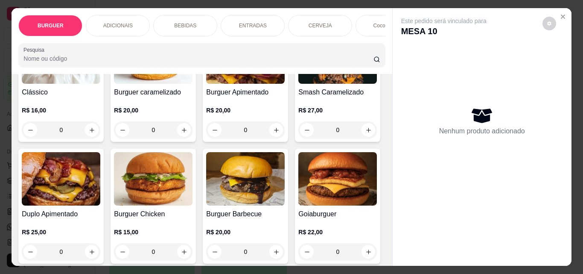
scroll to position [120, 0]
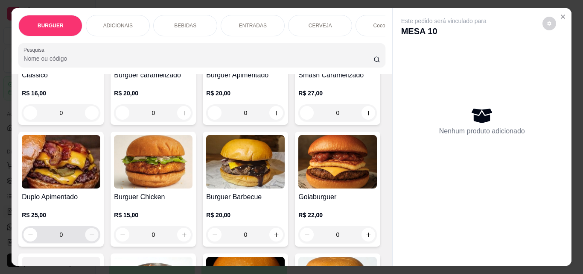
click at [95, 238] on icon "increase-product-quantity" at bounding box center [92, 234] width 6 height 6
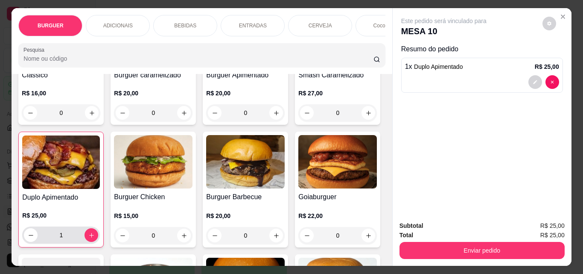
click at [98, 229] on div "1" at bounding box center [61, 234] width 74 height 17
click at [95, 238] on icon "increase-product-quantity" at bounding box center [91, 235] width 6 height 6
type input "2"
click at [181, 16] on div "BEBIDAS" at bounding box center [185, 25] width 64 height 21
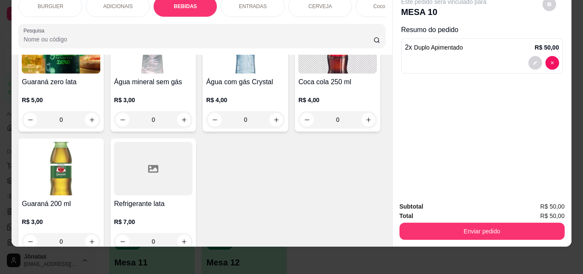
scroll to position [974, 0]
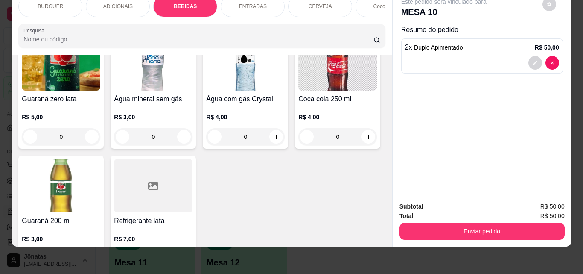
type input "1"
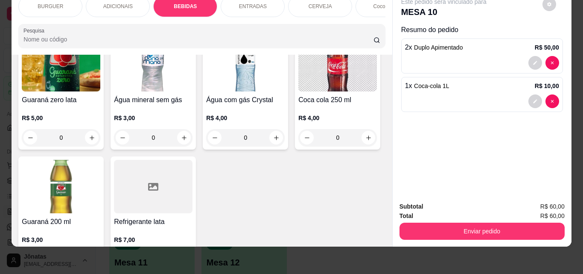
scroll to position [974, 0]
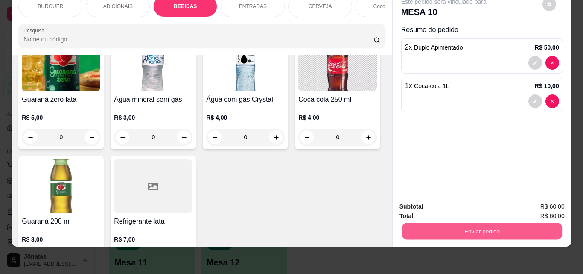
click at [442, 223] on button "Enviar pedido" at bounding box center [482, 230] width 160 height 17
click at [433, 198] on button "Não registrar e enviar pedido" at bounding box center [454, 204] width 86 height 16
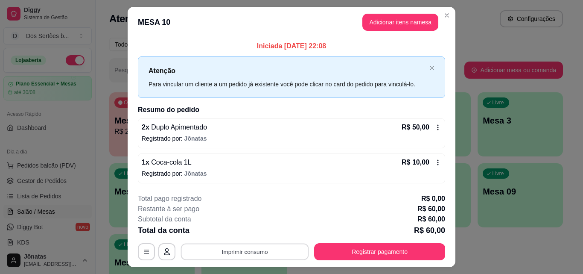
click at [274, 254] on button "Imprimir consumo" at bounding box center [245, 251] width 128 height 17
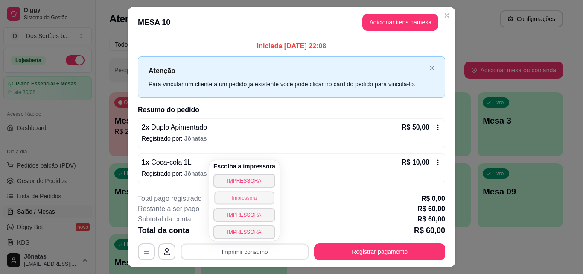
click at [228, 200] on button "Impressora" at bounding box center [244, 197] width 60 height 13
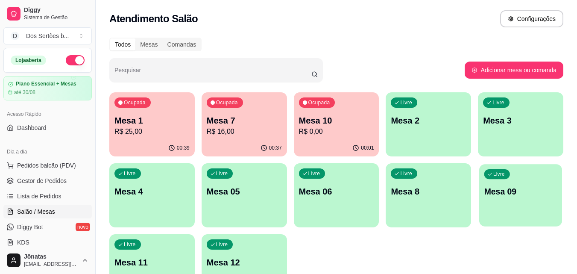
click at [535, 213] on div "Livre Mesa 09" at bounding box center [520, 190] width 83 height 52
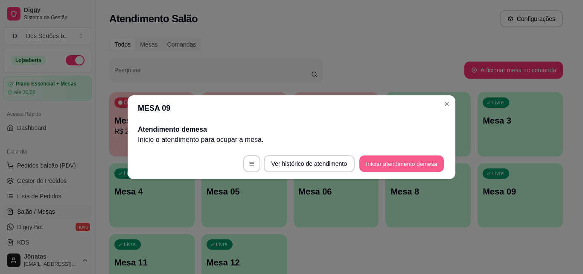
click at [408, 163] on button "Iniciar atendimento de mesa" at bounding box center [402, 163] width 85 height 17
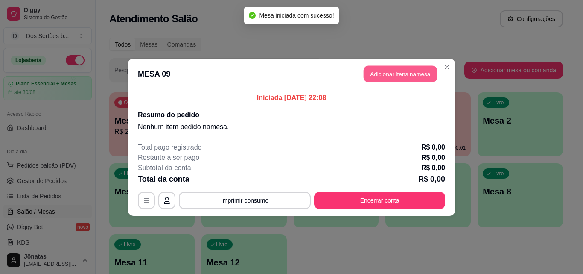
click at [392, 69] on button "Adicionar itens na mesa" at bounding box center [400, 73] width 73 height 17
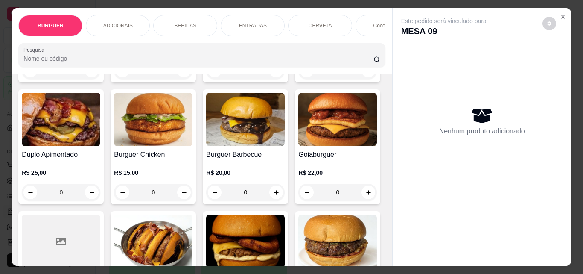
scroll to position [324, 0]
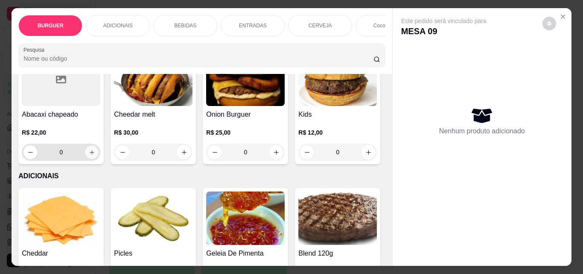
click at [95, 155] on icon "increase-product-quantity" at bounding box center [92, 152] width 6 height 6
type input "1"
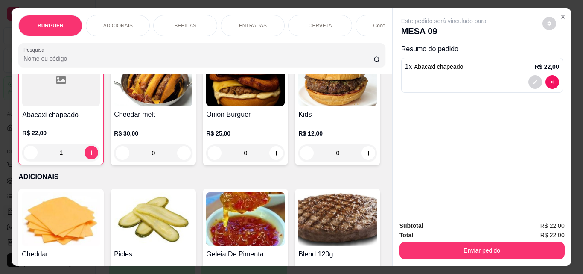
click at [539, 76] on div at bounding box center [544, 82] width 31 height 14
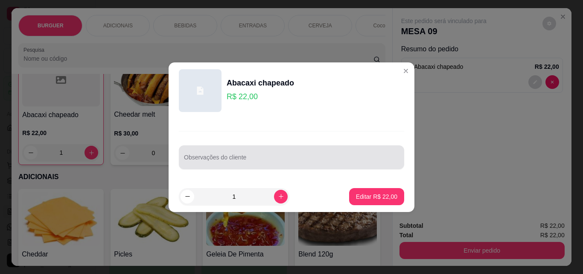
click at [239, 167] on div "Observações do cliente" at bounding box center [291, 157] width 225 height 24
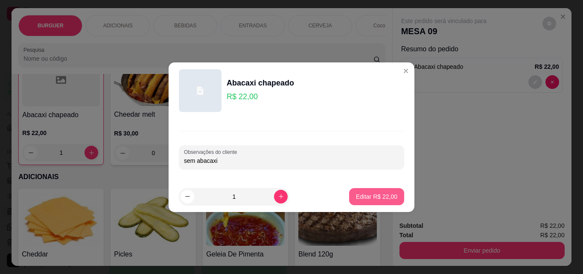
type input "sem abacaxi"
click at [363, 195] on p "Editar R$ 22,00" at bounding box center [376, 196] width 41 height 9
type input "0"
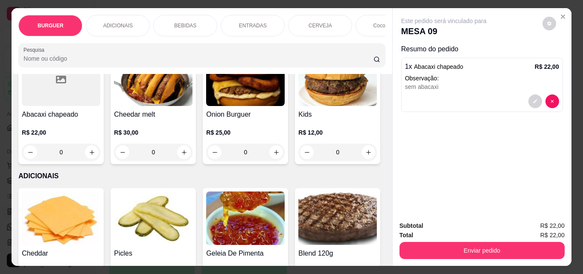
click at [169, 22] on div "BEBIDAS" at bounding box center [185, 25] width 64 height 21
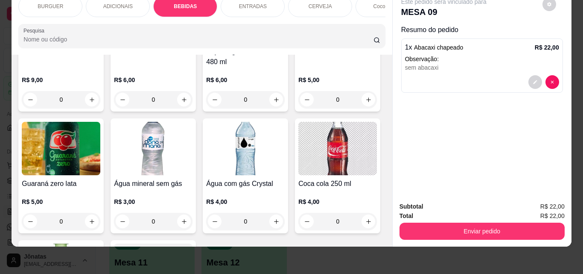
scroll to position [905, 0]
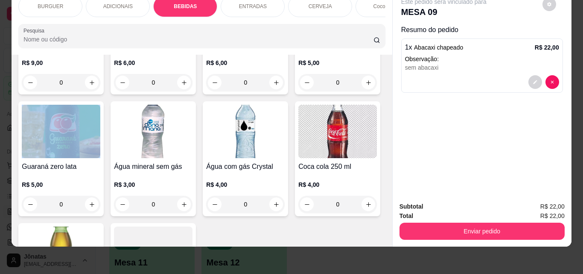
click at [382, 235] on div "Item avulso BURGUER Clássico R$ 16,00 0 Burguer caramelizado R$ 20,00 0 Burguer…" at bounding box center [202, 151] width 380 height 192
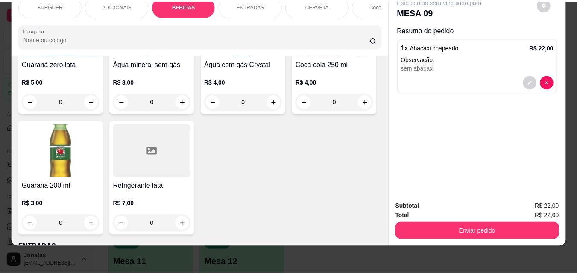
scroll to position [1025, 0]
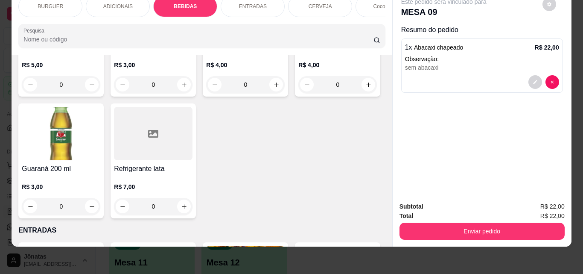
type input "1"
click at [533, 119] on icon "decrease-product-quantity" at bounding box center [535, 121] width 4 height 4
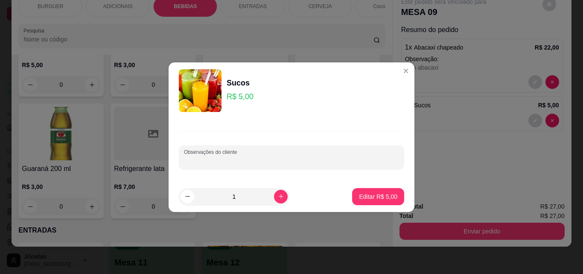
click at [188, 157] on input "Observações do cliente" at bounding box center [291, 160] width 215 height 9
type input "acerola"
click at [360, 199] on p "Editar R$ 5,00" at bounding box center [378, 196] width 37 height 8
type input "0"
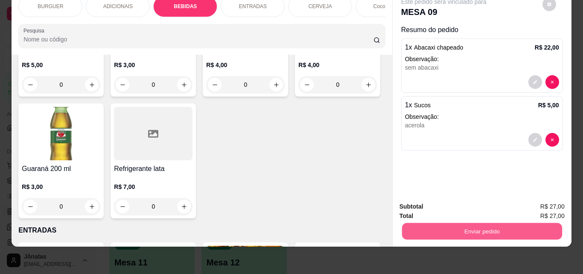
click at [425, 223] on button "Enviar pedido" at bounding box center [482, 230] width 160 height 17
click at [433, 198] on button "Não registrar e enviar pedido" at bounding box center [454, 204] width 89 height 16
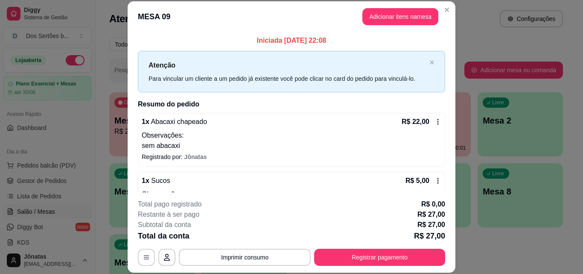
click at [443, 3] on header "MESA 09 Adicionar itens na mesa" at bounding box center [292, 16] width 328 height 31
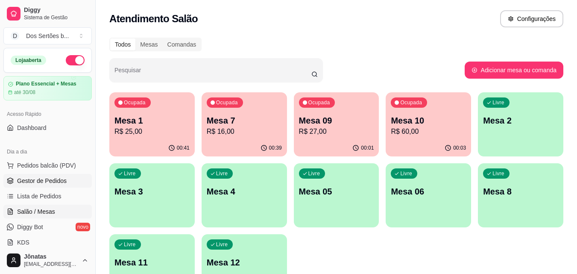
click at [34, 177] on span "Gestor de Pedidos" at bounding box center [42, 180] width 50 height 9
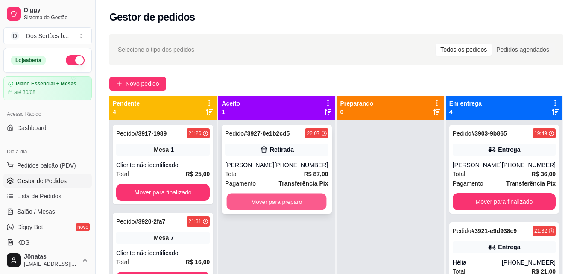
click at [272, 196] on button "Mover para preparo" at bounding box center [277, 201] width 100 height 17
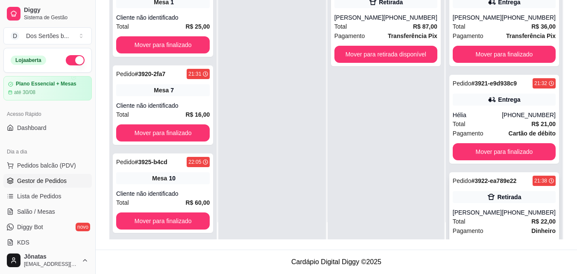
scroll to position [33, 0]
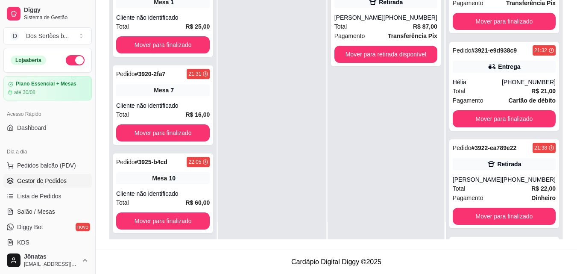
drag, startPoint x: 489, startPoint y: 144, endPoint x: 300, endPoint y: 82, distance: 198.2
click at [300, 82] on div at bounding box center [271, 109] width 107 height 274
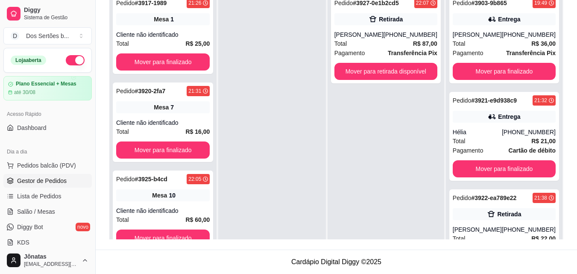
scroll to position [124, 0]
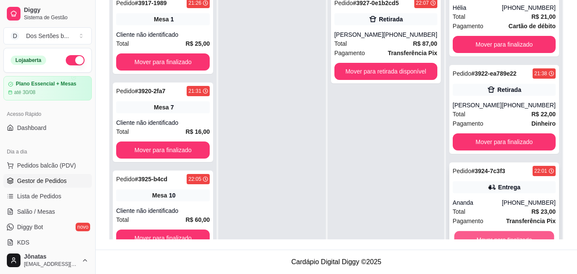
click at [503, 236] on button "Mover para finalizado" at bounding box center [504, 239] width 100 height 17
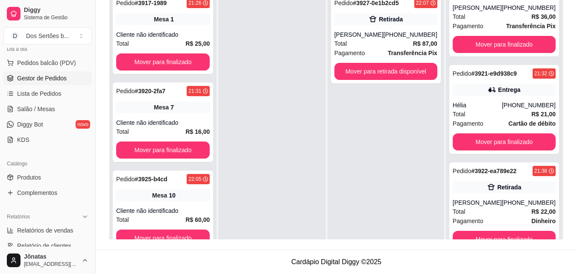
scroll to position [120, 0]
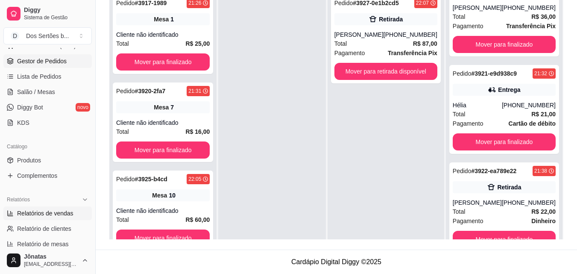
click at [41, 213] on span "Relatórios de vendas" at bounding box center [45, 213] width 56 height 9
select select "ALL"
select select "0"
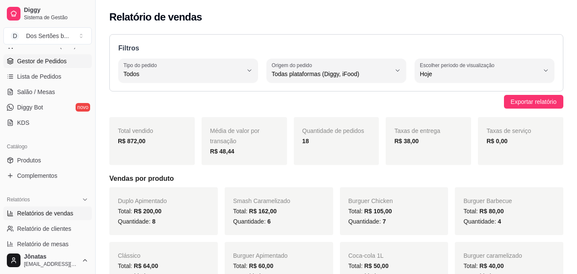
click at [46, 67] on link "Gestor de Pedidos" at bounding box center [47, 61] width 88 height 14
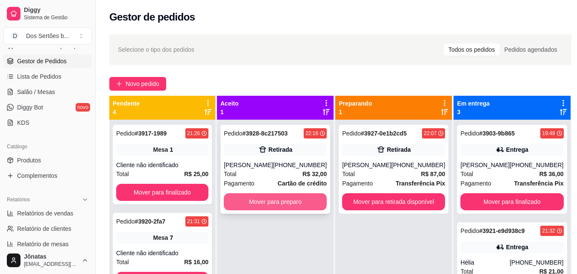
click at [308, 197] on button "Mover para preparo" at bounding box center [275, 201] width 103 height 17
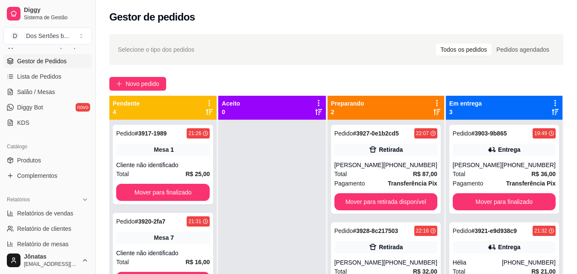
click at [576, 267] on div "Selecione o tipo dos pedidos Todos os pedidos Pedidos agendados Novo pedido Pen…" at bounding box center [336, 204] width 481 height 351
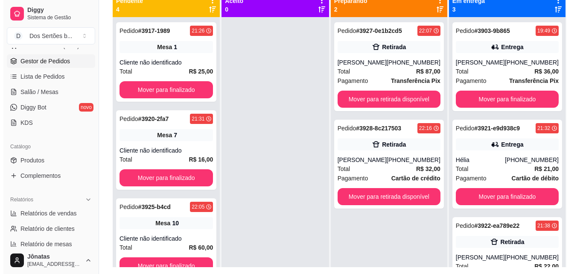
scroll to position [120, 0]
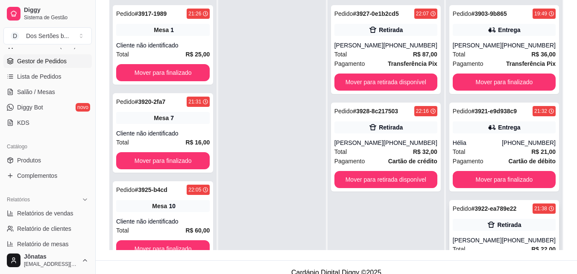
click at [480, 232] on div "Pedido # 3922-ea789e22 21:38 Retirada [PERSON_NAME] [PHONE_NUMBER] Total R$ 22,…" at bounding box center [504, 244] width 110 height 89
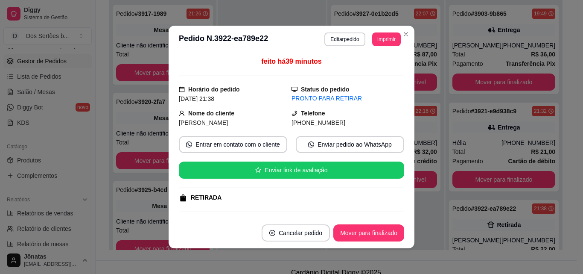
scroll to position [17, 0]
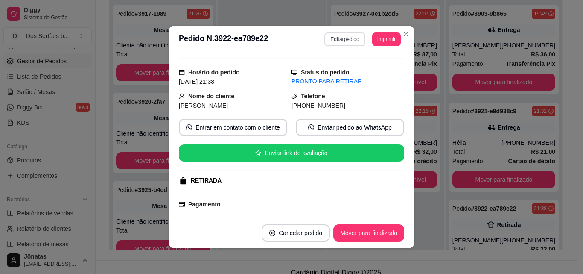
click at [334, 39] on button "Editar pedido" at bounding box center [345, 39] width 41 height 14
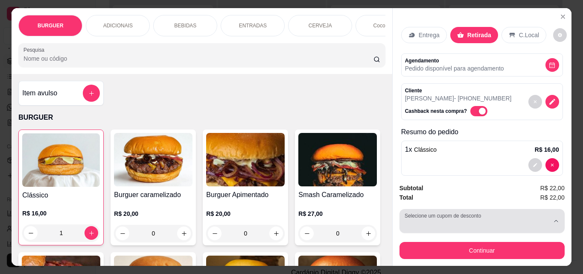
click at [472, 216] on div "button" at bounding box center [477, 220] width 145 height 17
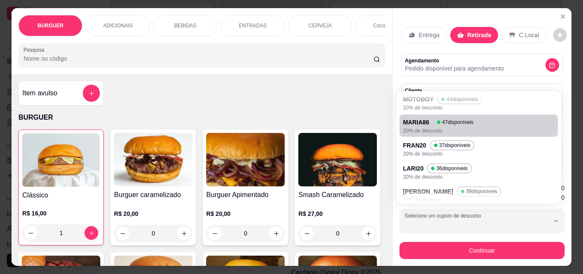
scroll to position [55, 0]
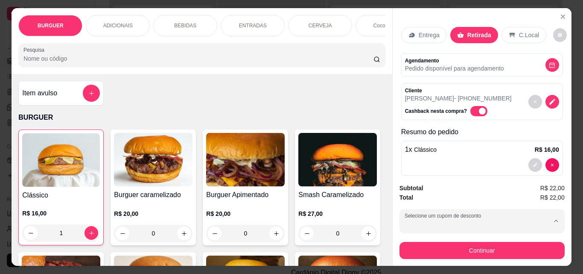
click at [417, 184] on p "NORONHA" at bounding box center [420, 186] width 29 height 8
type input "68766cf2e29708dea30ba981"
select select "68766cf2e29708dea30ba981"
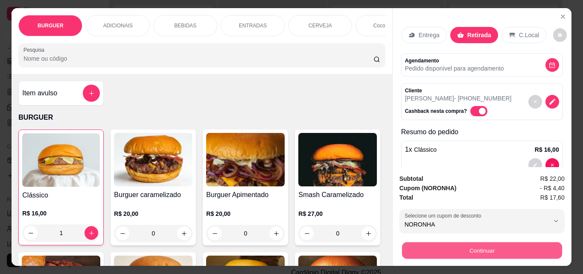
click at [470, 242] on button "Continuar" at bounding box center [482, 250] width 160 height 17
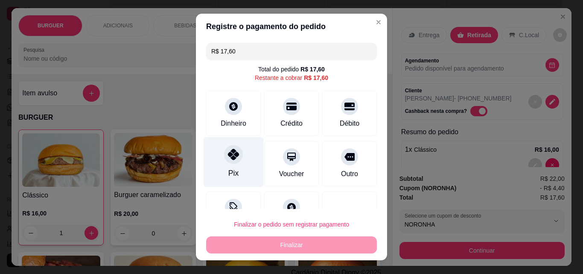
click at [211, 153] on div "Pix" at bounding box center [234, 162] width 60 height 50
type input "R$ 0,00"
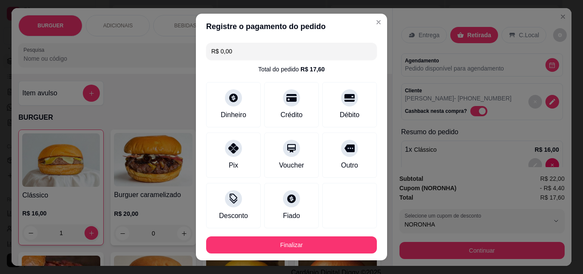
scroll to position [47, 0]
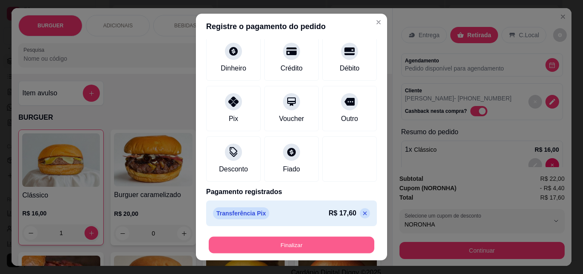
click at [302, 243] on button "Finalizar" at bounding box center [292, 245] width 166 height 17
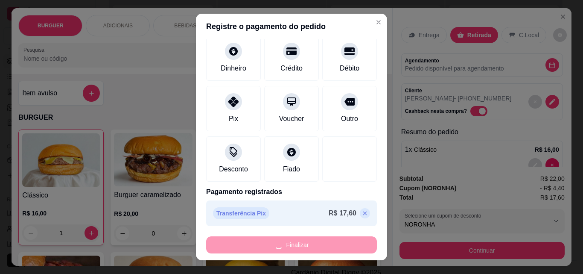
type input "0"
type input "-R$ 17,60"
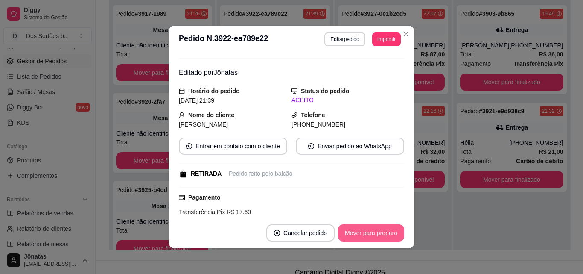
click at [365, 229] on button "Mover para preparo" at bounding box center [371, 232] width 66 height 17
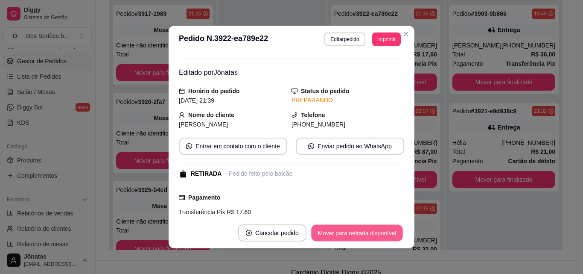
click at [365, 229] on button "Mover para retirada disponível" at bounding box center [356, 233] width 91 height 17
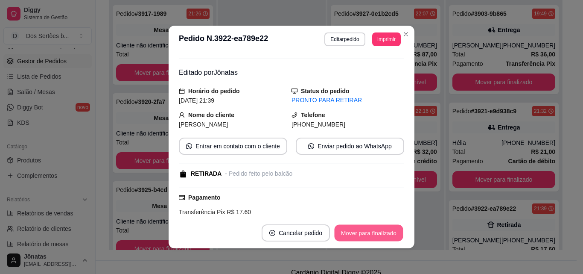
click at [365, 228] on button "Mover para finalizado" at bounding box center [369, 233] width 69 height 17
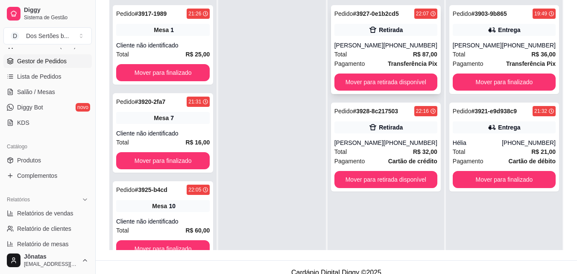
click at [403, 35] on div "Retirada" at bounding box center [385, 30] width 103 height 12
click at [376, 35] on div "Retirada" at bounding box center [385, 30] width 103 height 12
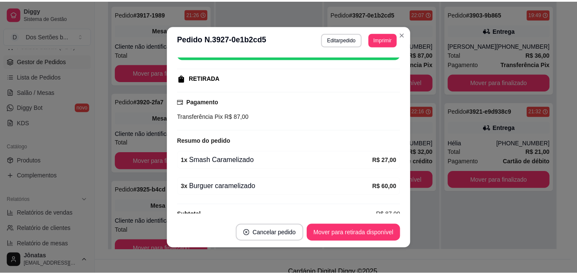
scroll to position [134, 0]
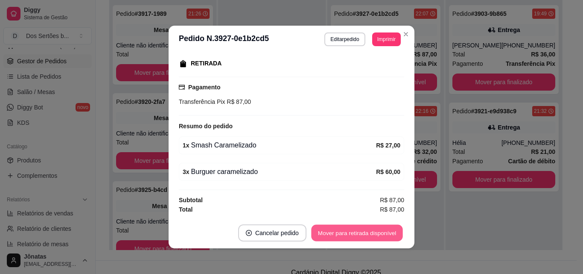
click at [369, 231] on button "Mover para retirada disponível" at bounding box center [356, 233] width 91 height 17
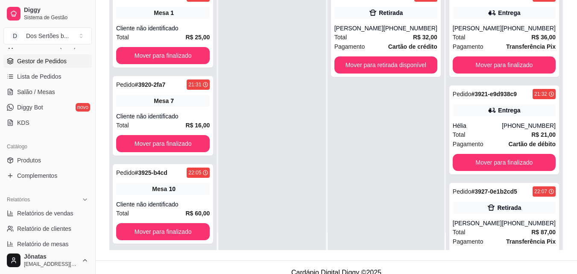
scroll to position [24, 0]
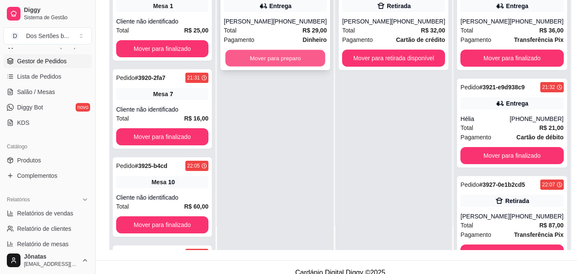
click at [306, 53] on button "Mover para preparo" at bounding box center [275, 58] width 100 height 17
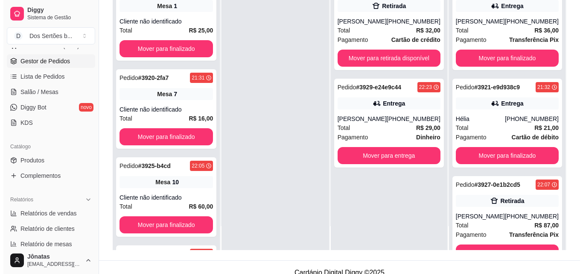
scroll to position [102, 0]
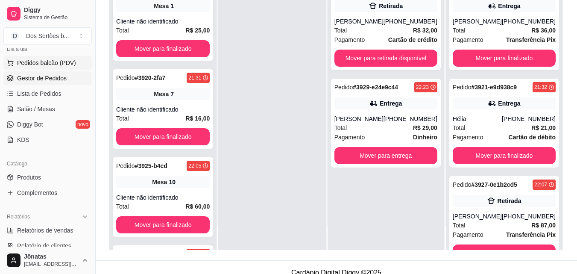
click at [23, 61] on span "Pedidos balcão (PDV)" at bounding box center [46, 63] width 59 height 9
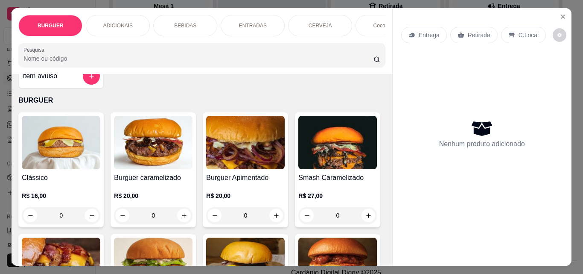
scroll to position [34, 0]
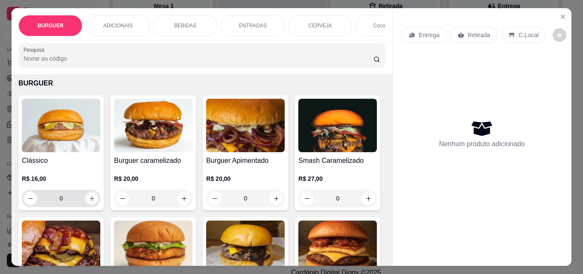
click at [92, 197] on button "increase-product-quantity" at bounding box center [91, 198] width 13 height 13
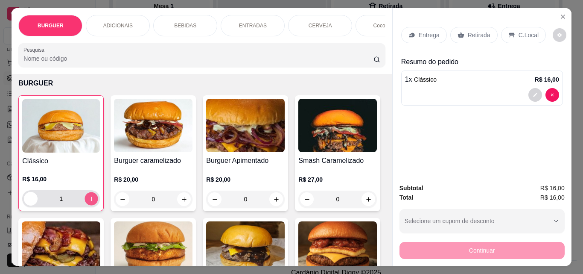
click at [92, 198] on button "increase-product-quantity" at bounding box center [91, 198] width 13 height 13
type input "2"
click at [130, 18] on div "ADICIONAIS" at bounding box center [118, 25] width 64 height 21
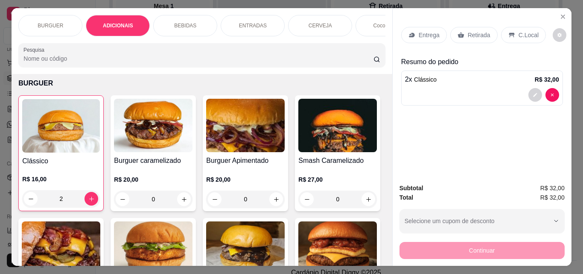
scroll to position [22, 0]
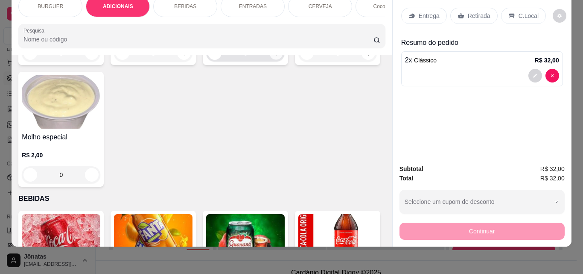
click at [273, 56] on icon "increase-product-quantity" at bounding box center [276, 53] width 6 height 6
type input "1"
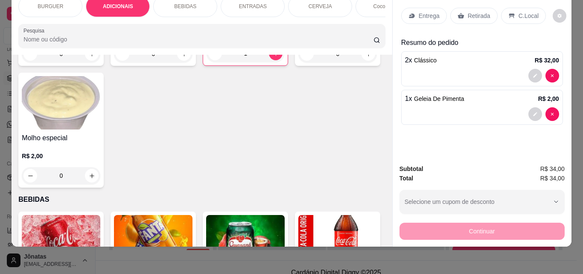
click at [254, 5] on div "ENTRADAS" at bounding box center [253, 6] width 64 height 21
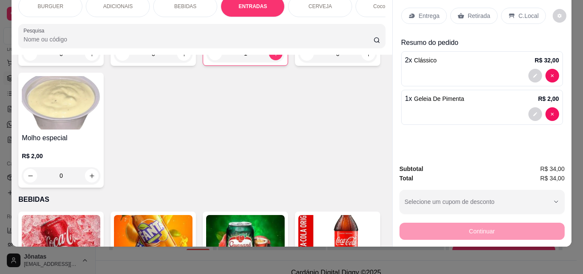
scroll to position [1440, 0]
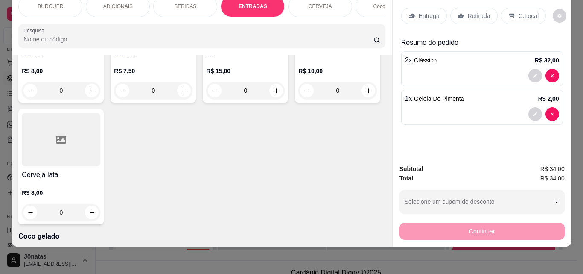
type input "1"
click at [415, 8] on div "Entrega" at bounding box center [424, 16] width 46 height 16
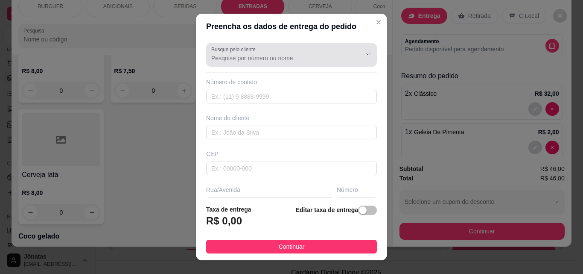
click at [293, 63] on div at bounding box center [291, 54] width 161 height 17
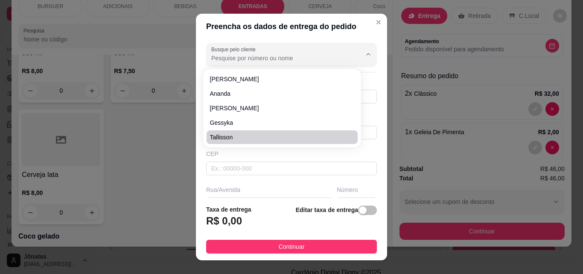
click at [371, 156] on div "Busque pelo cliente Número de contato Nome do cliente CEP Rua/[GEOGRAPHIC_DATA]…" at bounding box center [291, 118] width 191 height 158
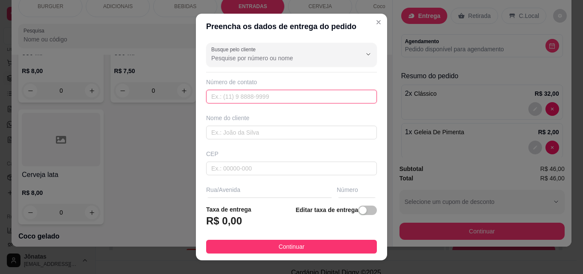
click at [234, 97] on input "text" at bounding box center [291, 97] width 171 height 14
type input "[PHONE_NUMBER]"
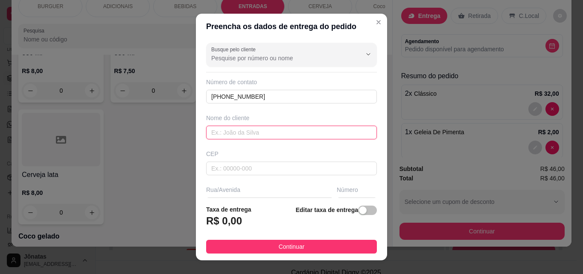
click at [228, 135] on input "text" at bounding box center [291, 133] width 171 height 14
type input "Moises"
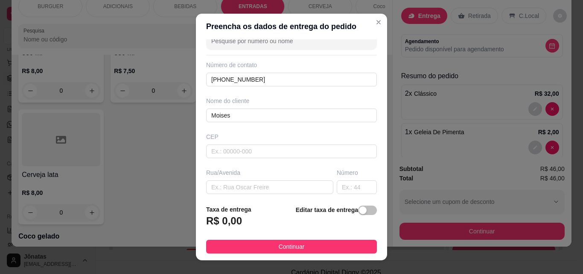
scroll to position [34, 0]
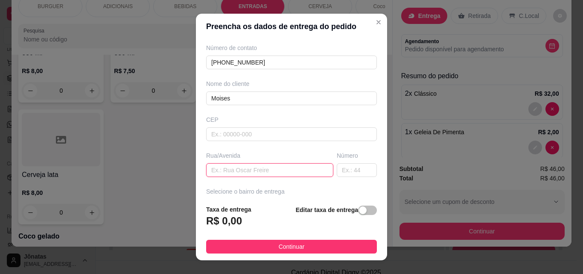
click at [235, 170] on input "text" at bounding box center [269, 170] width 127 height 14
type input "R"
type input "[PERSON_NAME]"
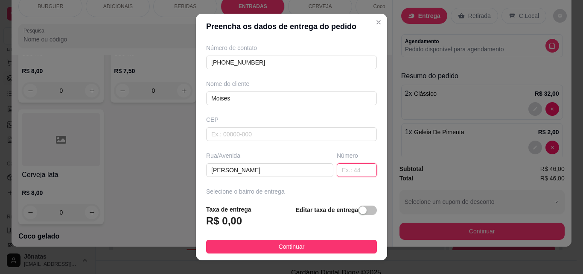
click at [339, 165] on input "text" at bounding box center [357, 170] width 40 height 14
type input "1035"
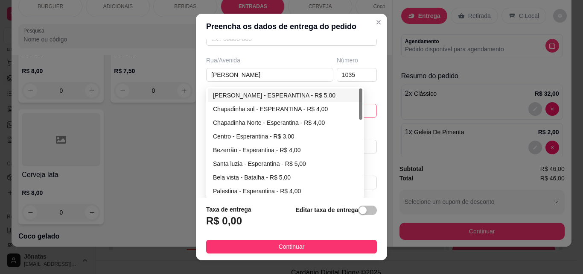
click at [235, 109] on div "67d0a9f2ac621123795caa57 67d0aa4c10a7c36e1d729bd0 [PERSON_NAME] - ESPERANTINA -…" at bounding box center [291, 111] width 171 height 14
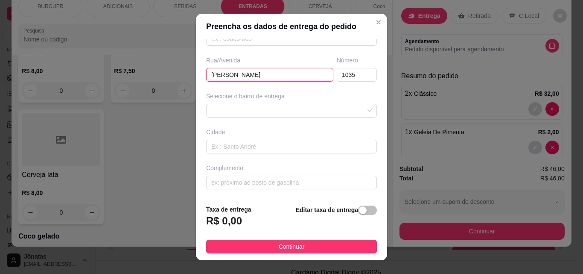
click at [281, 75] on input "[PERSON_NAME]" at bounding box center [269, 75] width 127 height 14
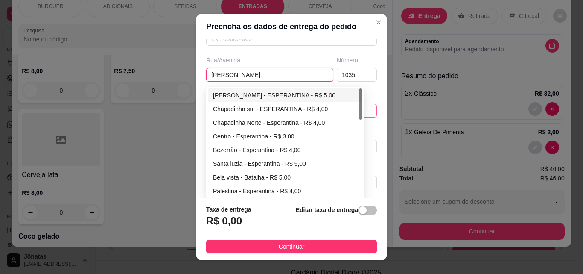
click at [251, 105] on div "67d0a9f2ac621123795caa57 67d0aa4c10a7c36e1d729bd0 [PERSON_NAME] - ESPERANTINA -…" at bounding box center [291, 111] width 171 height 14
click at [244, 109] on div "Chapadinha sul - ESPERANTINA - R$ 4,00" at bounding box center [285, 108] width 144 height 9
type input "ESPERANTINA"
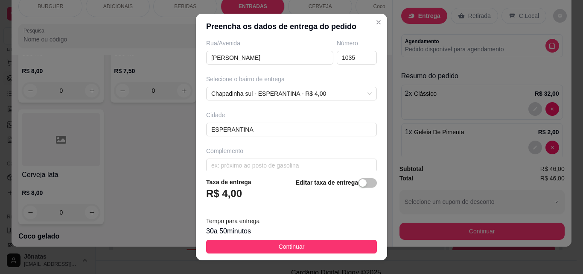
scroll to position [157, 0]
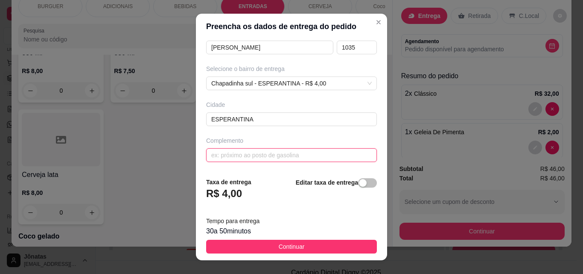
click at [265, 155] on input "text" at bounding box center [291, 155] width 171 height 14
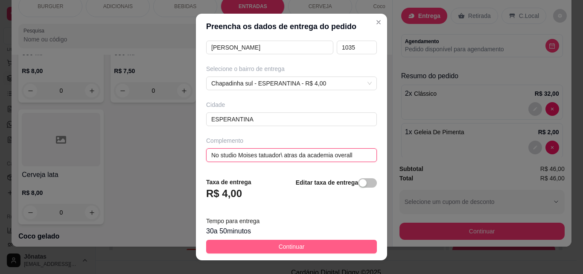
type input "No studio Moises tatuador\ atras da academia overall"
click at [279, 249] on span "Continuar" at bounding box center [292, 246] width 26 height 9
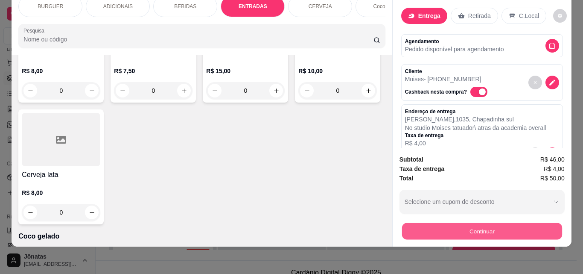
click at [442, 222] on button "Continuar" at bounding box center [482, 230] width 160 height 17
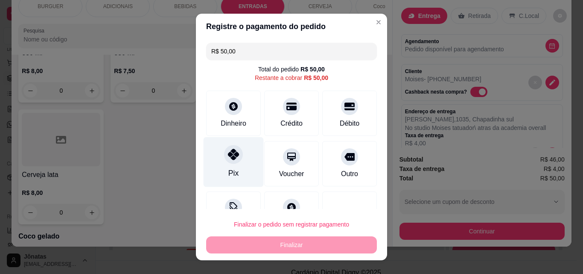
click at [220, 160] on div "Pix" at bounding box center [234, 162] width 60 height 50
type input "R$ 0,00"
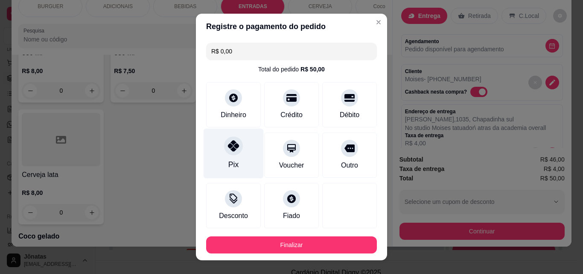
scroll to position [47, 0]
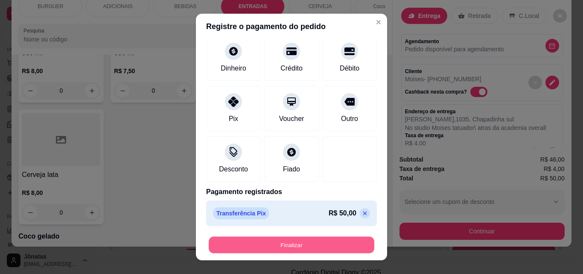
click at [251, 245] on button "Finalizar" at bounding box center [292, 245] width 166 height 17
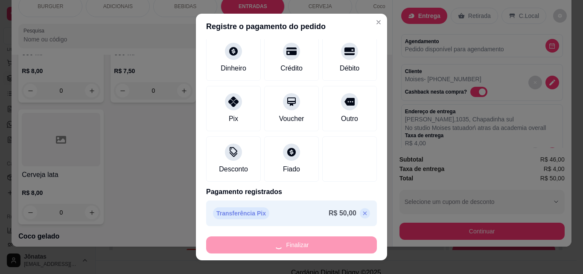
type input "0"
type input "-R$ 50,00"
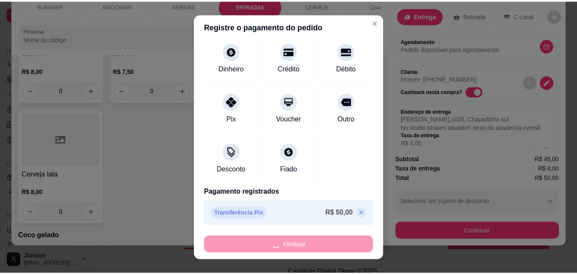
scroll to position [1439, 0]
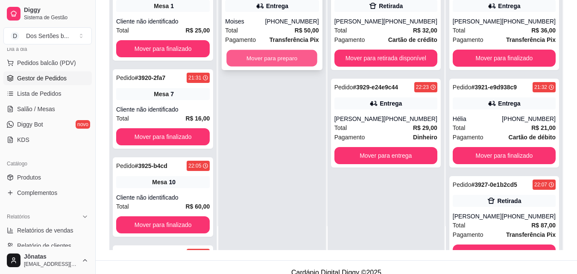
click at [287, 58] on button "Mover para preparo" at bounding box center [272, 58] width 91 height 17
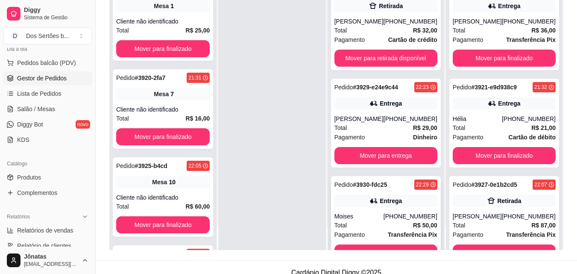
click at [380, 199] on div "Entrega" at bounding box center [391, 200] width 22 height 9
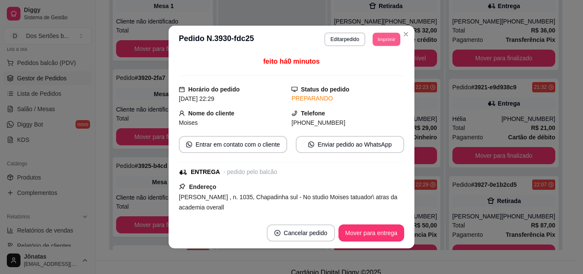
click at [379, 41] on button "Imprimir" at bounding box center [387, 38] width 28 height 13
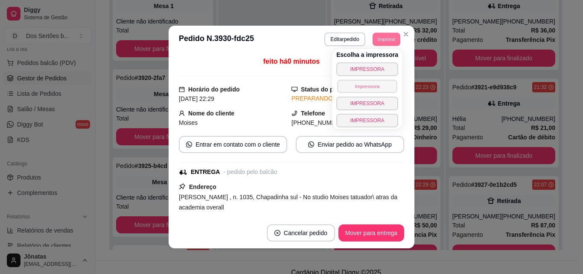
click at [347, 89] on button "Impressora" at bounding box center [367, 85] width 60 height 13
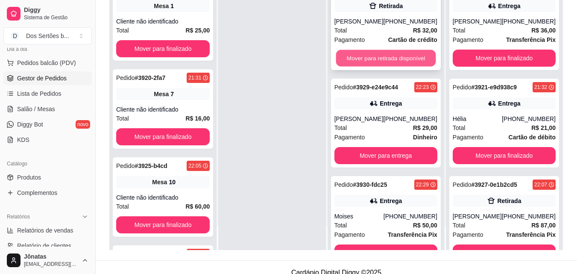
click at [360, 58] on button "Mover para retirada disponível" at bounding box center [386, 58] width 100 height 17
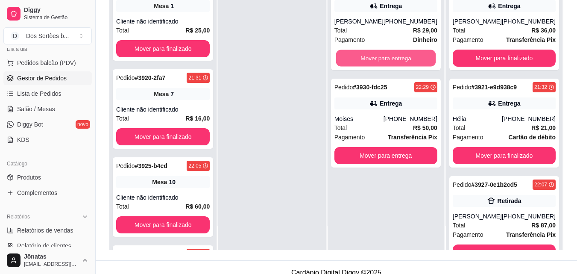
click at [360, 58] on button "Mover para entrega" at bounding box center [386, 58] width 100 height 17
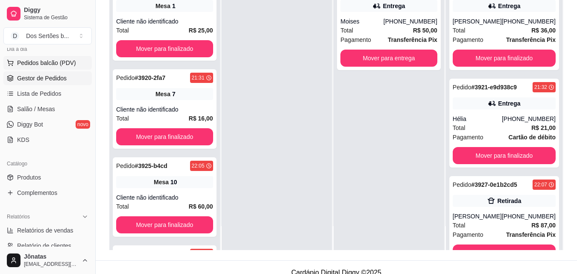
click at [33, 61] on span "Pedidos balcão (PDV)" at bounding box center [46, 63] width 59 height 9
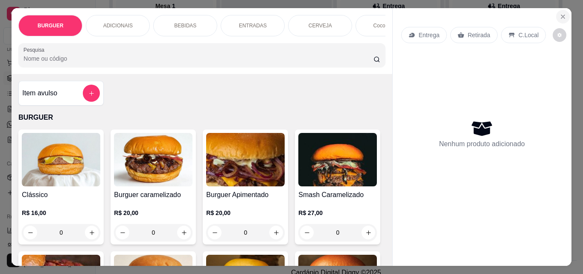
click at [560, 13] on icon "Close" at bounding box center [563, 16] width 7 height 7
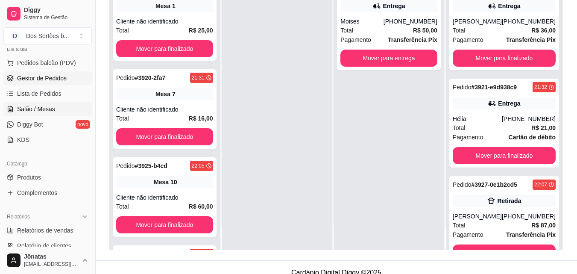
click at [18, 111] on span "Salão / Mesas" at bounding box center [36, 109] width 38 height 9
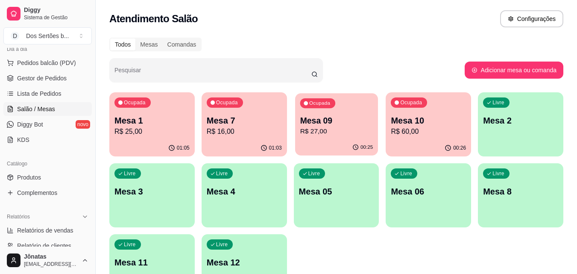
click at [348, 139] on div "Ocupada Mesa 09 R$ 27,00" at bounding box center [336, 116] width 83 height 46
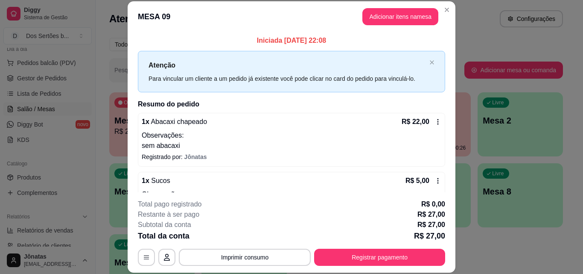
scroll to position [29, 0]
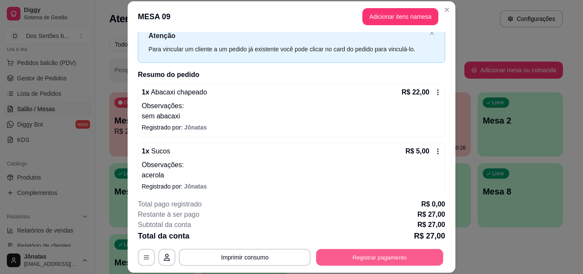
click at [361, 253] on button "Registrar pagamento" at bounding box center [379, 257] width 127 height 17
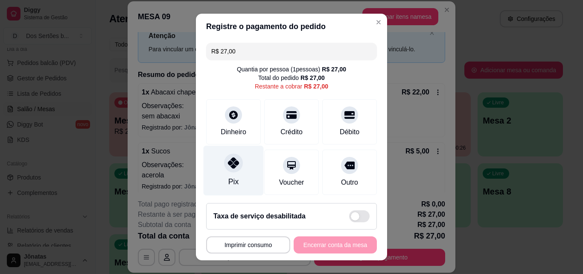
click at [225, 153] on div "Pix" at bounding box center [234, 171] width 60 height 50
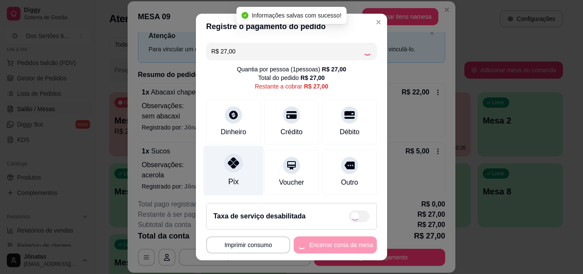
type input "R$ 0,00"
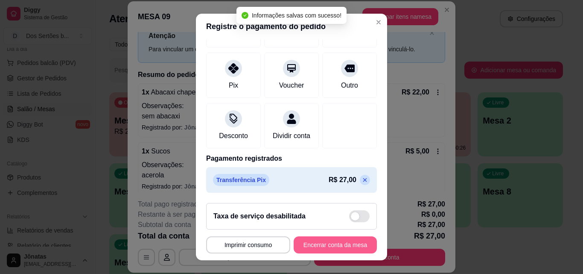
click at [314, 245] on button "Encerrar conta da mesa" at bounding box center [335, 244] width 83 height 17
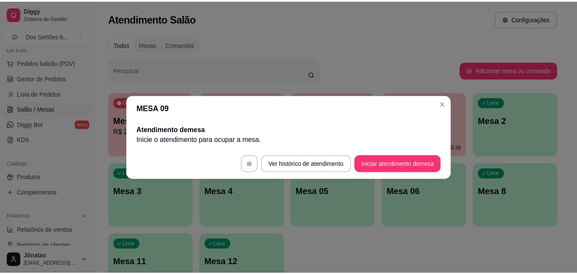
scroll to position [0, 0]
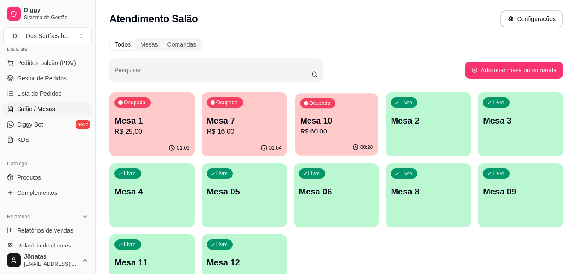
click at [318, 124] on p "Mesa 10" at bounding box center [336, 121] width 73 height 12
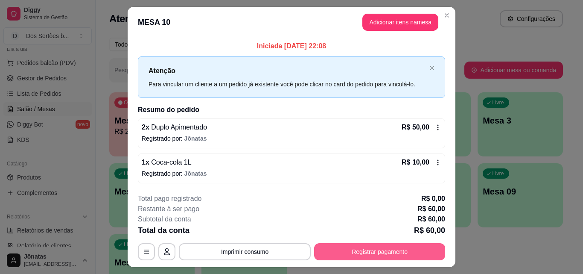
click at [355, 252] on button "Registrar pagamento" at bounding box center [379, 251] width 131 height 17
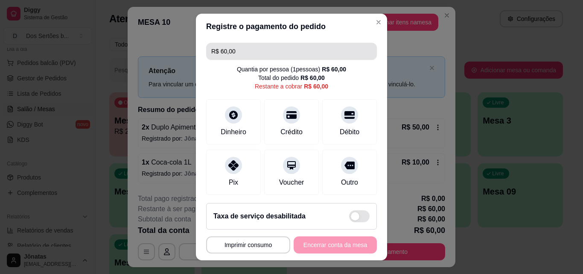
click at [237, 55] on input "R$ 60,00" at bounding box center [291, 51] width 161 height 17
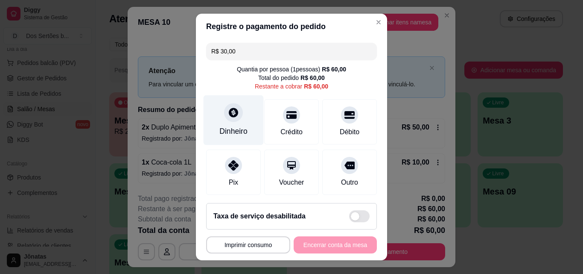
click at [237, 123] on div "Dinheiro" at bounding box center [234, 120] width 60 height 50
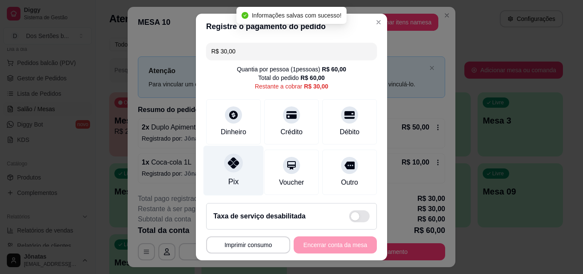
click at [240, 164] on div "Pix" at bounding box center [234, 171] width 60 height 50
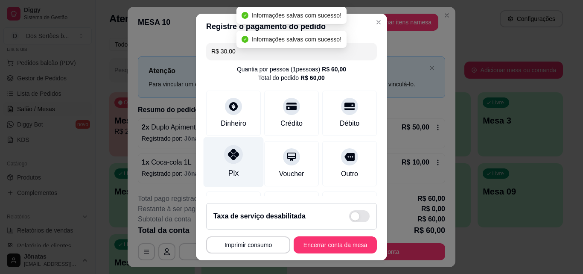
type input "R$ 0,00"
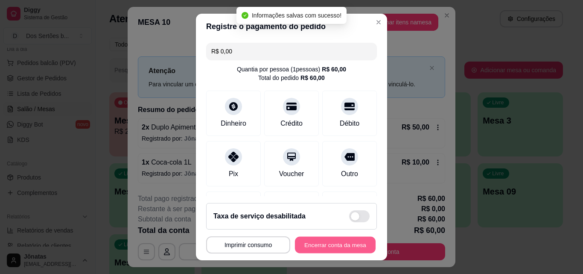
click at [328, 244] on button "Encerrar conta da mesa" at bounding box center [335, 245] width 81 height 17
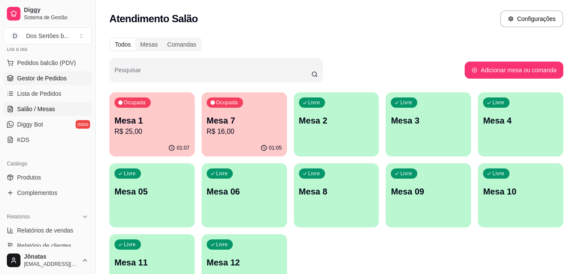
click at [47, 83] on link "Gestor de Pedidos" at bounding box center [47, 78] width 88 height 14
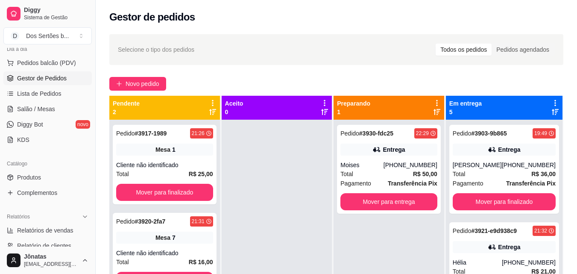
scroll to position [17, 0]
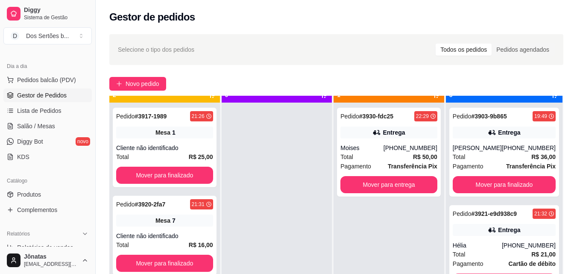
click at [88, 53] on div "Acesso Rápido Dashboard" at bounding box center [47, 35] width 95 height 34
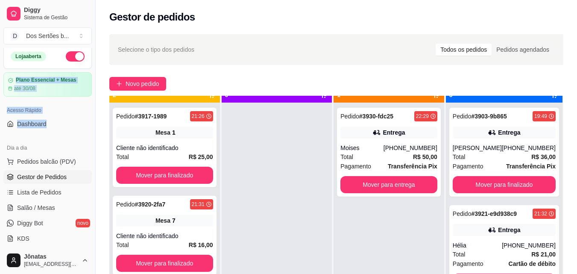
scroll to position [0, 0]
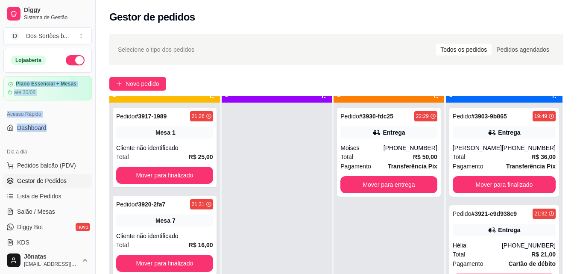
click at [90, 53] on div "Loja aberta Plano Essencial + Mesas até 30/08 Acesso Rápido Dashboard Dia a dia…" at bounding box center [47, 147] width 95 height 199
click at [69, 58] on button "button" at bounding box center [75, 60] width 19 height 10
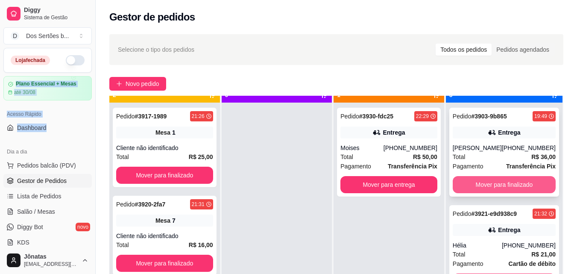
click at [503, 182] on button "Mover para finalizado" at bounding box center [504, 184] width 103 height 17
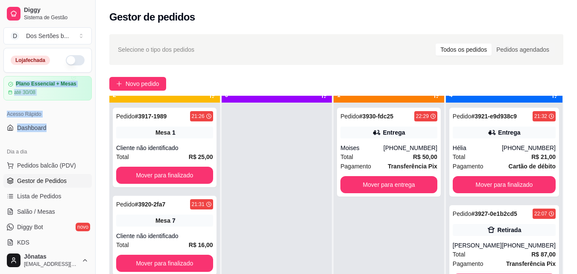
scroll to position [130, 0]
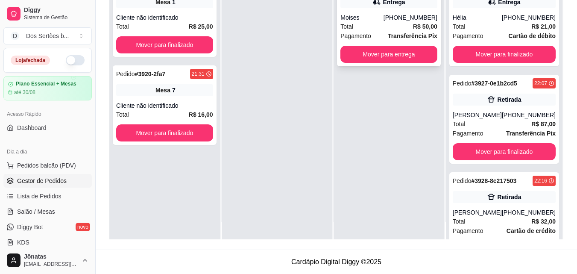
click at [375, 26] on div "Total R$ 50,00" at bounding box center [388, 26] width 97 height 9
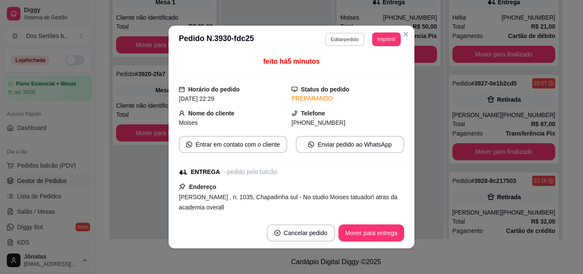
click at [339, 35] on button "Editar pedido" at bounding box center [345, 38] width 40 height 13
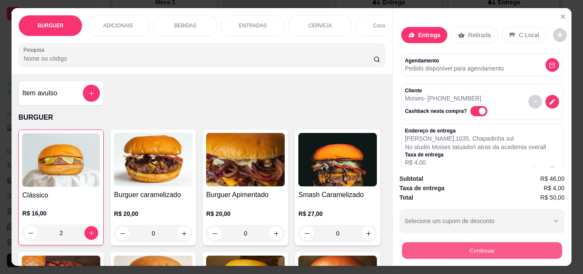
click at [461, 247] on button "Continuar" at bounding box center [482, 250] width 160 height 17
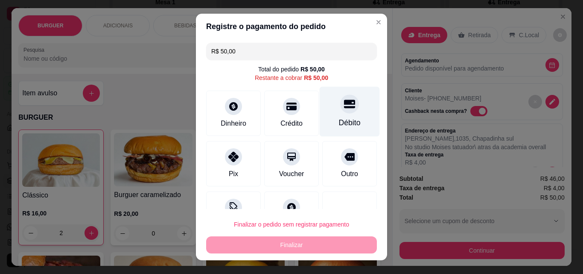
click at [354, 123] on div "Débito" at bounding box center [350, 112] width 60 height 50
type input "R$ 0,00"
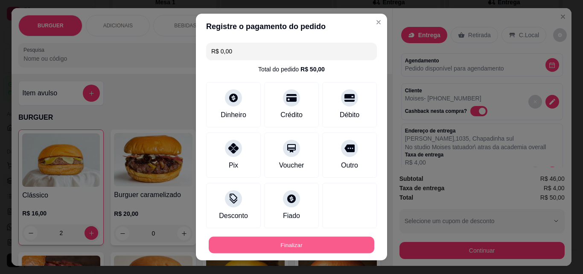
click at [329, 241] on button "Finalizar" at bounding box center [292, 245] width 166 height 17
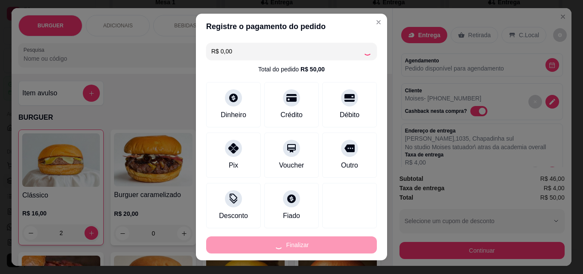
type input "0"
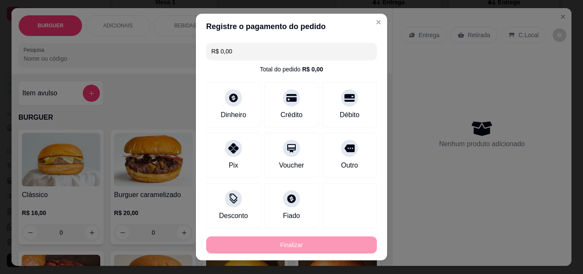
type input "-R$ 50,00"
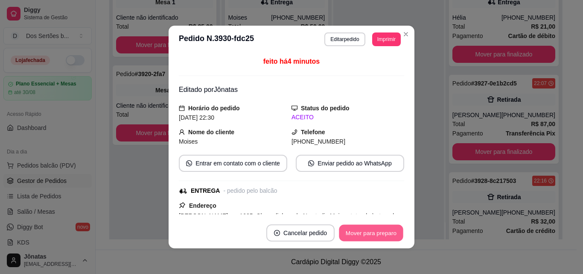
click at [361, 233] on button "Mover para preparo" at bounding box center [371, 233] width 64 height 17
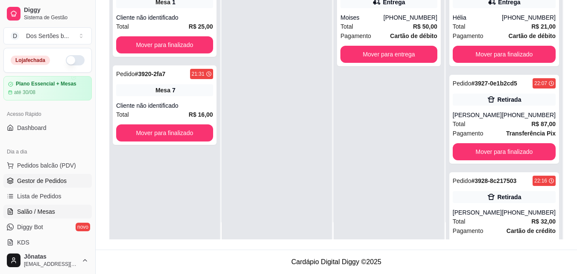
click at [48, 213] on span "Salão / Mesas" at bounding box center [36, 211] width 38 height 9
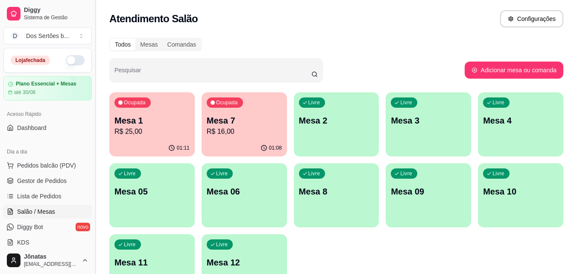
click at [92, 241] on button "Toggle Sidebar" at bounding box center [95, 137] width 7 height 274
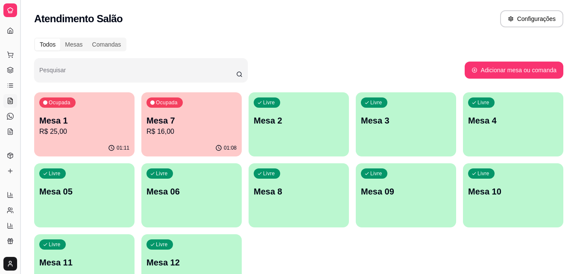
click at [19, 193] on button "Toggle Sidebar" at bounding box center [20, 137] width 7 height 274
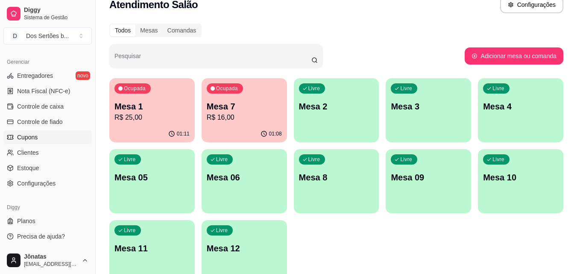
scroll to position [59, 0]
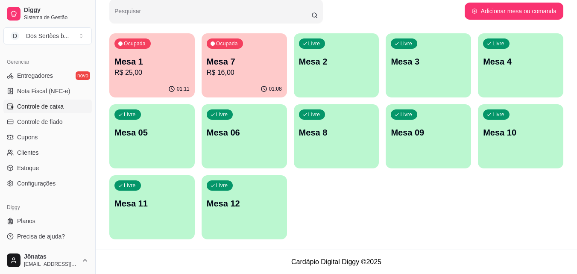
click at [30, 103] on span "Controle de caixa" at bounding box center [40, 106] width 47 height 9
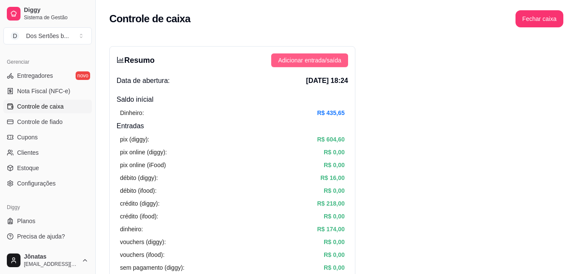
click at [304, 60] on span "Adicionar entrada/saída" at bounding box center [309, 60] width 63 height 9
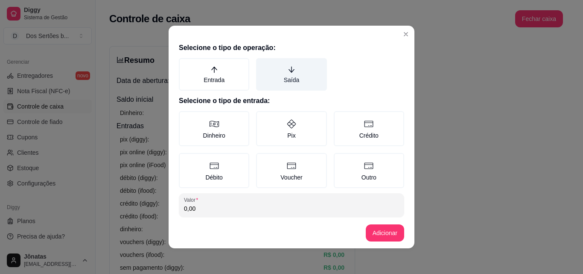
click at [301, 65] on label "Saída" at bounding box center [291, 74] width 70 height 32
click at [263, 64] on button "Saída" at bounding box center [259, 61] width 7 height 7
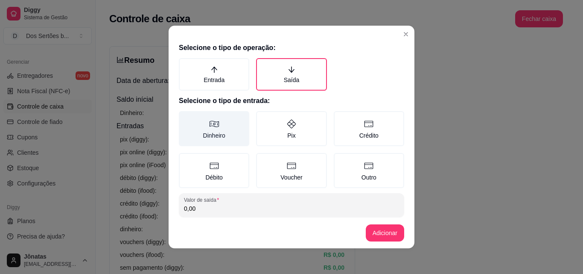
click at [224, 123] on label "Dinheiro" at bounding box center [214, 128] width 70 height 35
click at [185, 117] on button "Dinheiro" at bounding box center [182, 114] width 7 height 7
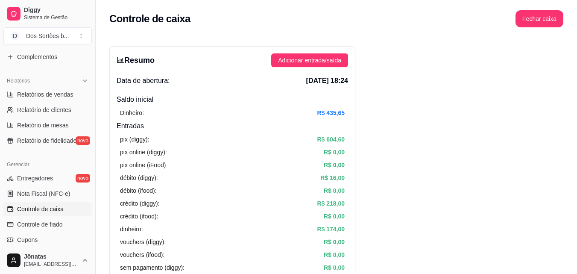
scroll to position [65, 0]
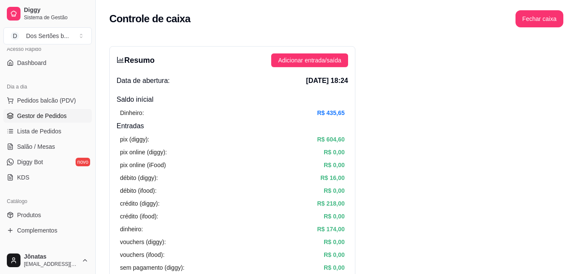
click at [37, 117] on span "Gestor de Pedidos" at bounding box center [42, 115] width 50 height 9
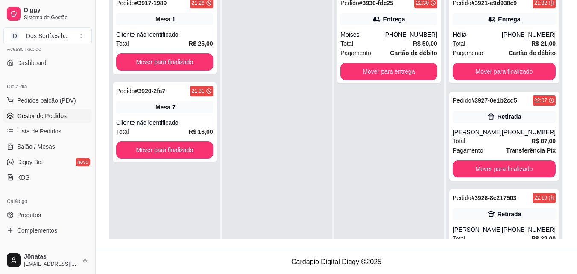
scroll to position [133, 0]
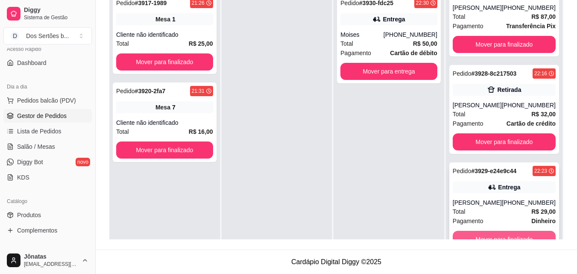
click at [509, 236] on button "Mover para finalizado" at bounding box center [504, 239] width 103 height 17
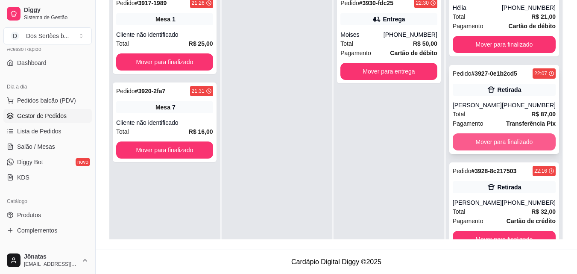
click at [515, 133] on button "Mover para finalizado" at bounding box center [504, 141] width 103 height 17
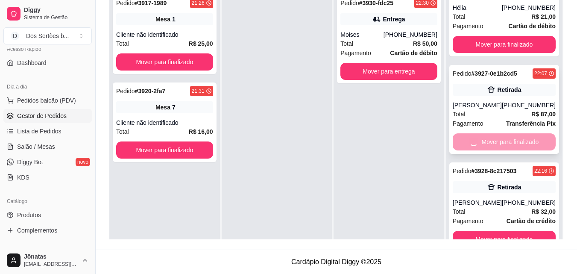
scroll to position [0, 0]
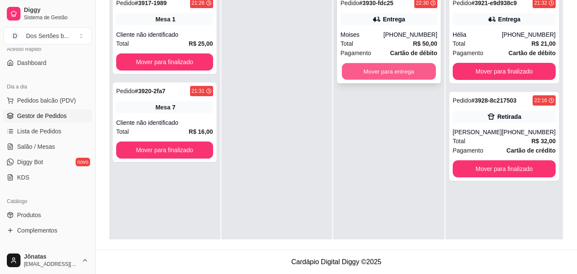
click at [383, 72] on button "Mover para entrega" at bounding box center [389, 71] width 94 height 17
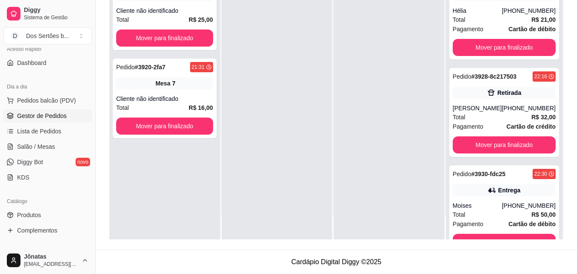
scroll to position [17, 0]
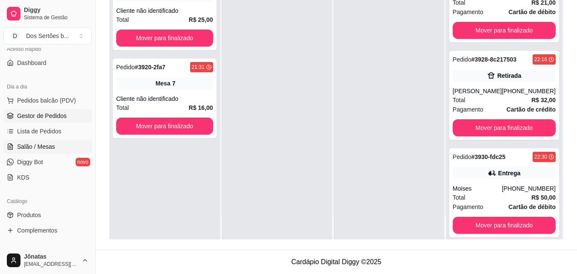
click at [54, 143] on link "Salão / Mesas" at bounding box center [47, 147] width 88 height 14
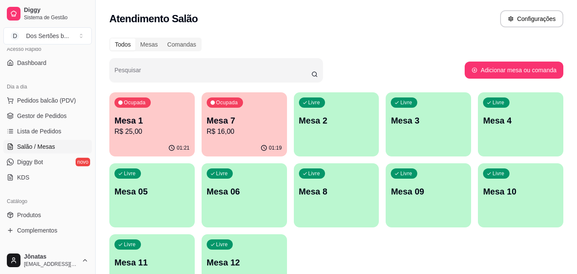
click at [54, 143] on span "Salão / Mesas" at bounding box center [36, 146] width 38 height 9
click at [136, 120] on p "Mesa 1" at bounding box center [152, 121] width 73 height 12
click at [64, 113] on span "Gestor de Pedidos" at bounding box center [42, 115] width 50 height 9
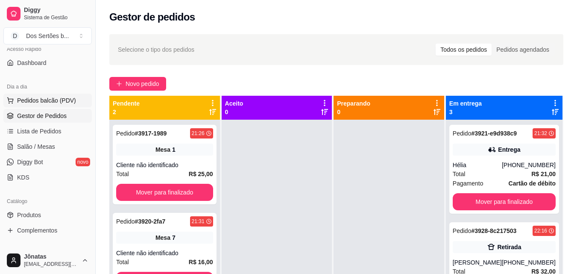
click at [35, 100] on span "Pedidos balcão (PDV)" at bounding box center [46, 100] width 59 height 9
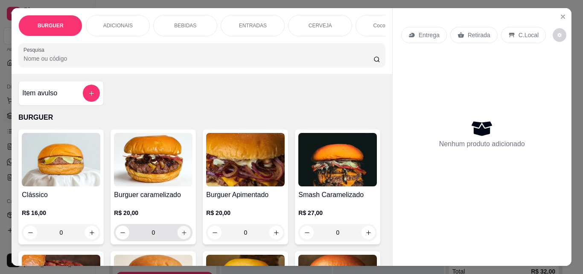
click at [181, 234] on icon "increase-product-quantity" at bounding box center [184, 232] width 6 height 6
type input "1"
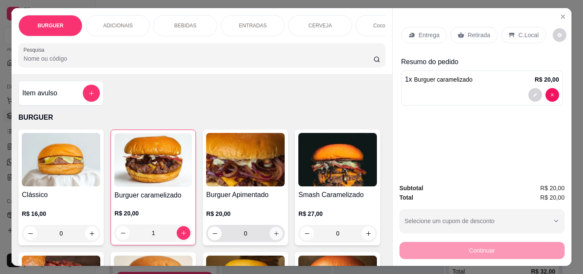
click at [276, 233] on button "increase-product-quantity" at bounding box center [276, 233] width 13 height 13
type input "1"
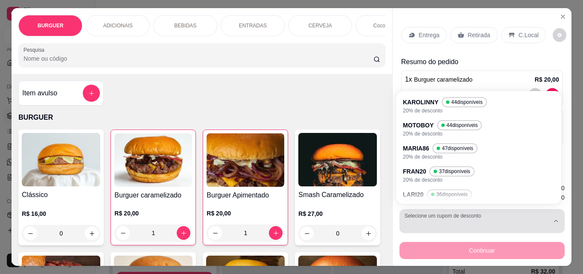
click at [430, 214] on button "Selecione um cupom de desconto" at bounding box center [482, 221] width 165 height 24
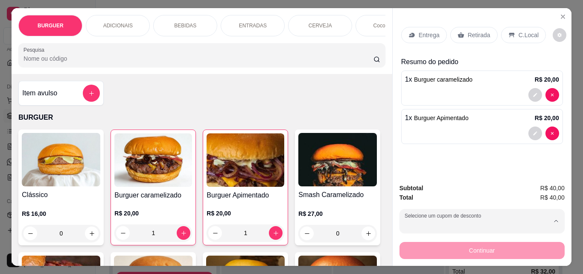
click at [418, 193] on p "LARI20" at bounding box center [416, 194] width 20 height 8
type input "6855e5e5ae30188eda1c1b7f"
select select "6855e5e5ae30188eda1c1b7f"
click at [473, 34] on p "Retirada" at bounding box center [479, 35] width 23 height 9
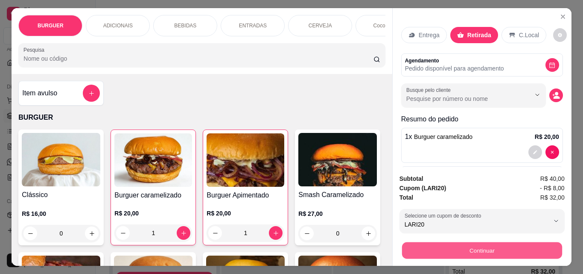
click at [447, 249] on button "Continuar" at bounding box center [482, 250] width 160 height 17
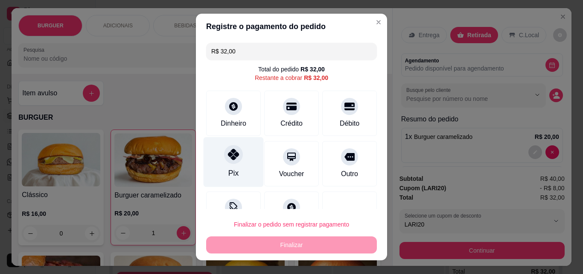
click at [233, 172] on div "Pix" at bounding box center [233, 172] width 10 height 11
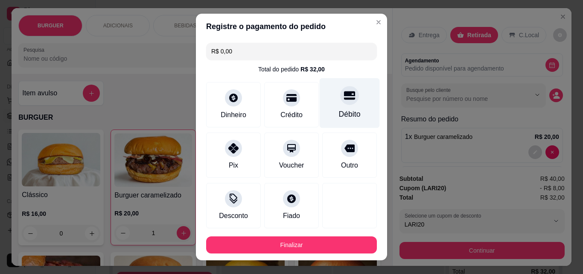
click at [327, 99] on div "Débito" at bounding box center [350, 103] width 60 height 50
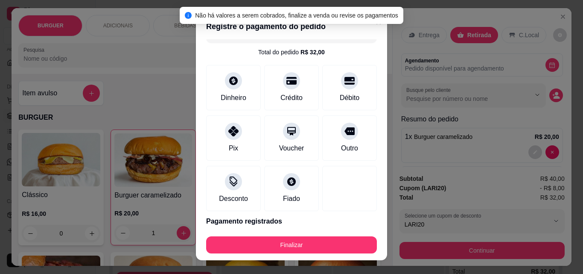
scroll to position [47, 0]
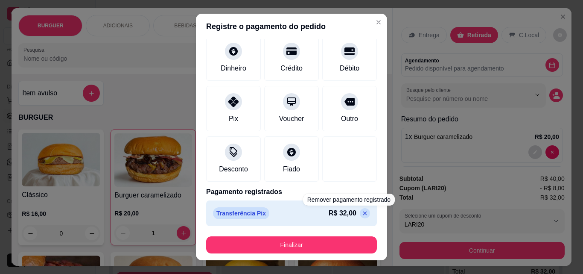
click at [362, 215] on icon at bounding box center [365, 213] width 7 height 7
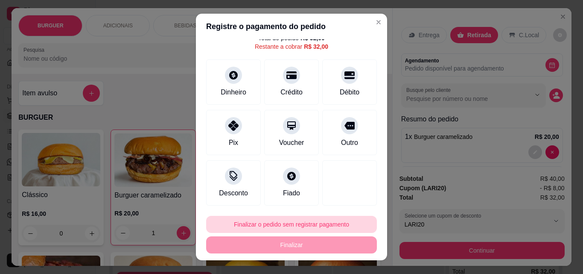
scroll to position [31, 0]
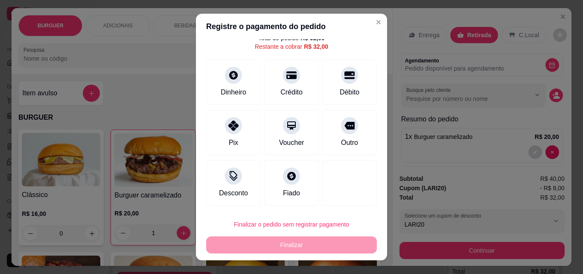
click at [377, 255] on footer "Finalizar o pedido sem registrar pagamento Finalizar" at bounding box center [291, 234] width 191 height 51
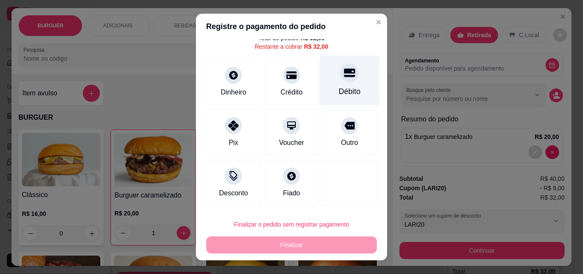
click at [326, 82] on div "Débito" at bounding box center [350, 81] width 60 height 50
type input "R$ 0,00"
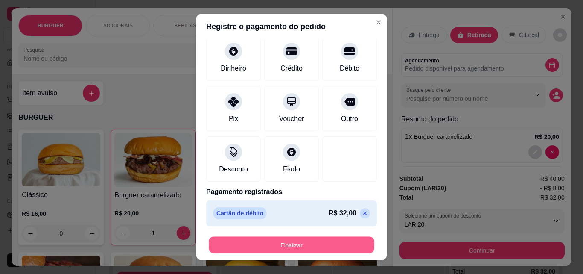
click at [272, 244] on button "Finalizar" at bounding box center [292, 245] width 166 height 17
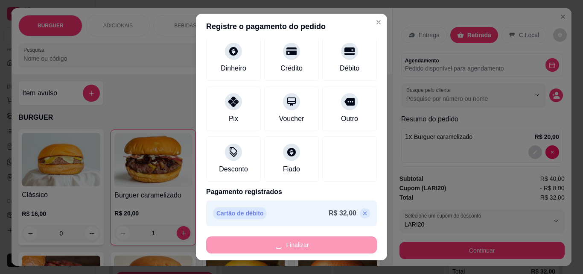
type input "0"
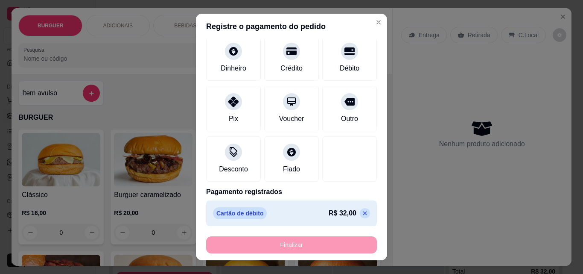
type input "-R$ 32,00"
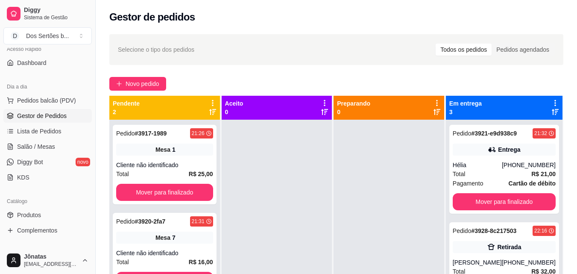
click at [52, 139] on ul "Pedidos balcão (PDV) Gestor de Pedidos Lista de Pedidos Salão / Mesas Diggy Bot…" at bounding box center [47, 139] width 88 height 91
click at [39, 129] on span "Lista de Pedidos" at bounding box center [39, 131] width 44 height 9
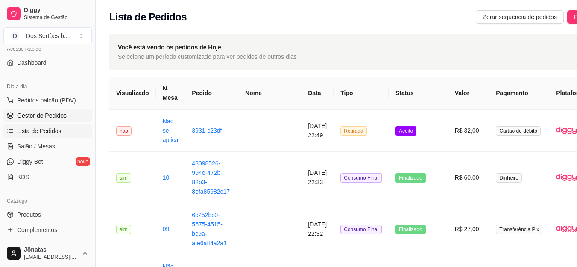
click at [34, 116] on span "Gestor de Pedidos" at bounding box center [42, 115] width 50 height 9
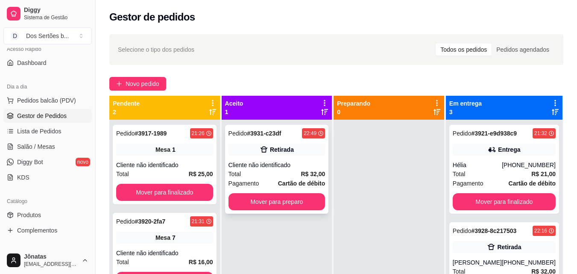
click at [297, 173] on div "Total R$ 32,00" at bounding box center [276, 173] width 97 height 9
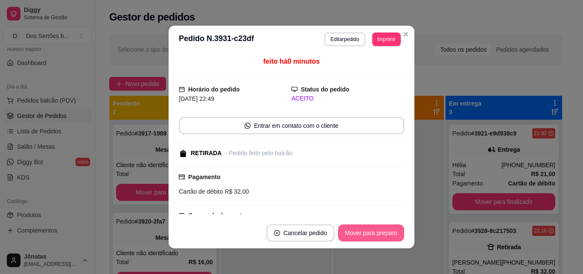
click at [375, 229] on button "Mover para preparo" at bounding box center [371, 232] width 66 height 17
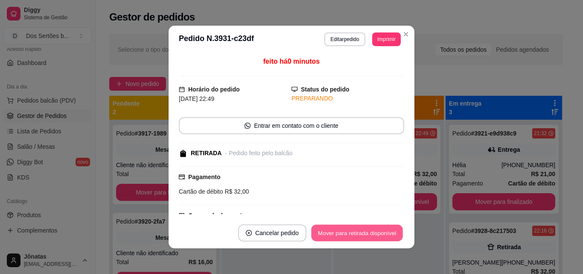
click at [375, 229] on button "Mover para retirada disponível" at bounding box center [356, 233] width 91 height 17
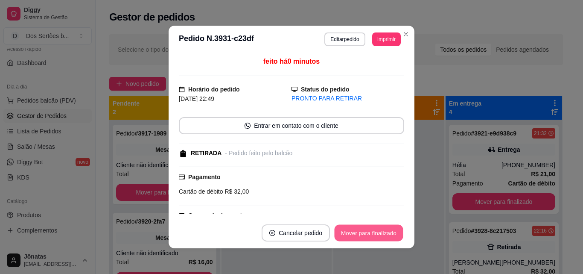
click at [350, 234] on button "Mover para finalizado" at bounding box center [369, 233] width 69 height 17
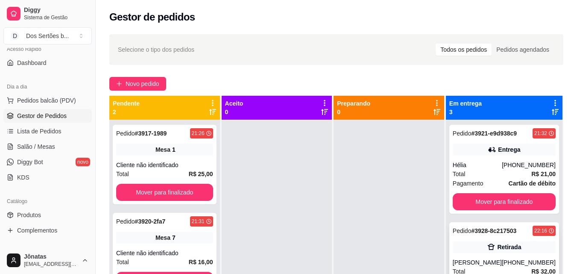
click at [500, 248] on div "Retirada" at bounding box center [509, 247] width 24 height 9
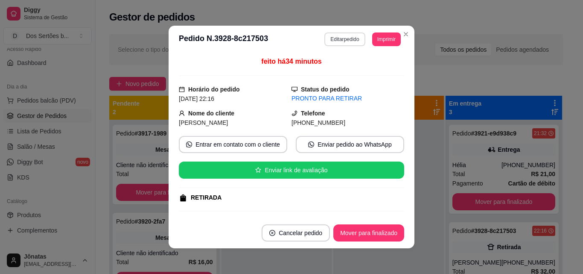
click at [347, 37] on button "Editar pedido" at bounding box center [345, 39] width 41 height 14
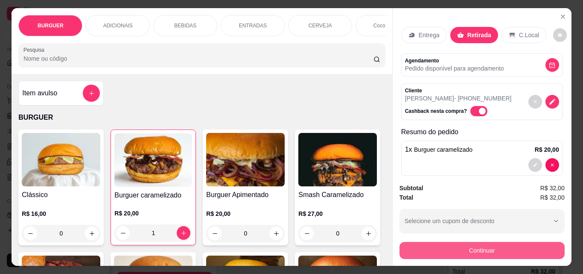
click at [427, 242] on button "Continuar" at bounding box center [482, 250] width 165 height 17
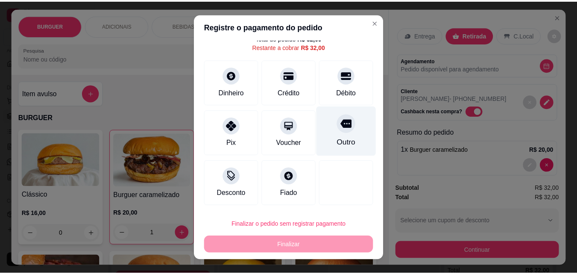
scroll to position [14, 0]
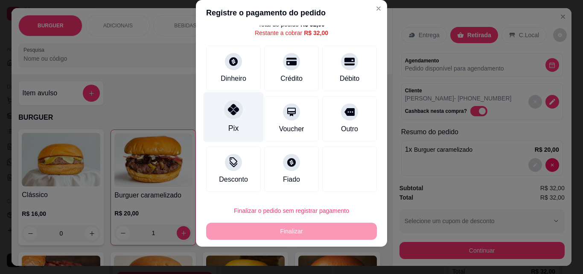
click at [219, 102] on div "Pix" at bounding box center [234, 117] width 60 height 50
type input "R$ 0,00"
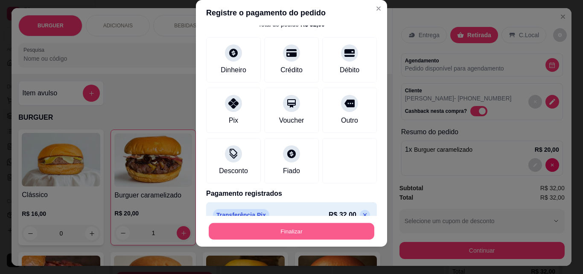
click at [331, 225] on button "Finalizar" at bounding box center [292, 231] width 166 height 17
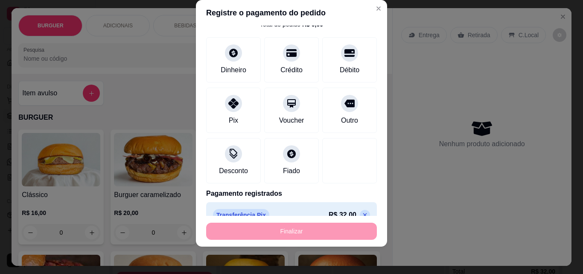
type input "0"
type input "-R$ 32,00"
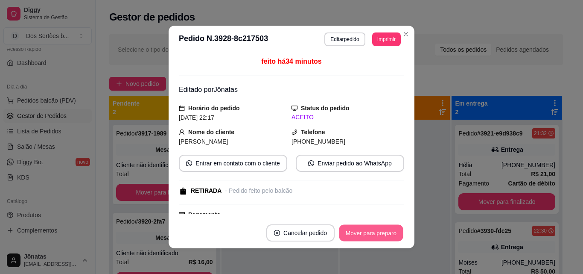
click at [375, 229] on button "Mover para preparo" at bounding box center [371, 233] width 64 height 17
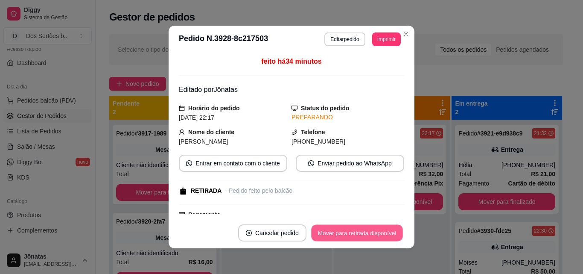
click at [374, 230] on button "Mover para retirada disponível" at bounding box center [356, 233] width 91 height 17
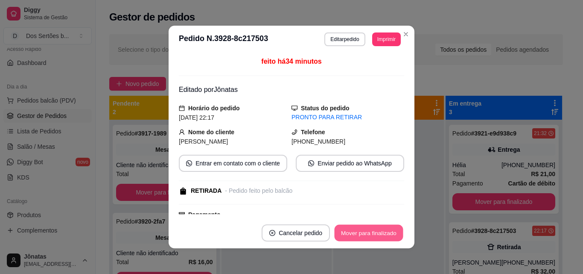
click at [373, 230] on button "Mover para finalizado" at bounding box center [369, 233] width 69 height 17
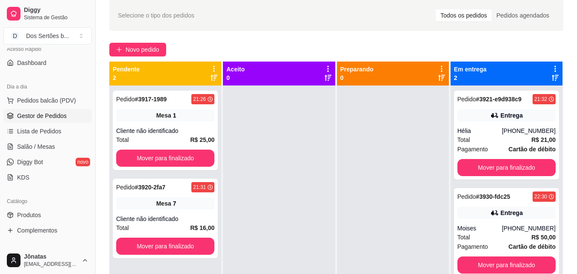
scroll to position [51, 0]
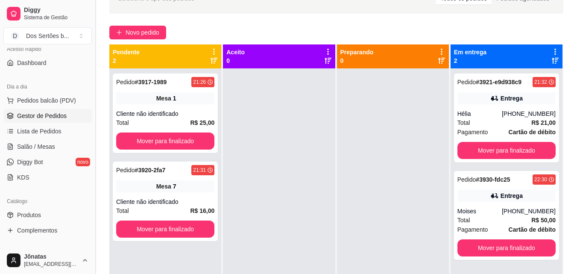
drag, startPoint x: 39, startPoint y: 205, endPoint x: 93, endPoint y: 242, distance: 65.0
click at [93, 242] on button "Toggle Sidebar" at bounding box center [95, 137] width 7 height 274
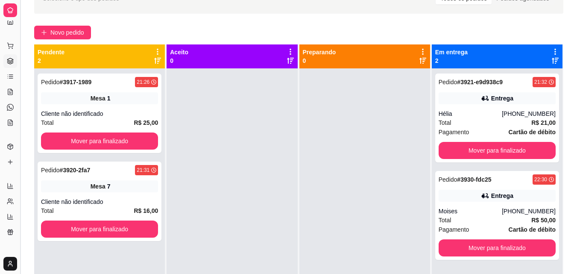
click at [93, 242] on div "Pedido # 3917-1989 21:26 Mesa 1 Cliente não identificado Total R$ 25,00 Mover p…" at bounding box center [99, 205] width 131 height 274
click at [31, 188] on div "Selecione o tipo dos pedidos Todos os pedidos Pedidos agendados Novo pedido Pen…" at bounding box center [298, 153] width 556 height 351
click at [33, 187] on div "Selecione o tipo dos pedidos Todos os pedidos Pedidos agendados Novo pedido Pen…" at bounding box center [298, 153] width 556 height 351
click at [34, 185] on div "Selecione o tipo dos pedidos Todos os pedidos Pedidos agendados Novo pedido Pen…" at bounding box center [298, 153] width 556 height 351
click at [34, 187] on div "Pedido # 3917-1989 21:26 Mesa 1 Cliente não identificado Total R$ 25,00 Mover p…" at bounding box center [99, 205] width 131 height 274
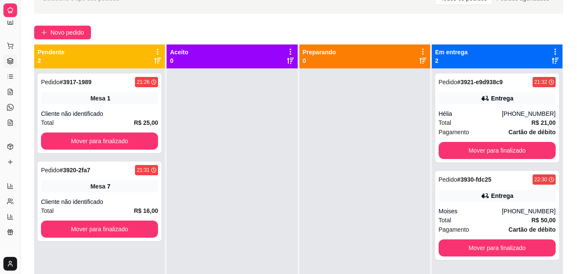
click at [32, 193] on div "Selecione o tipo dos pedidos Todos os pedidos Pedidos agendados Novo pedido Pen…" at bounding box center [298, 153] width 556 height 351
click at [18, 164] on button "Toggle Sidebar" at bounding box center [20, 137] width 7 height 274
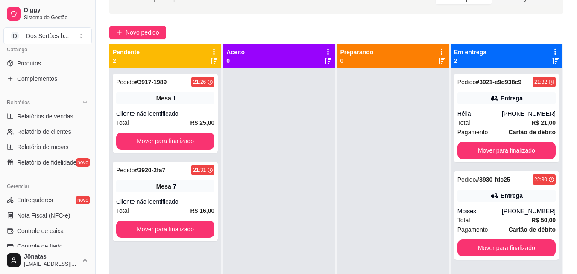
scroll to position [234, 0]
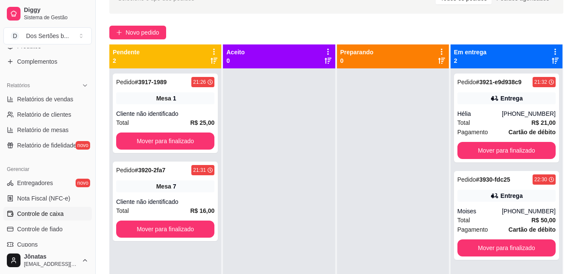
click at [34, 216] on span "Controle de caixa" at bounding box center [40, 213] width 47 height 9
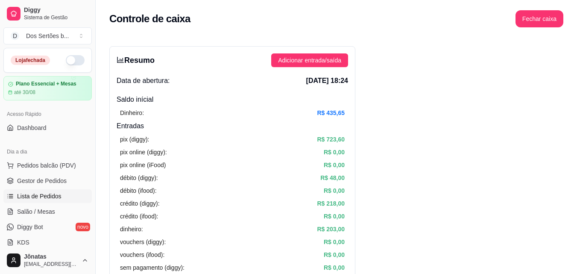
click at [42, 193] on span "Lista de Pedidos" at bounding box center [39, 196] width 44 height 9
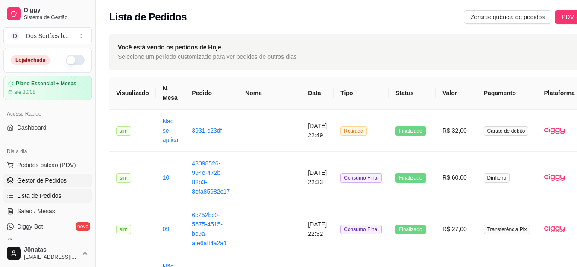
click at [57, 178] on span "Gestor de Pedidos" at bounding box center [42, 180] width 50 height 9
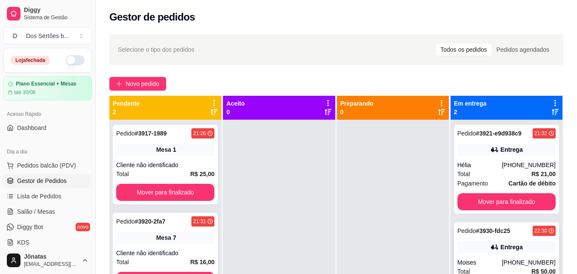
click at [480, 250] on div "Entrega" at bounding box center [506, 247] width 98 height 12
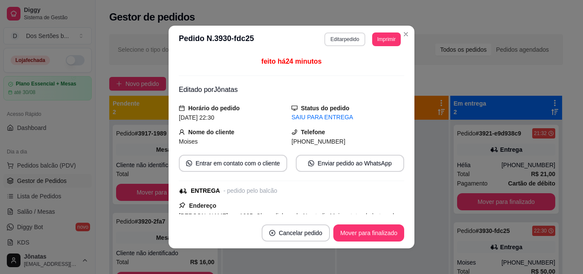
click at [332, 34] on button "Editar pedido" at bounding box center [345, 39] width 41 height 14
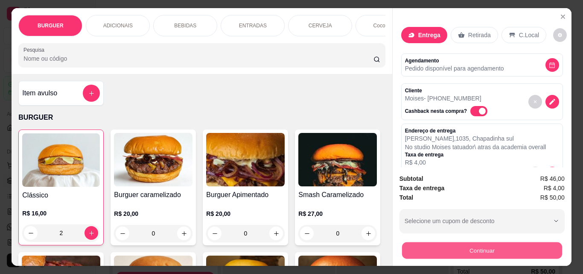
click at [435, 246] on button "Continuar" at bounding box center [482, 250] width 160 height 17
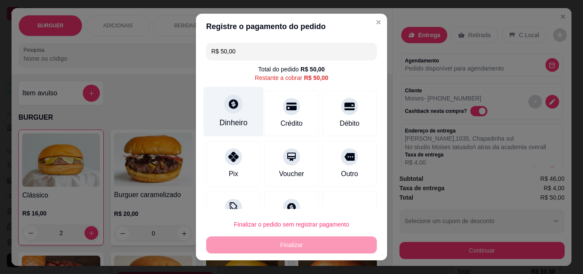
click at [224, 104] on div at bounding box center [233, 103] width 19 height 19
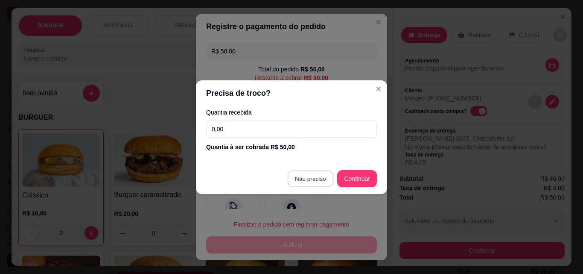
type input "R$ 0,00"
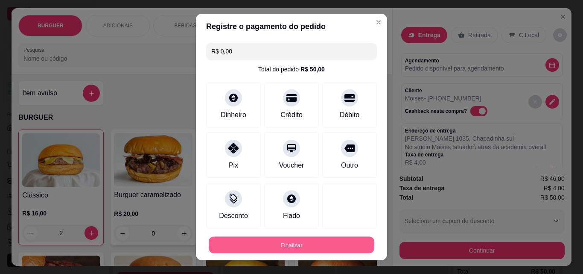
click at [330, 245] on button "Finalizar" at bounding box center [292, 245] width 166 height 17
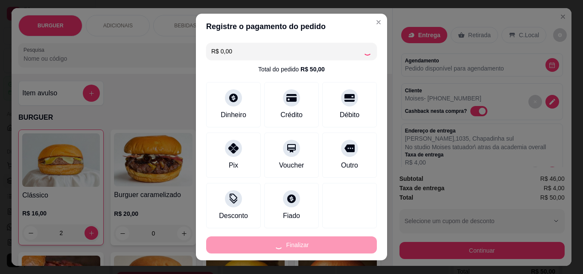
type input "0"
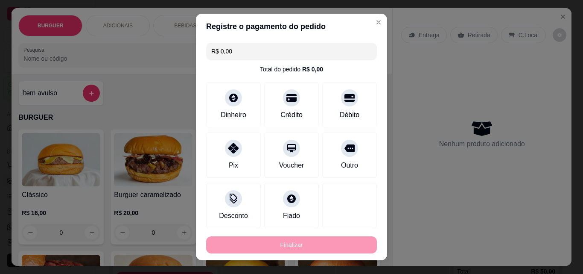
type input "-R$ 50,00"
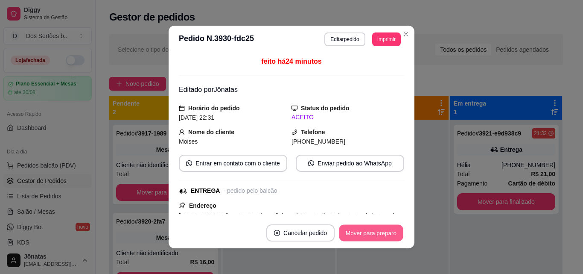
click at [379, 234] on button "Mover para preparo" at bounding box center [371, 233] width 64 height 17
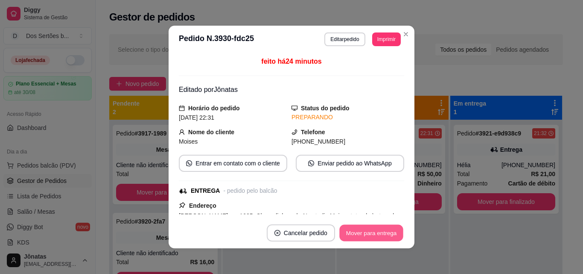
click at [379, 234] on button "Mover para entrega" at bounding box center [371, 233] width 64 height 17
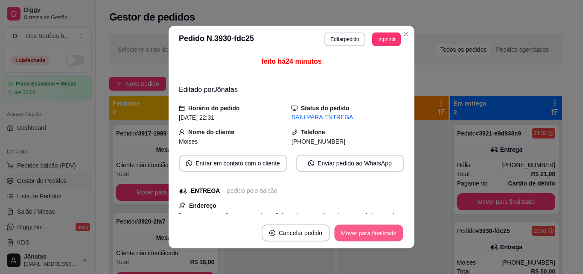
click at [379, 234] on button "Mover para finalizado" at bounding box center [369, 233] width 69 height 17
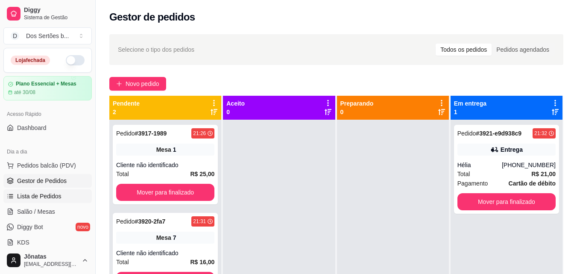
click at [56, 202] on link "Lista de Pedidos" at bounding box center [47, 196] width 88 height 14
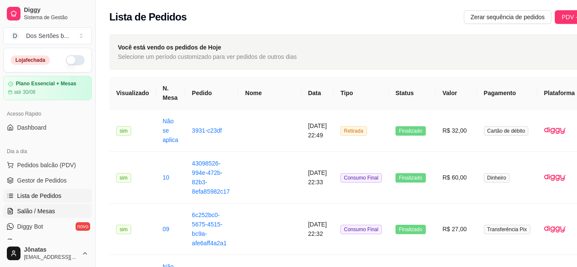
click at [15, 206] on link "Salão / Mesas" at bounding box center [47, 212] width 88 height 14
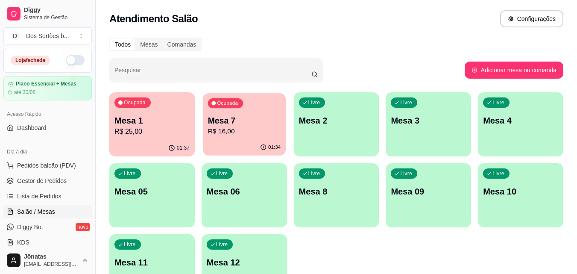
click at [238, 136] on p "R$ 16,00" at bounding box center [244, 131] width 73 height 10
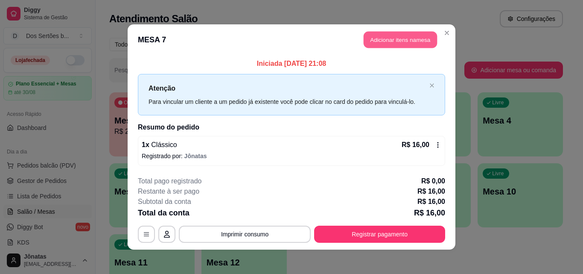
click at [383, 36] on button "Adicionar itens na mesa" at bounding box center [400, 40] width 73 height 17
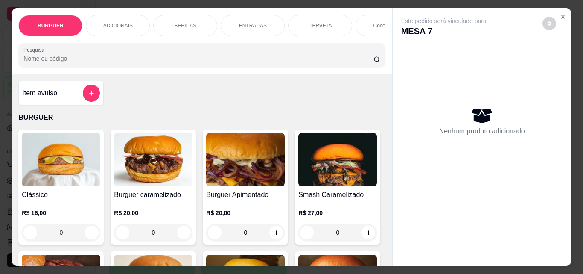
click at [306, 20] on div "CERVEJA" at bounding box center [320, 25] width 64 height 21
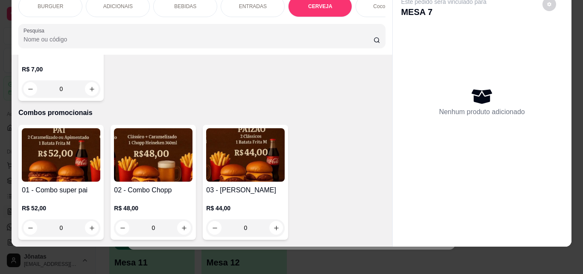
scroll to position [1941, 0]
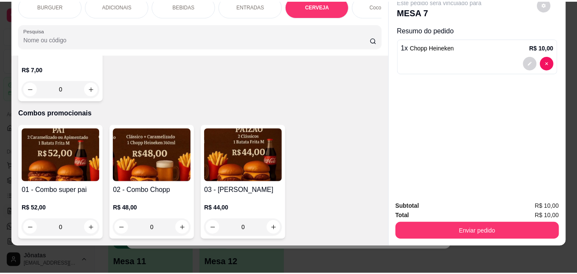
scroll to position [1941, 0]
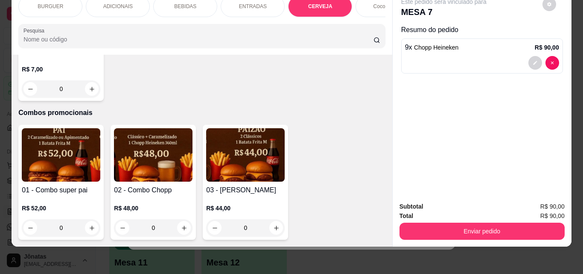
type input "12"
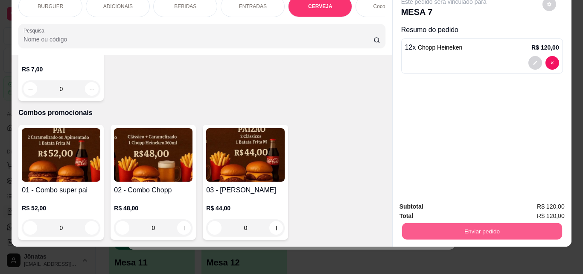
click at [419, 224] on button "Enviar pedido" at bounding box center [482, 230] width 160 height 17
click at [413, 200] on button "Não registrar e enviar pedido" at bounding box center [454, 204] width 86 height 16
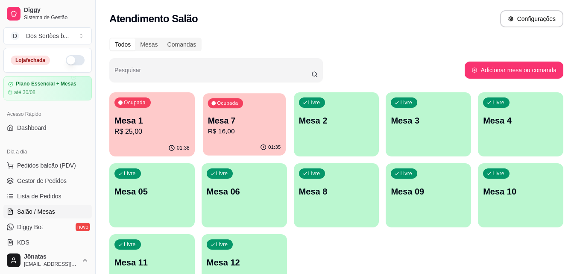
click at [258, 108] on div "Ocupada Mesa 7 R$ 16,00" at bounding box center [244, 116] width 83 height 46
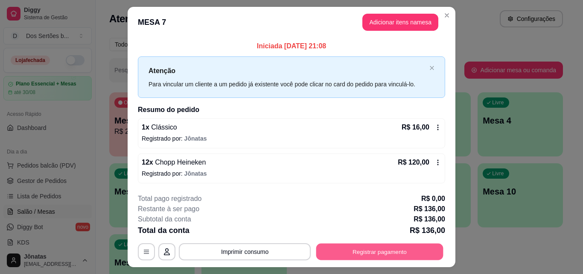
click at [355, 251] on button "Registrar pagamento" at bounding box center [379, 251] width 127 height 17
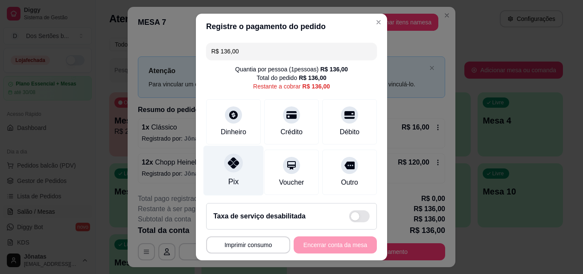
click at [230, 164] on icon at bounding box center [233, 162] width 11 height 11
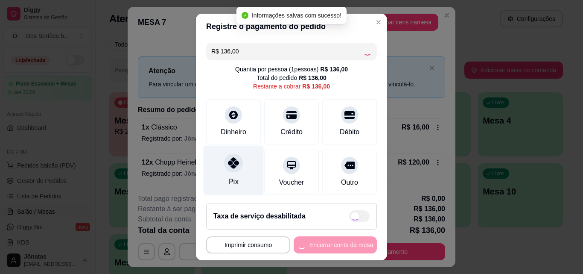
type input "R$ 0,00"
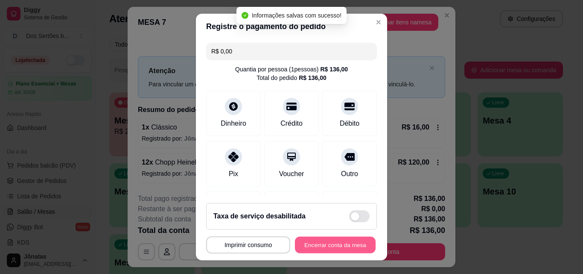
click at [345, 239] on button "Encerrar conta da mesa" at bounding box center [335, 245] width 81 height 17
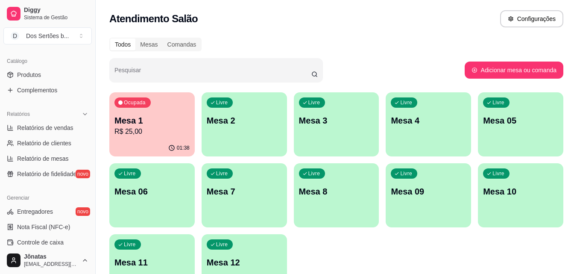
scroll to position [222, 0]
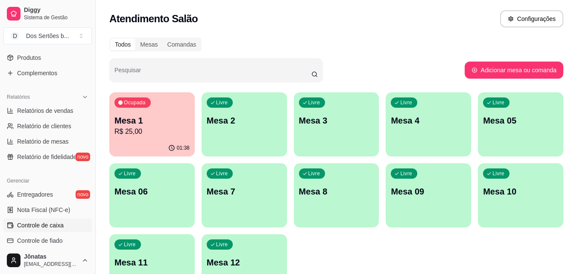
click at [46, 218] on link "Controle de caixa" at bounding box center [47, 225] width 88 height 14
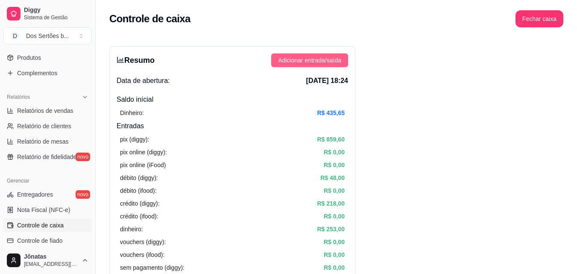
click at [305, 61] on span "Adicionar entrada/saída" at bounding box center [309, 60] width 63 height 9
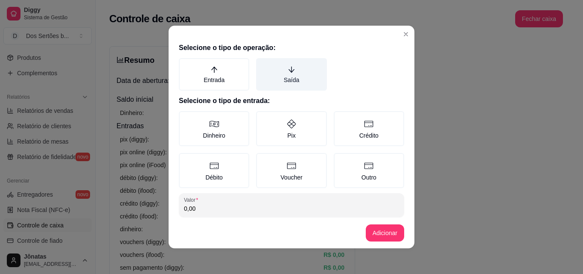
click at [270, 74] on label "Saída" at bounding box center [291, 74] width 70 height 32
click at [263, 64] on button "Saída" at bounding box center [259, 61] width 7 height 7
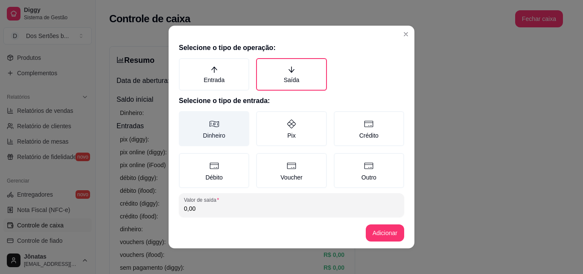
click at [213, 135] on label "Dinheiro" at bounding box center [214, 128] width 70 height 35
click at [185, 117] on button "Dinheiro" at bounding box center [182, 114] width 7 height 7
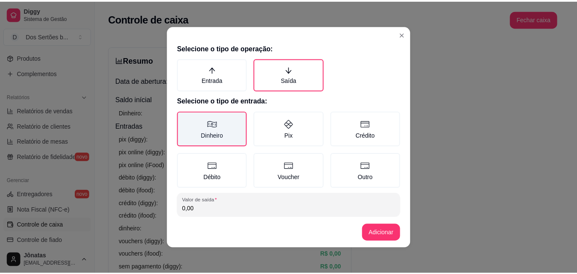
scroll to position [46, 0]
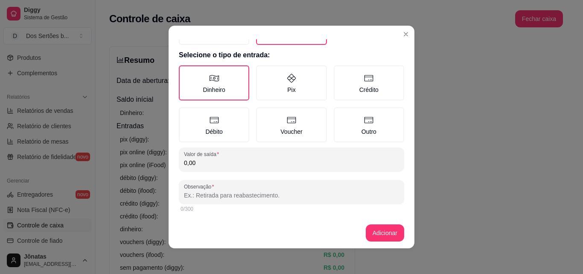
click at [210, 161] on input "0,00" at bounding box center [291, 162] width 215 height 9
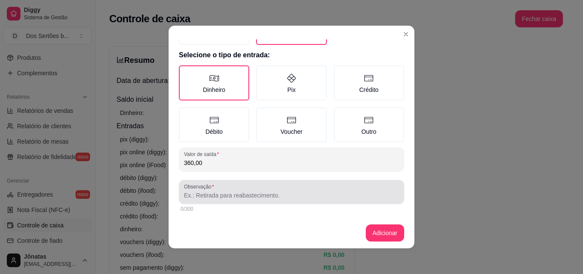
type input "360,00"
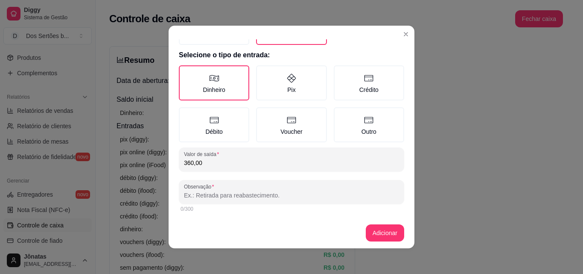
click at [188, 193] on input "Observação" at bounding box center [291, 195] width 215 height 9
type input "Jonatas"
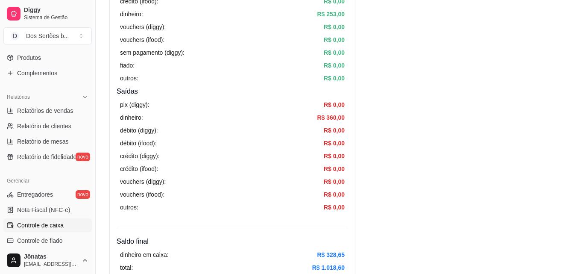
scroll to position [240, 0]
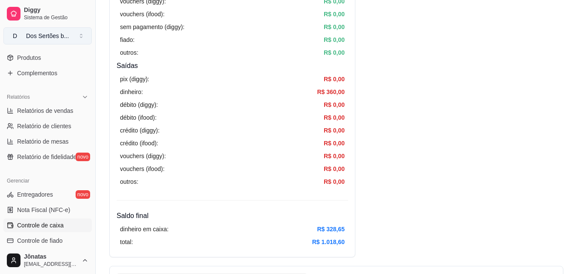
click at [85, 42] on button "D Dos Sertões b ..." at bounding box center [47, 35] width 88 height 17
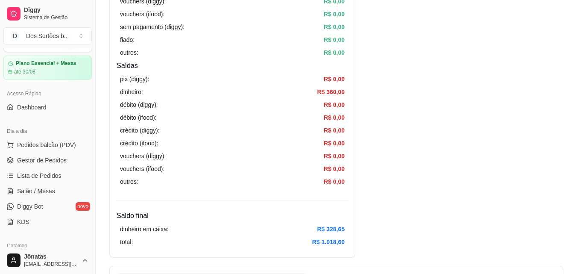
scroll to position [0, 0]
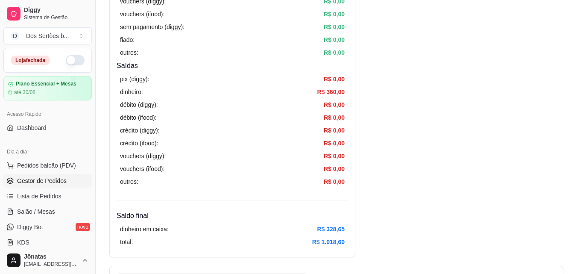
click at [13, 184] on link "Gestor de Pedidos" at bounding box center [47, 181] width 88 height 14
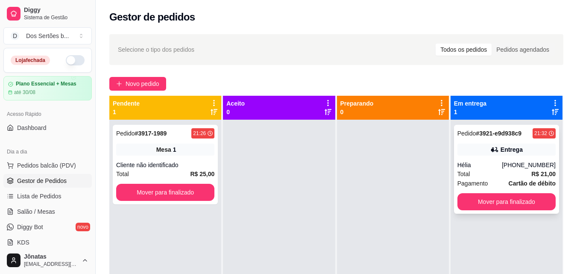
click at [470, 176] on div "Total R$ 21,00" at bounding box center [506, 173] width 98 height 9
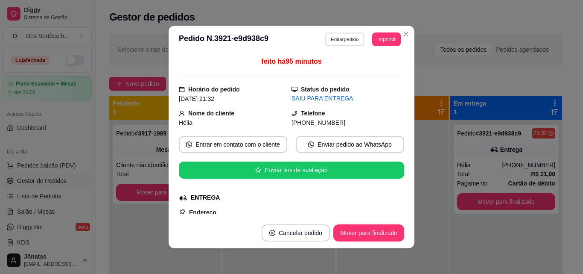
click at [325, 33] on button "Editar pedido" at bounding box center [345, 38] width 40 height 13
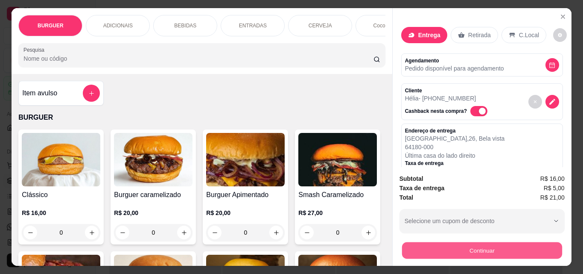
click at [456, 242] on button "Continuar" at bounding box center [482, 250] width 160 height 17
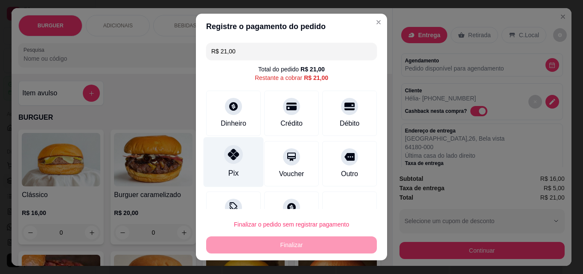
click at [224, 148] on div at bounding box center [233, 154] width 19 height 19
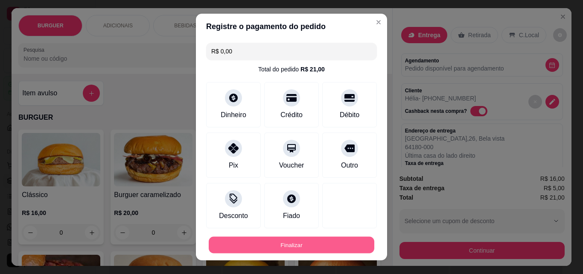
click at [275, 243] on button "Finalizar" at bounding box center [292, 245] width 166 height 17
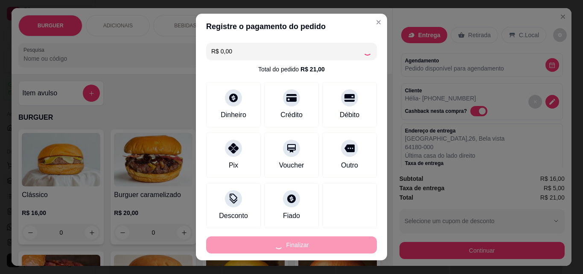
type input "-R$ 21,00"
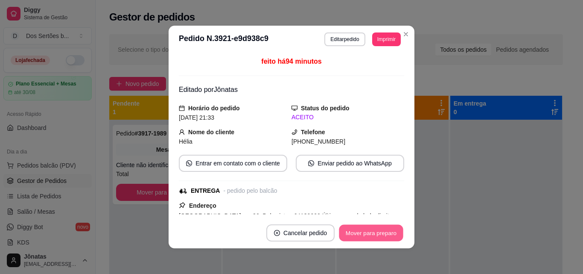
click at [361, 234] on button "Mover para preparo" at bounding box center [371, 233] width 64 height 17
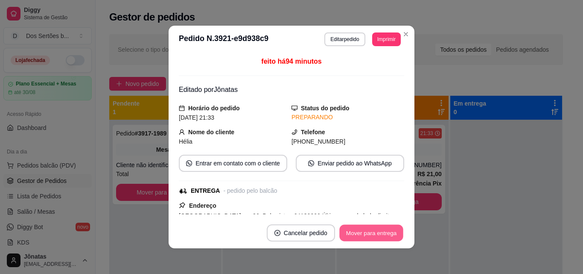
click at [361, 234] on button "Mover para entrega" at bounding box center [371, 233] width 64 height 17
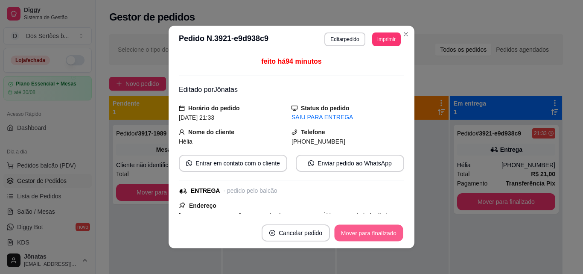
click at [361, 234] on button "Mover para finalizado" at bounding box center [369, 233] width 69 height 17
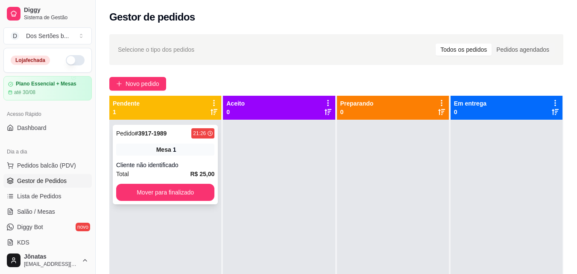
click at [163, 169] on div "Total R$ 25,00" at bounding box center [165, 173] width 98 height 9
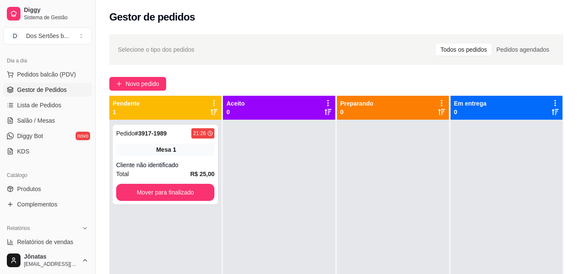
scroll to position [108, 0]
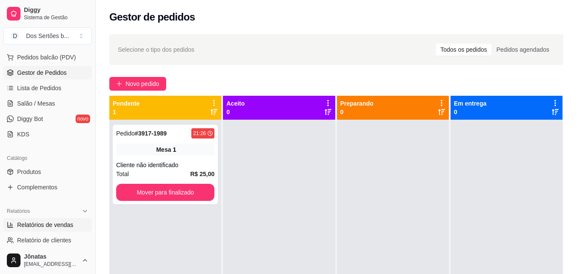
click at [49, 219] on link "Relatórios de vendas" at bounding box center [47, 225] width 88 height 14
select select "ALL"
select select "0"
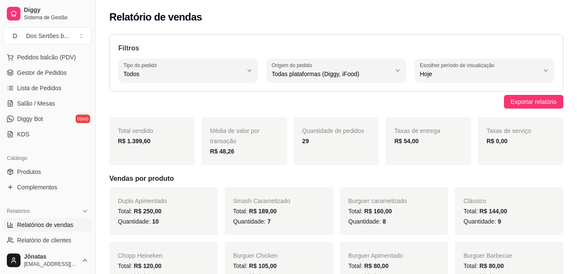
click at [88, 240] on div "Relatórios Relatórios de vendas Relatório de clientes Relatório de mesas Relató…" at bounding box center [47, 241] width 95 height 80
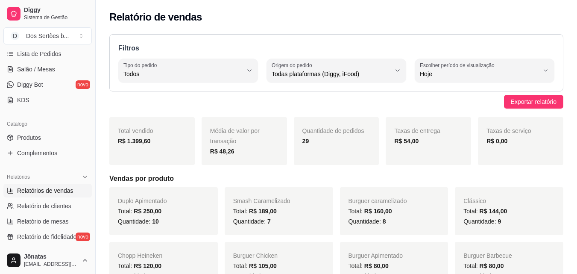
scroll to position [159, 0]
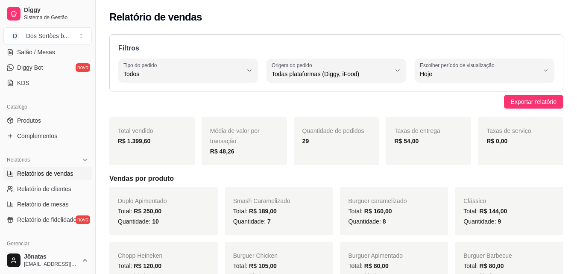
click at [92, 52] on button "Toggle Sidebar" at bounding box center [95, 137] width 7 height 274
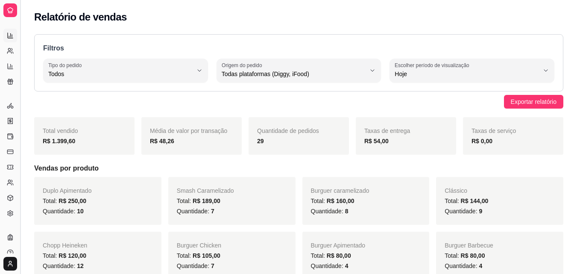
scroll to position [103, 0]
click at [15, 53] on link "Produtos" at bounding box center [10, 52] width 14 height 14
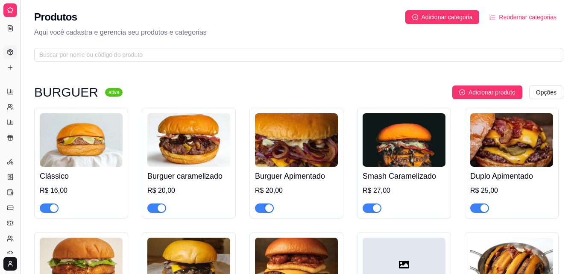
click at [20, 75] on button "Toggle Sidebar" at bounding box center [20, 137] width 7 height 274
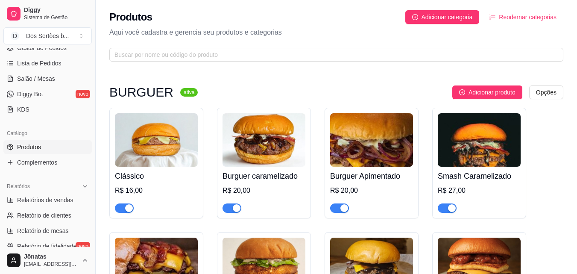
scroll to position [150, 0]
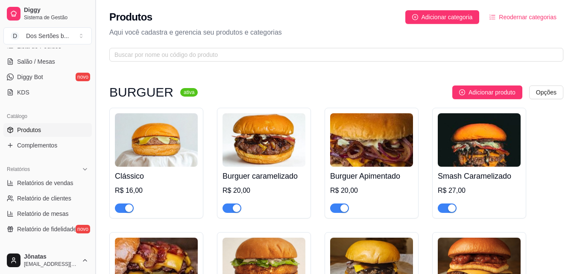
click at [92, 240] on button "Toggle Sidebar" at bounding box center [95, 137] width 7 height 274
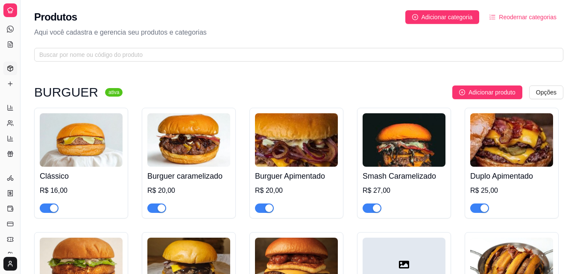
scroll to position [73, 0]
click at [20, 206] on button "Toggle Sidebar" at bounding box center [20, 137] width 7 height 274
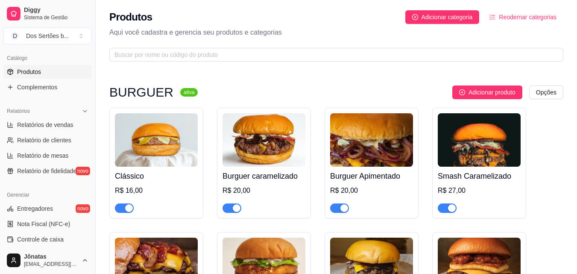
scroll to position [225, 0]
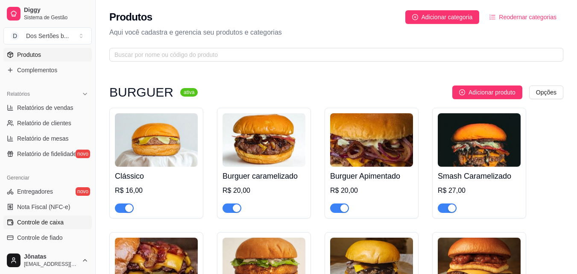
click at [45, 220] on span "Controle de caixa" at bounding box center [40, 222] width 47 height 9
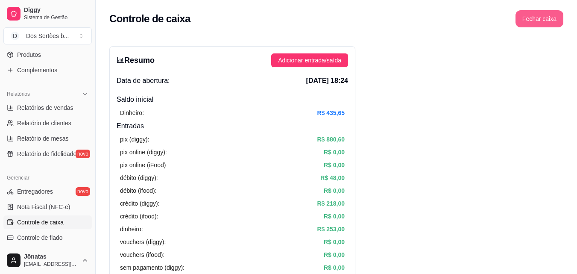
click at [539, 21] on button "Fechar caixa" at bounding box center [539, 18] width 48 height 17
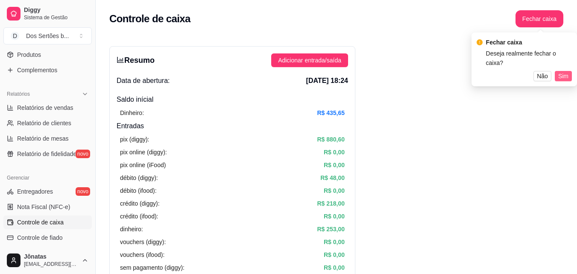
click at [561, 71] on span "Sim" at bounding box center [563, 75] width 10 height 9
